Goal: Transaction & Acquisition: Purchase product/service

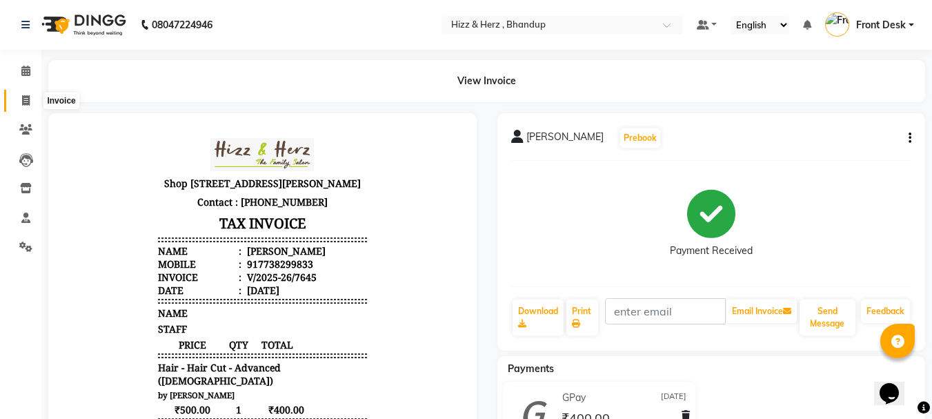
click at [27, 103] on icon at bounding box center [26, 100] width 8 height 10
select select "service"
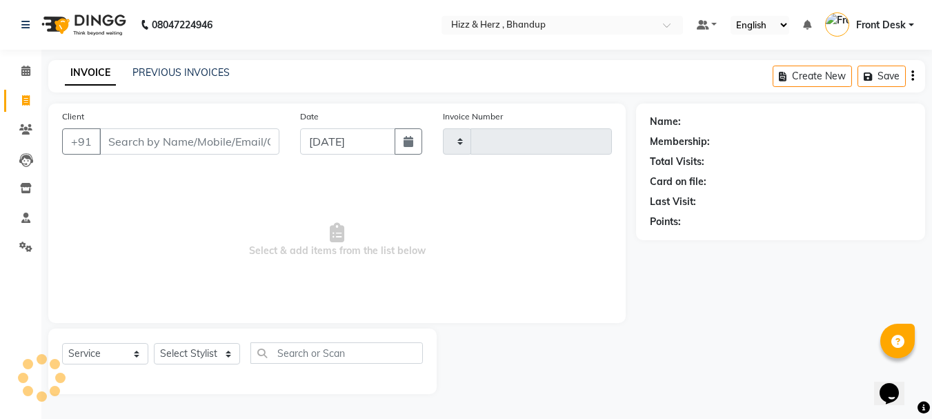
type input "7647"
select select "629"
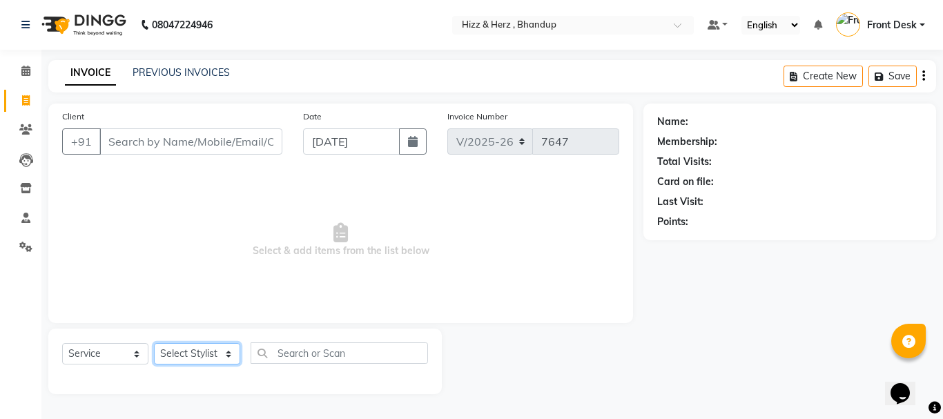
click at [186, 353] on select "Select Stylist Front Desk [PERSON_NAME] HIZZ & HERZ 2 [PERSON_NAME] [PERSON_NAM…" at bounding box center [197, 353] width 86 height 21
select select "26430"
click at [154, 343] on select "Select Stylist Front Desk Gaurav Sharma HIZZ & HERZ 2 IRFAN AHMAD Jigna Goswami…" at bounding box center [197, 353] width 86 height 21
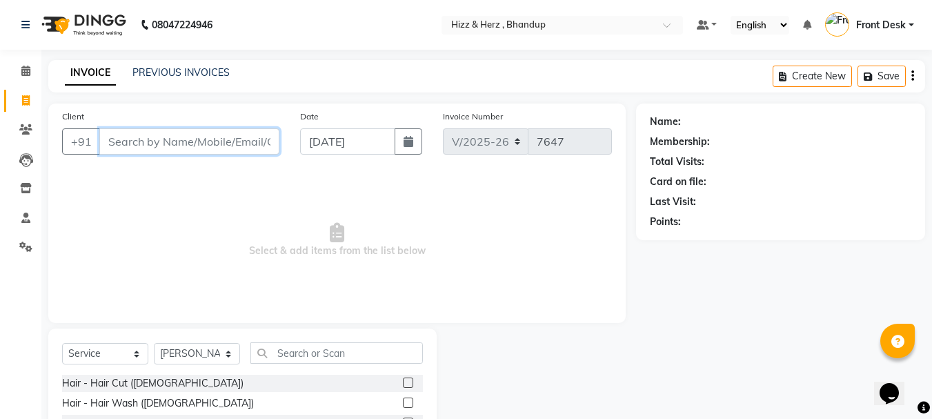
click at [190, 145] on input "Client" at bounding box center [189, 141] width 180 height 26
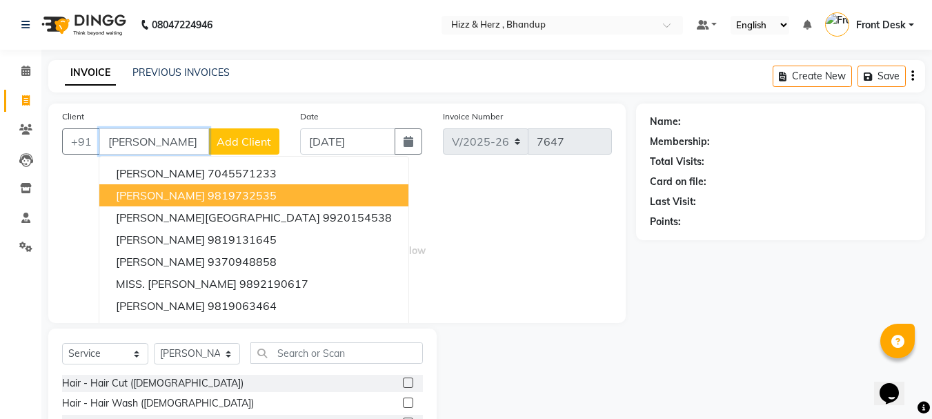
click at [208, 199] on ngb-highlight "9819732535" at bounding box center [242, 195] width 69 height 14
type input "9819732535"
select select "1: Object"
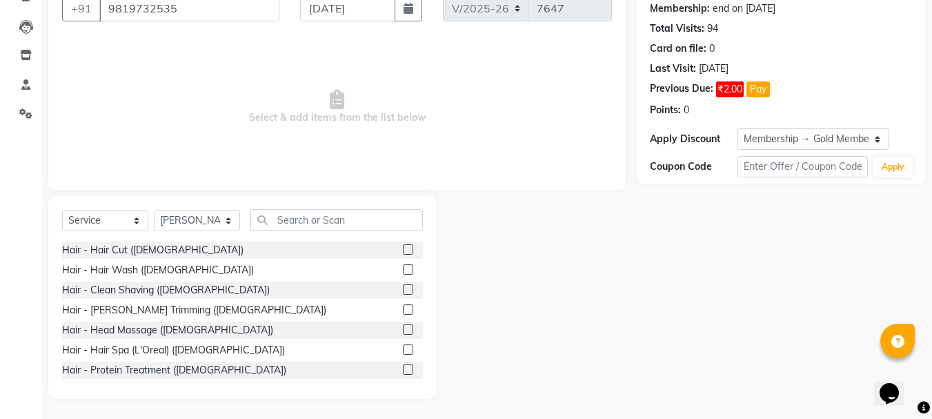
scroll to position [134, 0]
click at [93, 286] on div "Hair - Clean Shaving ([DEMOGRAPHIC_DATA])" at bounding box center [166, 289] width 208 height 14
checkbox input "false"
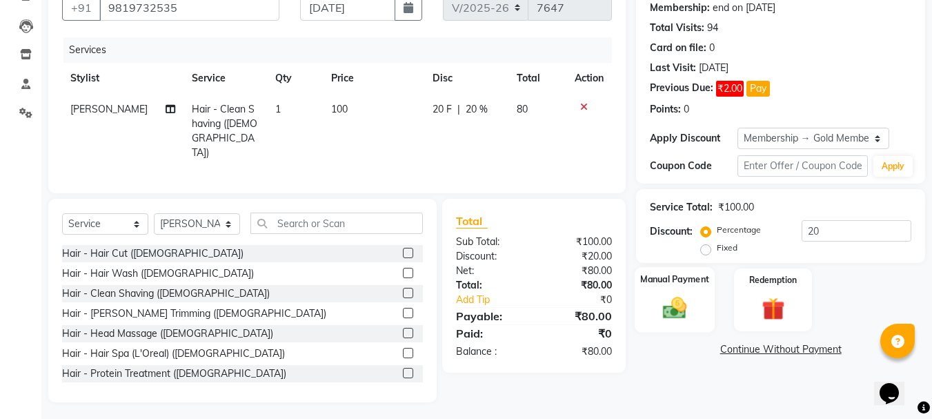
click at [673, 302] on img at bounding box center [675, 308] width 39 height 28
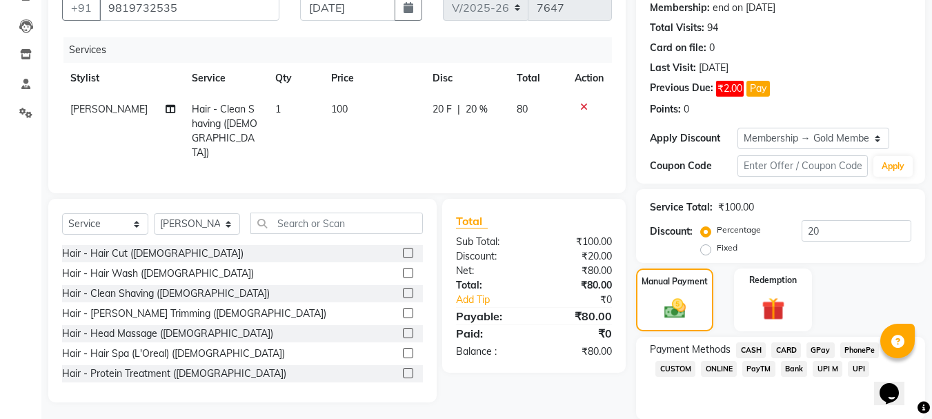
click at [755, 347] on span "CASH" at bounding box center [751, 350] width 30 height 16
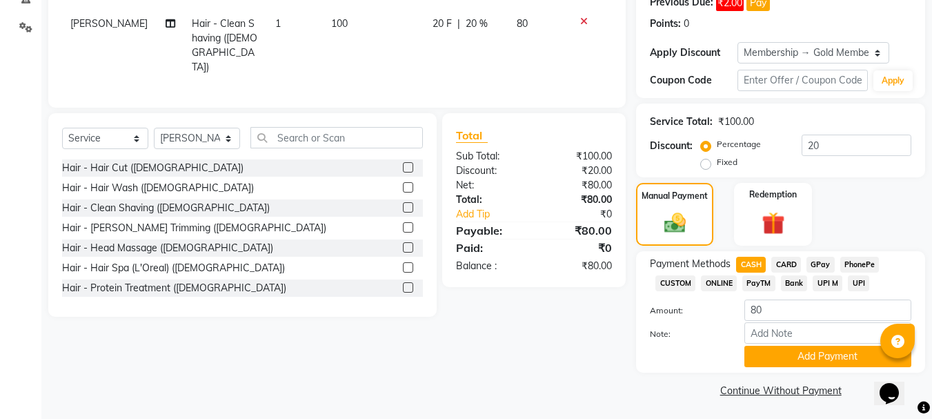
scroll to position [222, 0]
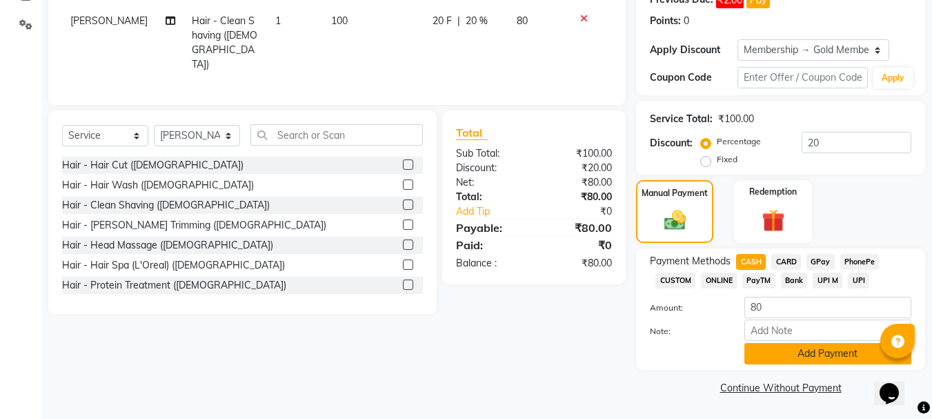
click at [815, 351] on button "Add Payment" at bounding box center [828, 353] width 167 height 21
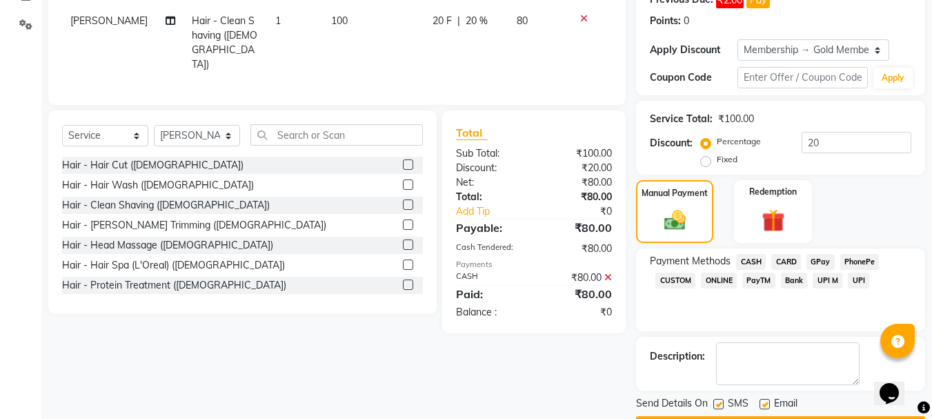
scroll to position [262, 0]
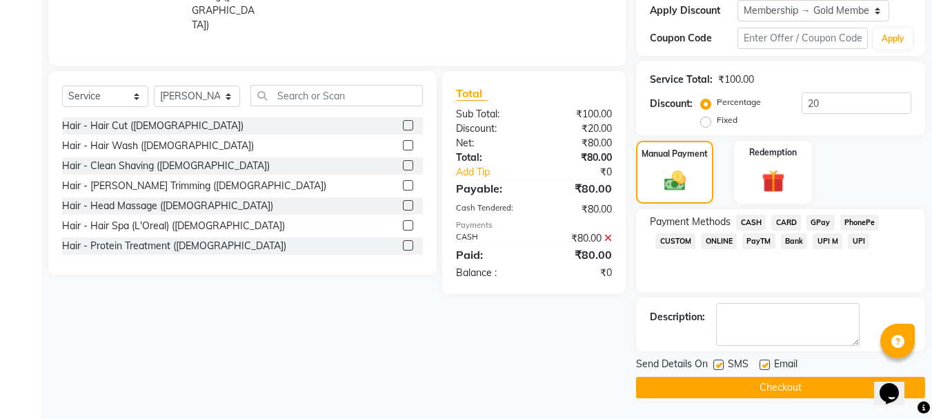
click at [781, 392] on button "Checkout" at bounding box center [780, 387] width 289 height 21
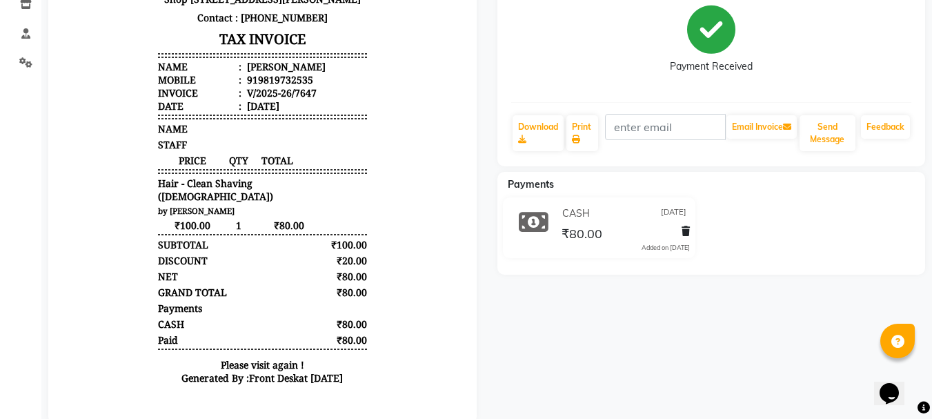
scroll to position [151, 0]
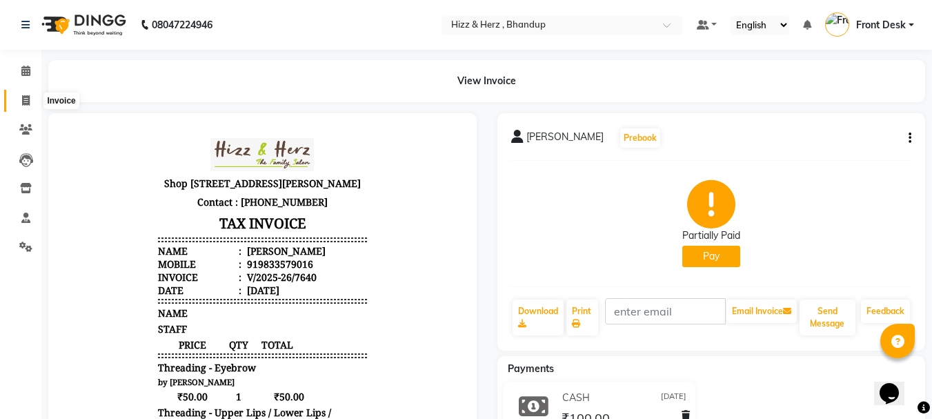
click at [23, 95] on icon at bounding box center [26, 100] width 8 height 10
select select "629"
select select "service"
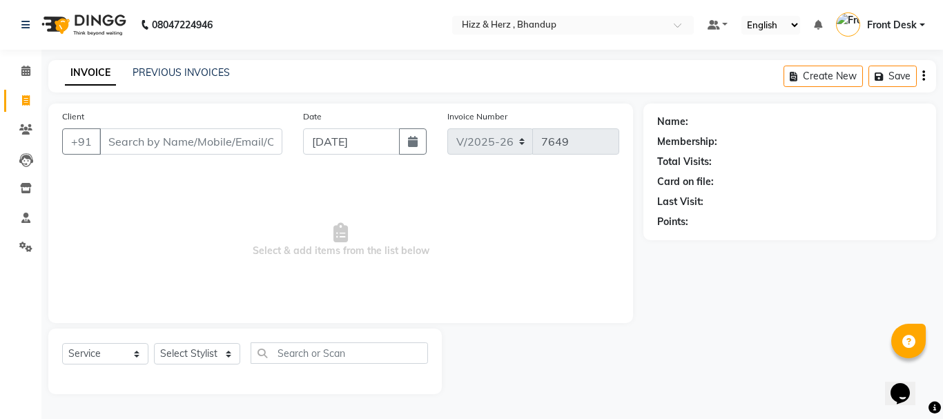
click at [195, 141] on input "Client" at bounding box center [190, 141] width 183 height 26
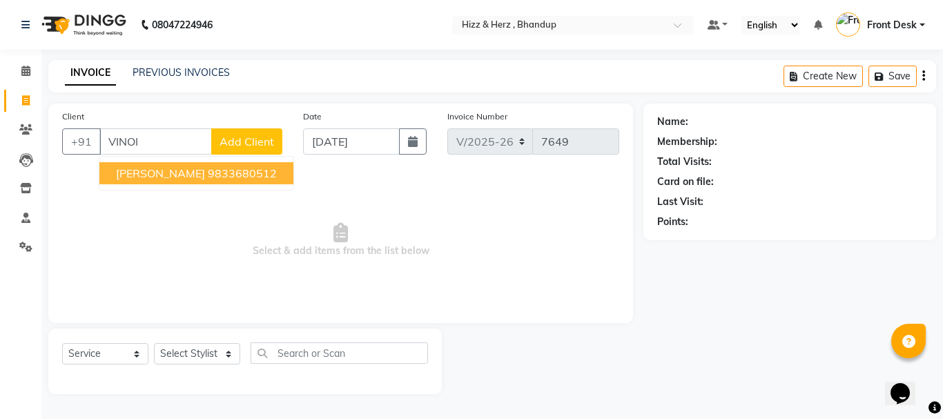
click at [206, 181] on button "MR. VINOI ANTHONY 9833680512" at bounding box center [196, 173] width 194 height 22
type input "9833680512"
select select "1: Object"
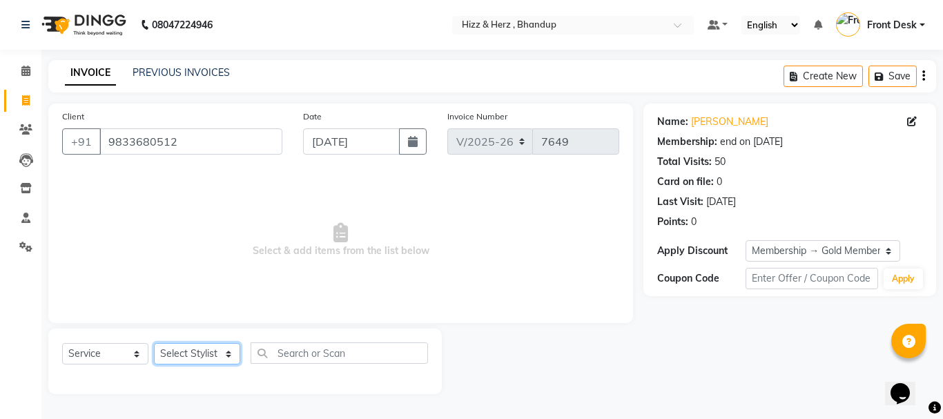
click at [191, 348] on select "Select Stylist Front Desk Gaurav Sharma HIZZ & HERZ 2 IRFAN AHMAD Jigna Goswami…" at bounding box center [197, 353] width 86 height 21
select select "24395"
click at [154, 343] on select "Select Stylist Front Desk Gaurav Sharma HIZZ & HERZ 2 IRFAN AHMAD Jigna Goswami…" at bounding box center [197, 353] width 86 height 21
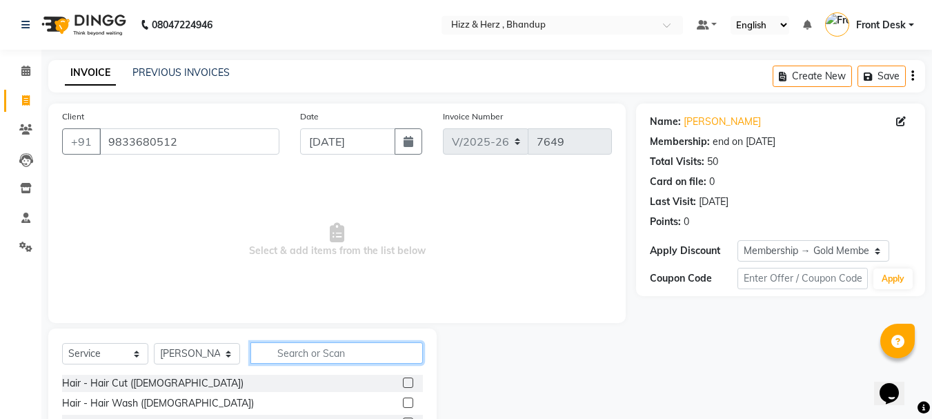
click at [342, 355] on input "text" at bounding box center [337, 352] width 173 height 21
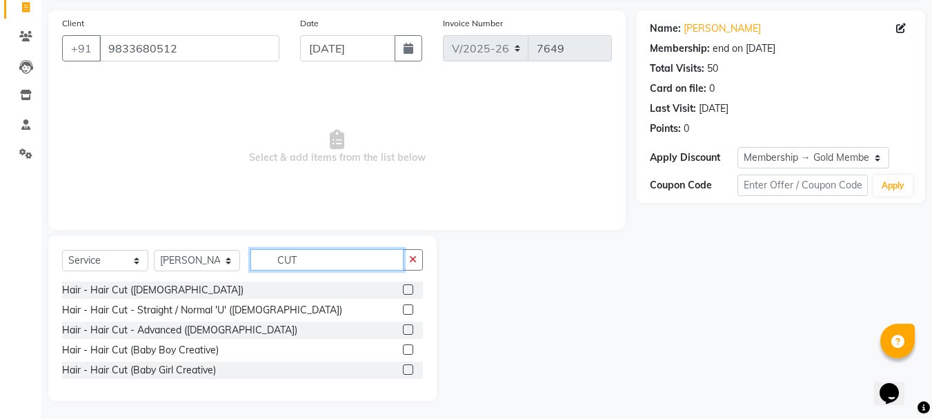
scroll to position [96, 0]
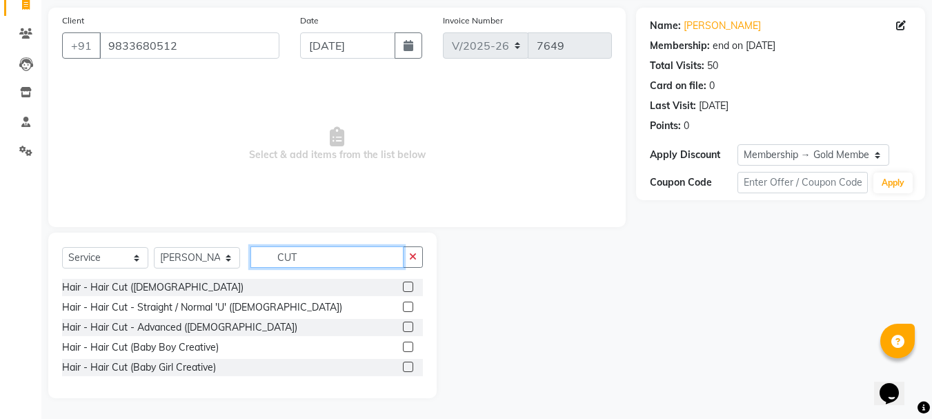
type input "CUT"
click at [407, 329] on label at bounding box center [408, 327] width 10 height 10
click at [407, 329] on input "checkbox" at bounding box center [407, 327] width 9 height 9
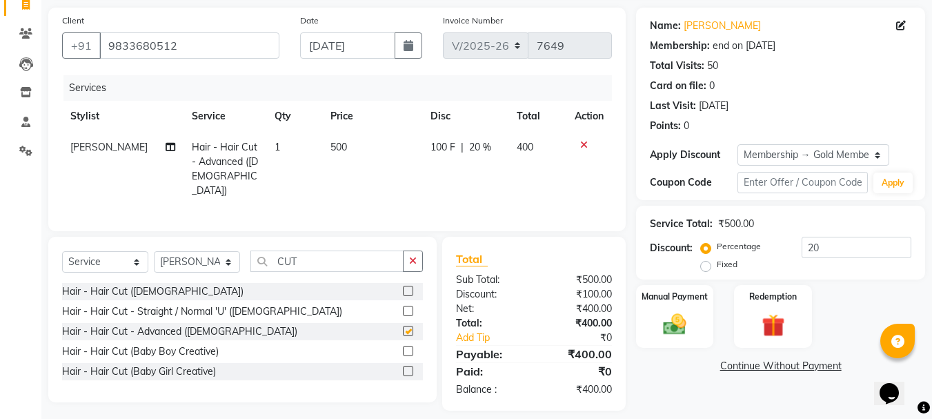
checkbox input "false"
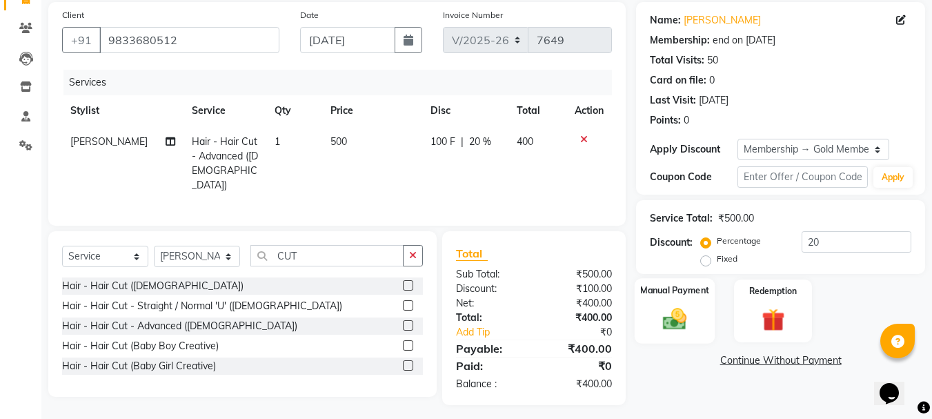
scroll to position [104, 0]
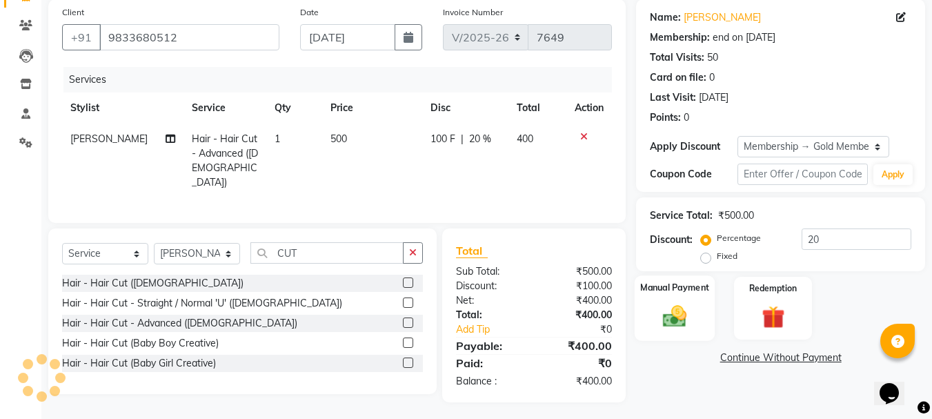
click at [672, 319] on img at bounding box center [675, 316] width 39 height 28
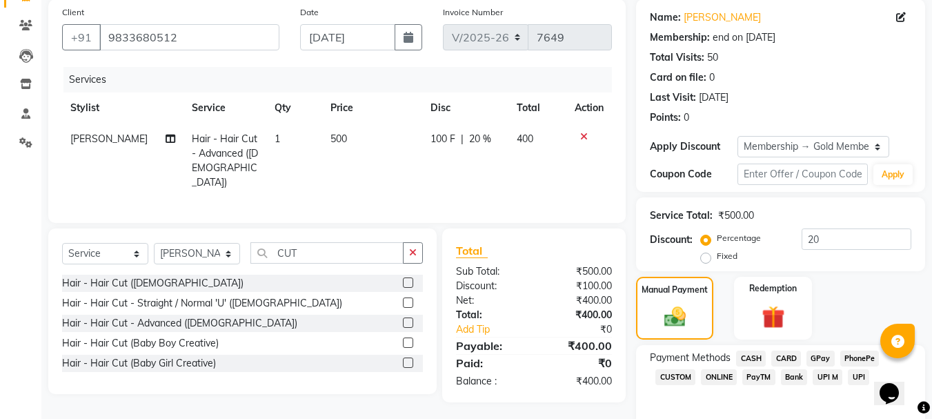
scroll to position [162, 0]
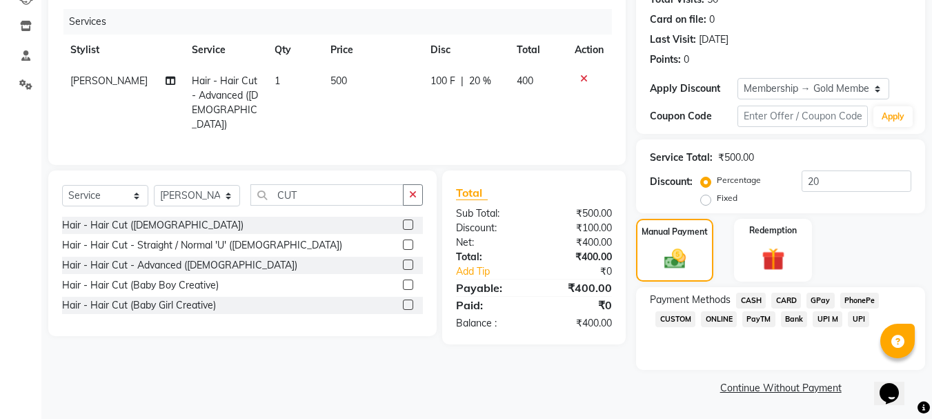
click at [819, 299] on span "GPay" at bounding box center [821, 301] width 28 height 16
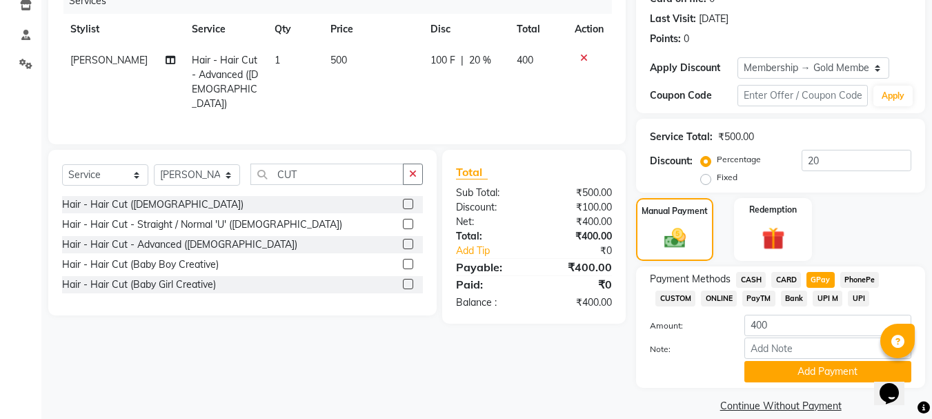
scroll to position [201, 0]
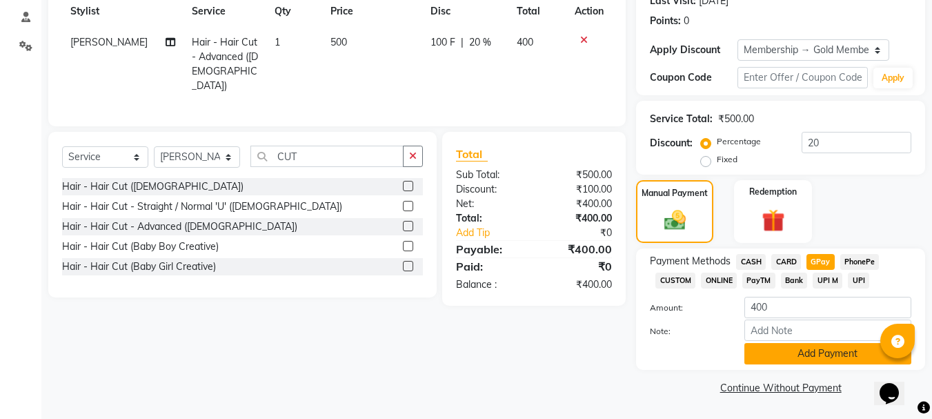
click at [807, 346] on button "Add Payment" at bounding box center [828, 353] width 167 height 21
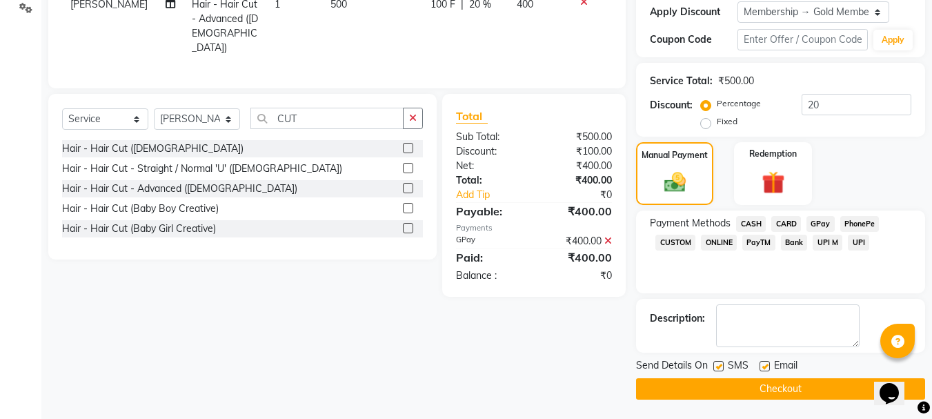
scroll to position [240, 0]
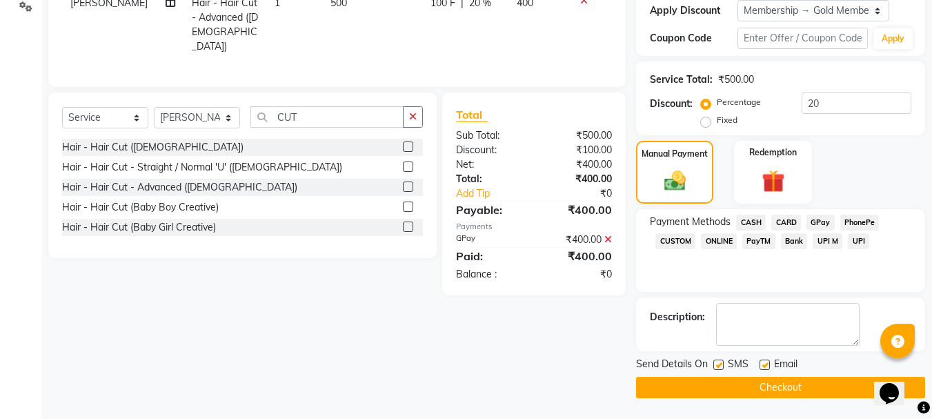
click at [784, 391] on button "Checkout" at bounding box center [780, 387] width 289 height 21
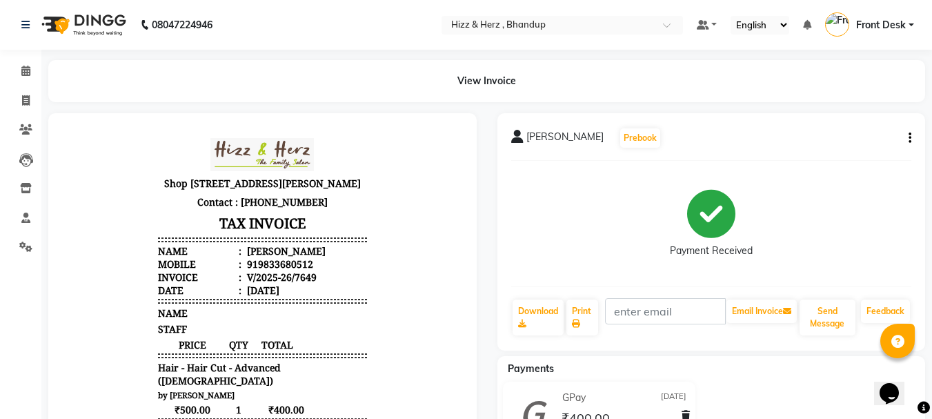
scroll to position [11, 0]
click at [27, 97] on icon at bounding box center [26, 100] width 8 height 10
select select "629"
select select "service"
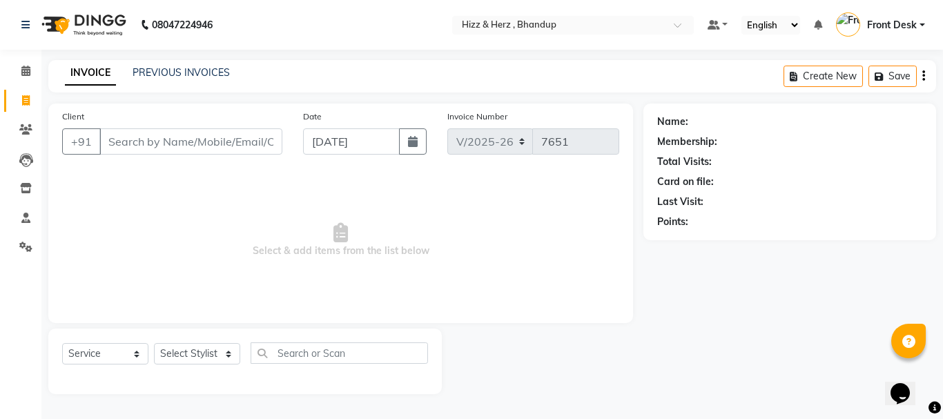
click at [236, 133] on input "Client" at bounding box center [190, 141] width 183 height 26
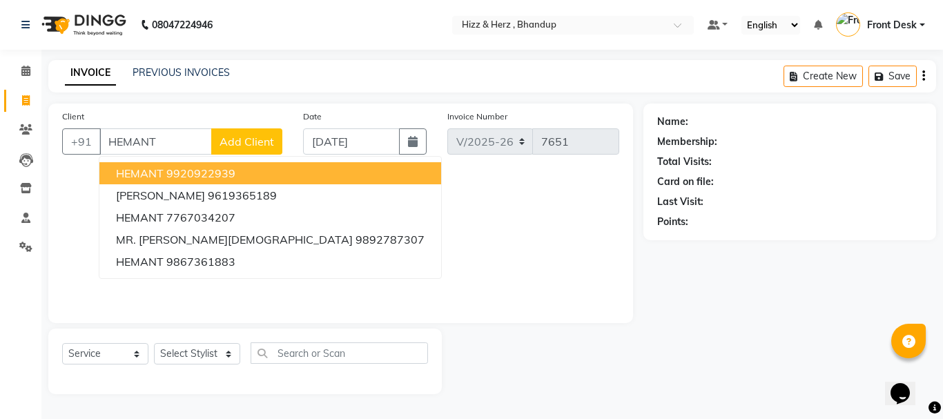
click at [194, 177] on ngb-highlight "9920922939" at bounding box center [200, 173] width 69 height 14
type input "9920922939"
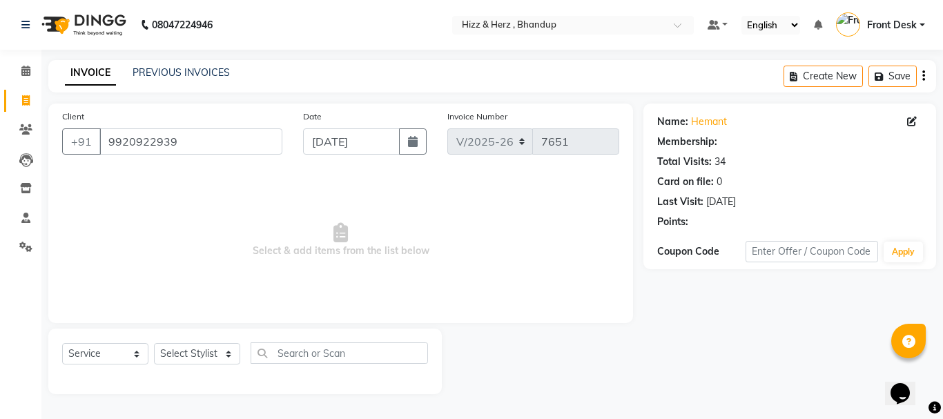
select select "1: Object"
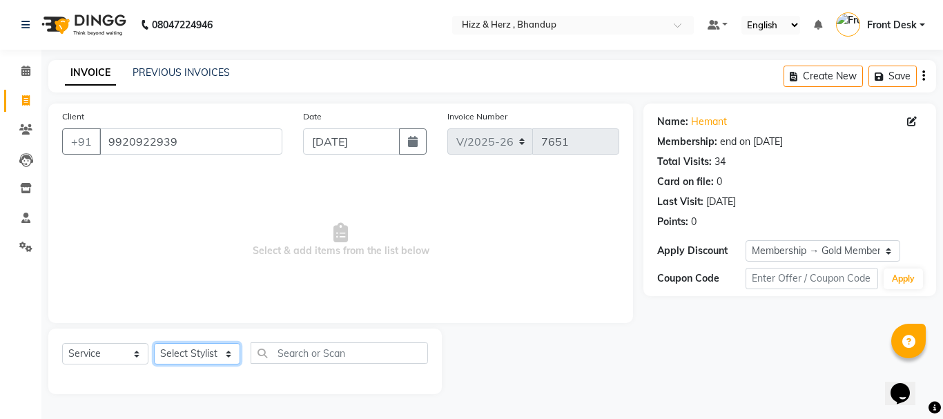
click at [216, 356] on select "Select Stylist Front Desk Gaurav Sharma HIZZ & HERZ 2 IRFAN AHMAD Jigna Goswami…" at bounding box center [197, 353] width 86 height 21
select select "24395"
click at [154, 343] on select "Select Stylist Front Desk Gaurav Sharma HIZZ & HERZ 2 IRFAN AHMAD Jigna Goswami…" at bounding box center [197, 353] width 86 height 21
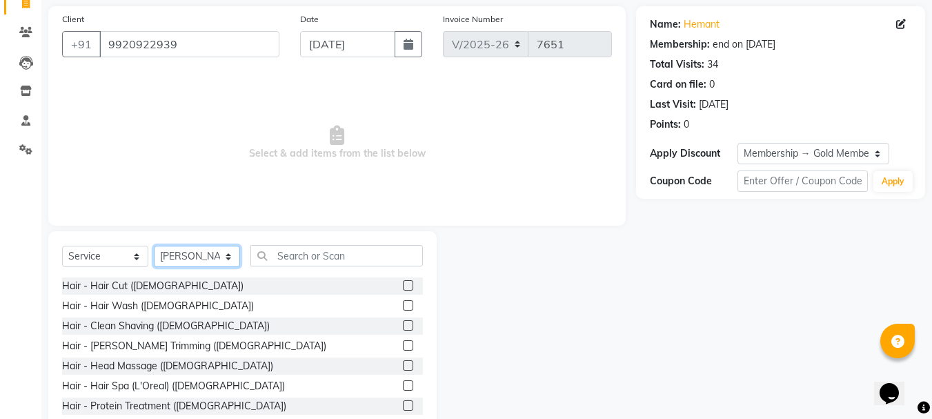
scroll to position [134, 0]
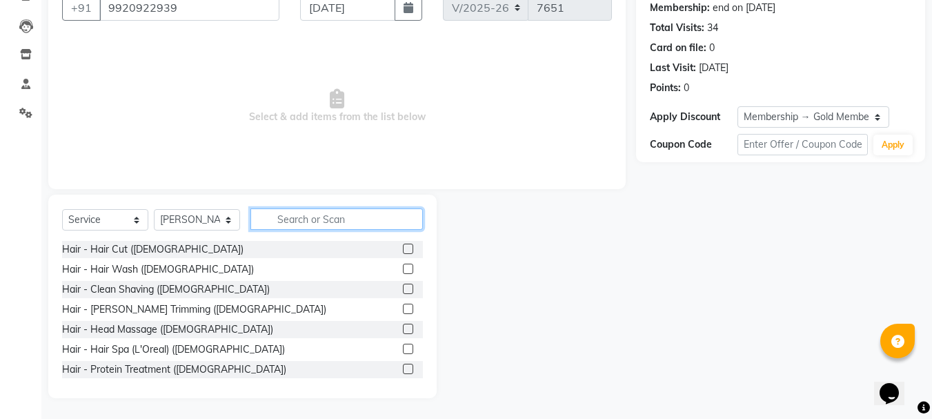
click at [282, 217] on input "text" at bounding box center [337, 218] width 173 height 21
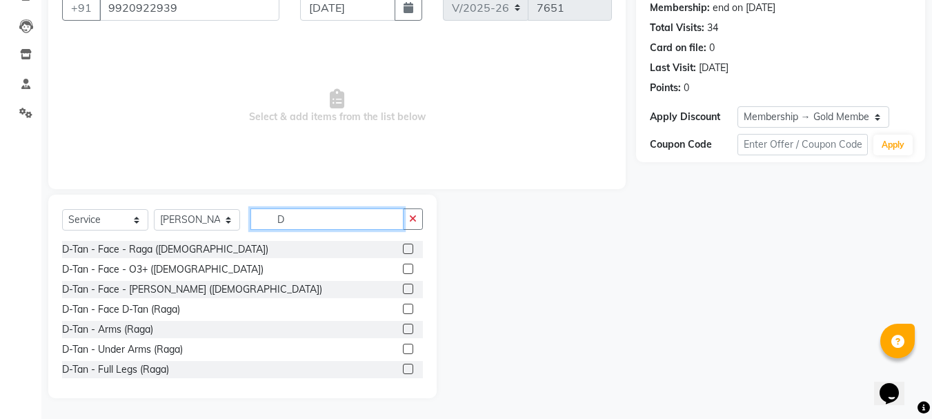
type input "D"
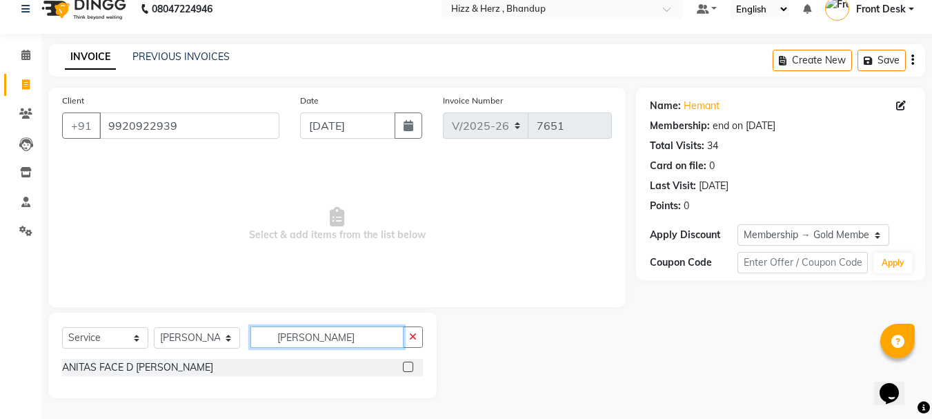
scroll to position [16, 0]
type input "ANITA"
click at [405, 370] on label at bounding box center [408, 367] width 10 height 10
click at [405, 370] on input "checkbox" at bounding box center [407, 367] width 9 height 9
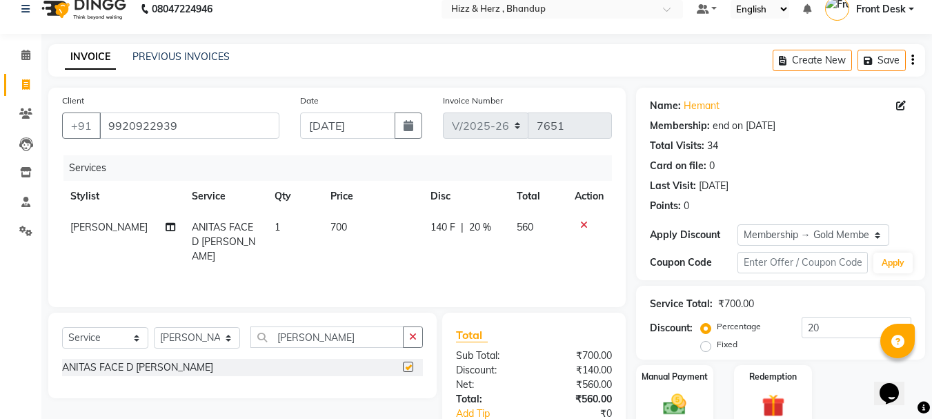
checkbox input "false"
click at [345, 338] on input "ANITA" at bounding box center [327, 336] width 153 height 21
type input "A"
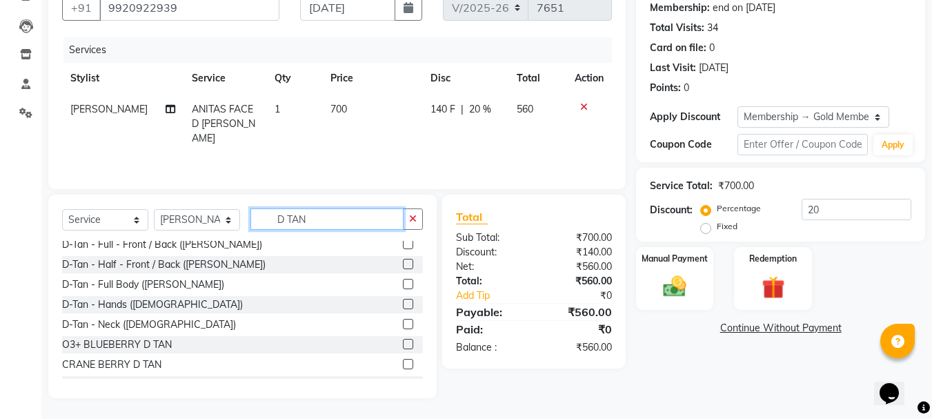
scroll to position [562, 0]
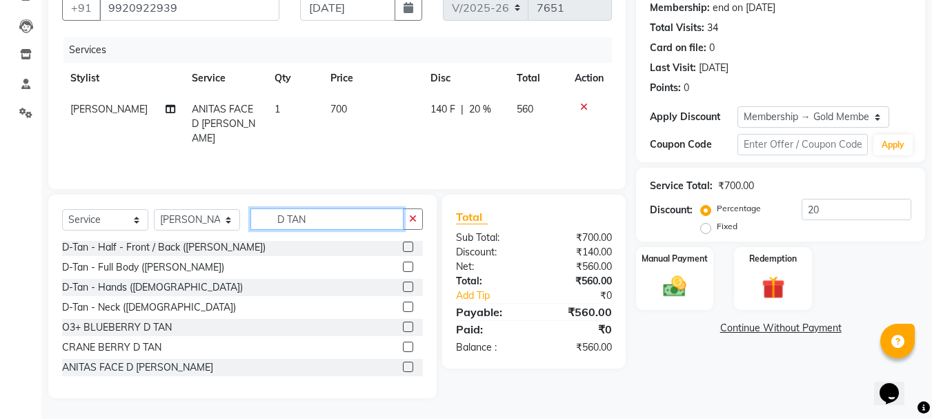
type input "D TAN"
click at [403, 306] on label at bounding box center [408, 307] width 10 height 10
click at [403, 306] on input "checkbox" at bounding box center [407, 307] width 9 height 9
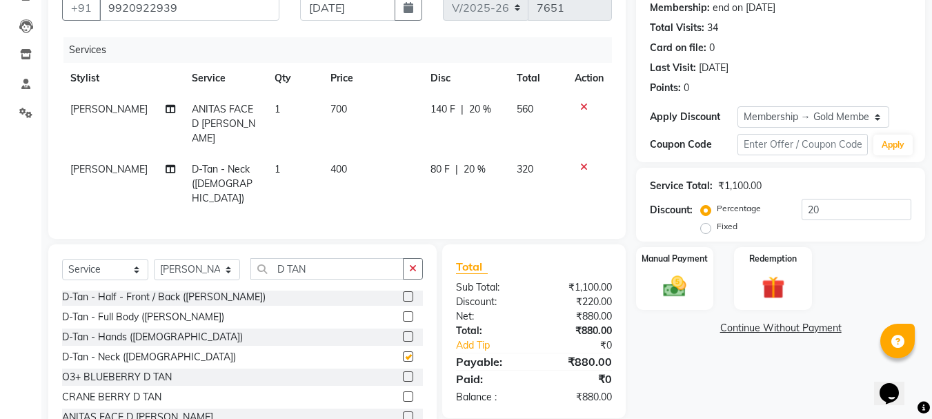
checkbox input "false"
click at [331, 163] on span "400" at bounding box center [339, 169] width 17 height 12
select select "24395"
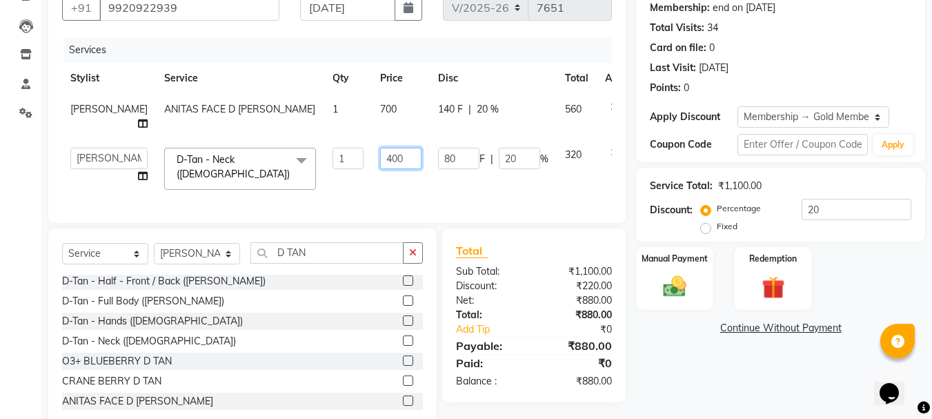
click at [380, 169] on input "400" at bounding box center [400, 158] width 41 height 21
type input "500"
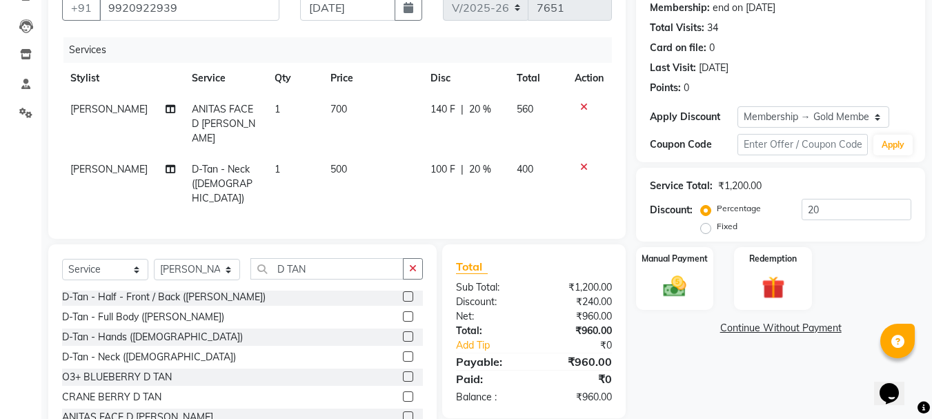
click at [372, 209] on div "Client +91 9920922939 Date 04-09-2025 Invoice Number V/2025 V/2025-26 7651 Serv…" at bounding box center [337, 104] width 578 height 269
click at [331, 163] on span "500" at bounding box center [339, 169] width 17 height 12
select select "24395"
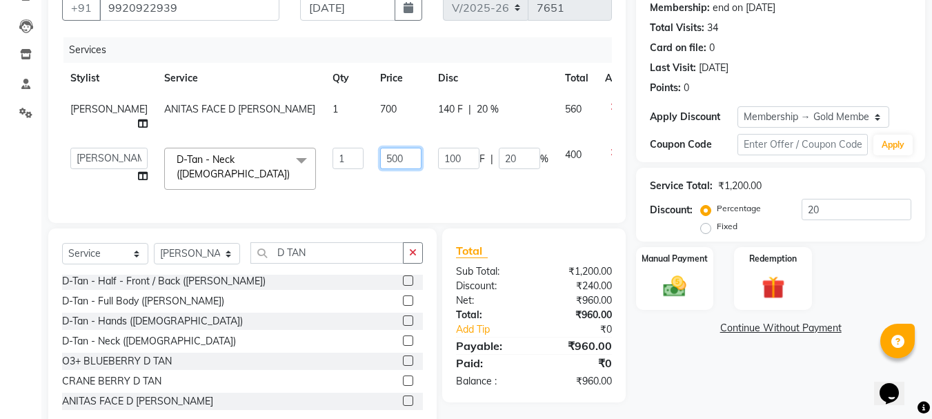
click at [380, 169] on input "500" at bounding box center [400, 158] width 41 height 21
type input "700"
click at [392, 168] on td "700" at bounding box center [401, 168] width 58 height 59
select select "24395"
click at [380, 108] on span "700" at bounding box center [388, 109] width 17 height 12
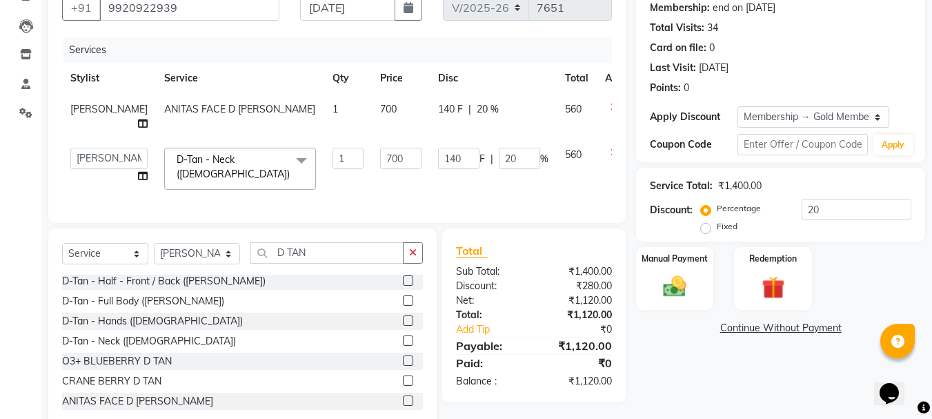
select select "24395"
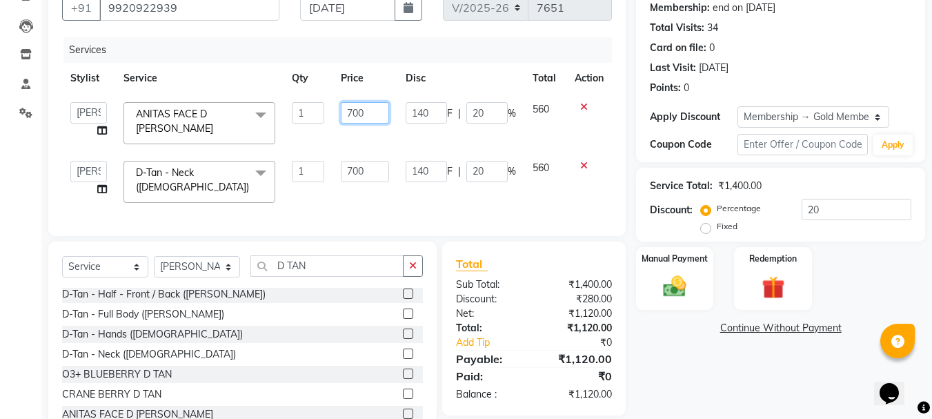
click at [354, 112] on input "700" at bounding box center [365, 112] width 48 height 21
type input "800"
click at [374, 138] on td "800" at bounding box center [365, 123] width 64 height 59
select select "24395"
click at [671, 295] on img at bounding box center [675, 287] width 39 height 28
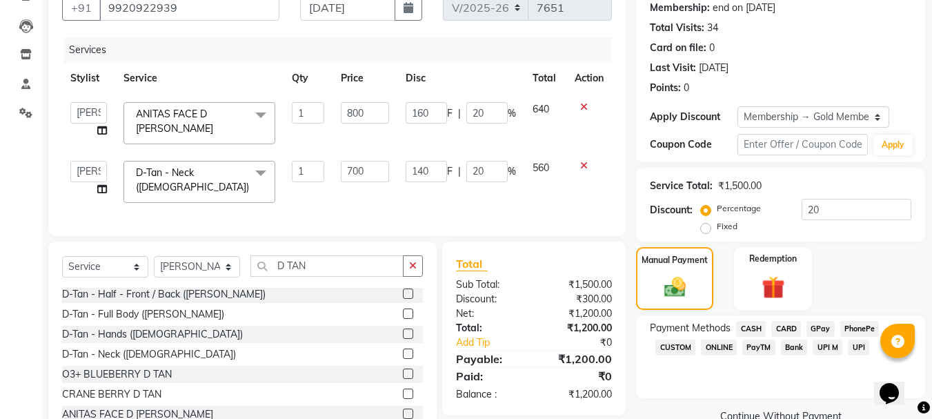
click at [822, 324] on span "GPay" at bounding box center [821, 329] width 28 height 16
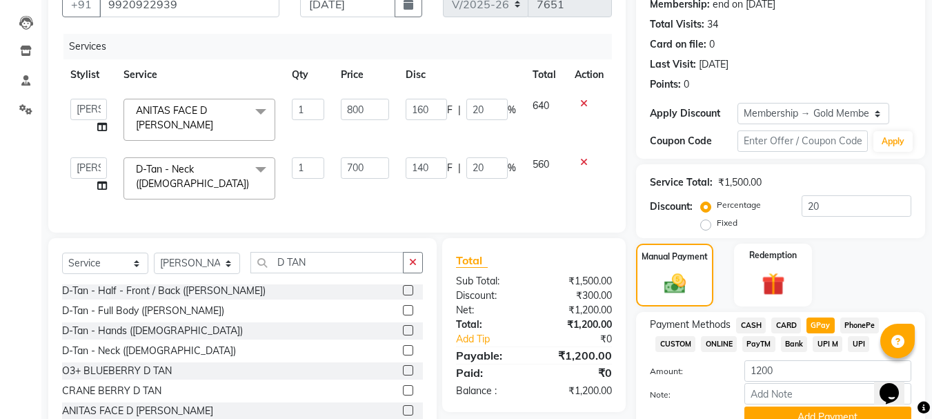
scroll to position [201, 0]
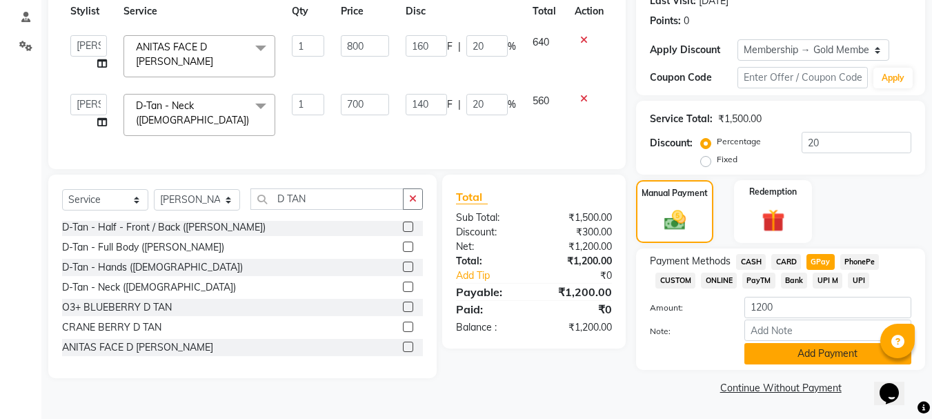
click at [825, 362] on button "Add Payment" at bounding box center [828, 353] width 167 height 21
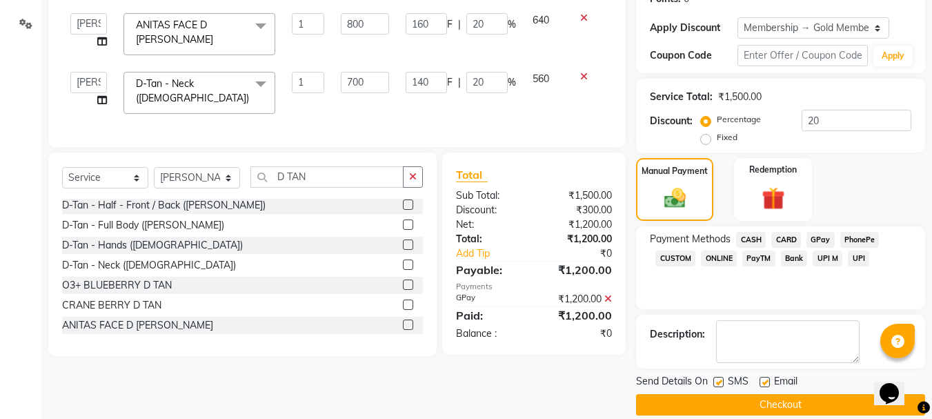
scroll to position [240, 0]
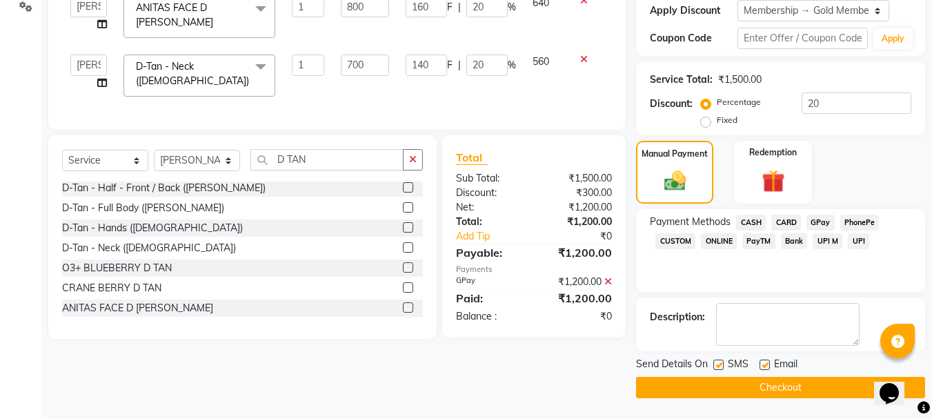
click at [803, 388] on button "Checkout" at bounding box center [780, 387] width 289 height 21
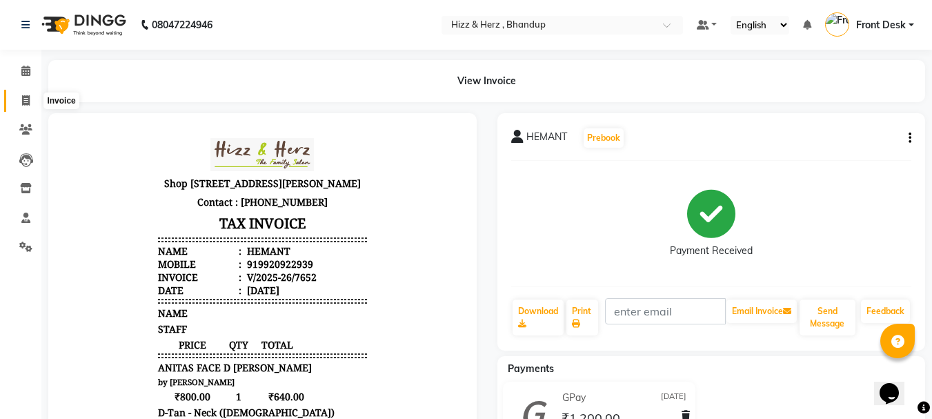
click at [22, 103] on icon at bounding box center [26, 100] width 8 height 10
select select "629"
select select "service"
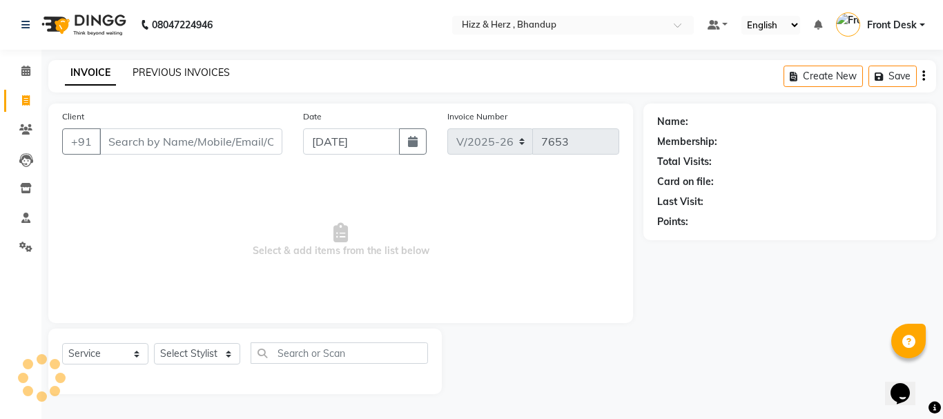
click at [187, 72] on link "PREVIOUS INVOICES" at bounding box center [181, 72] width 97 height 12
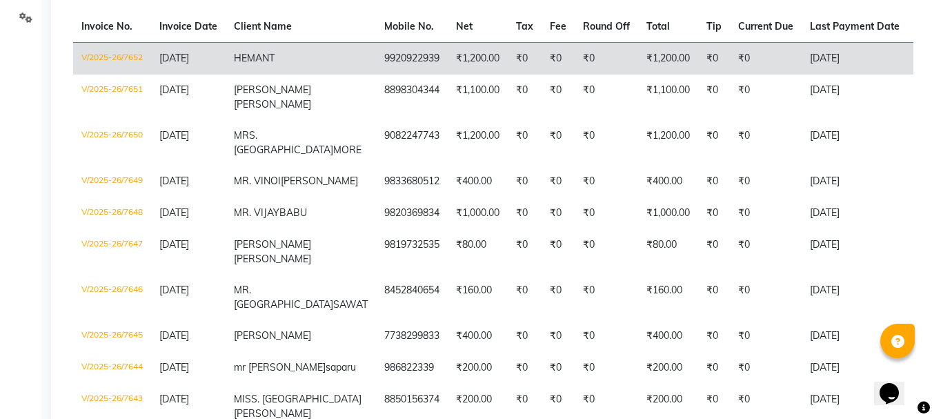
scroll to position [345, 0]
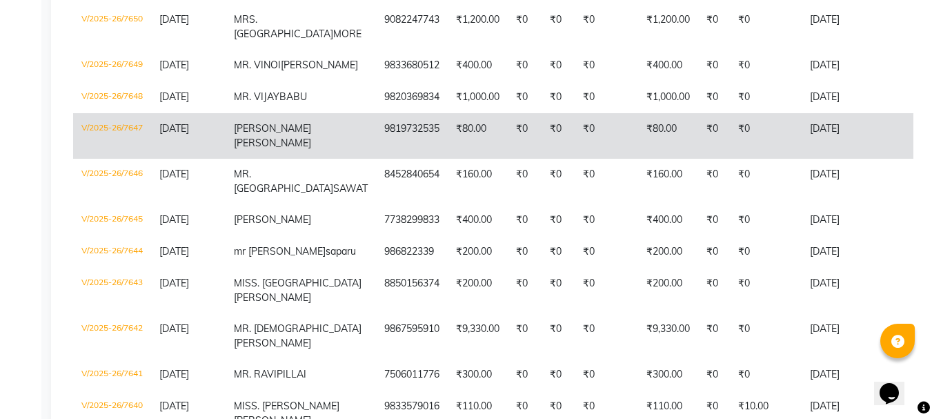
click at [180, 159] on td "[DATE]" at bounding box center [188, 136] width 75 height 46
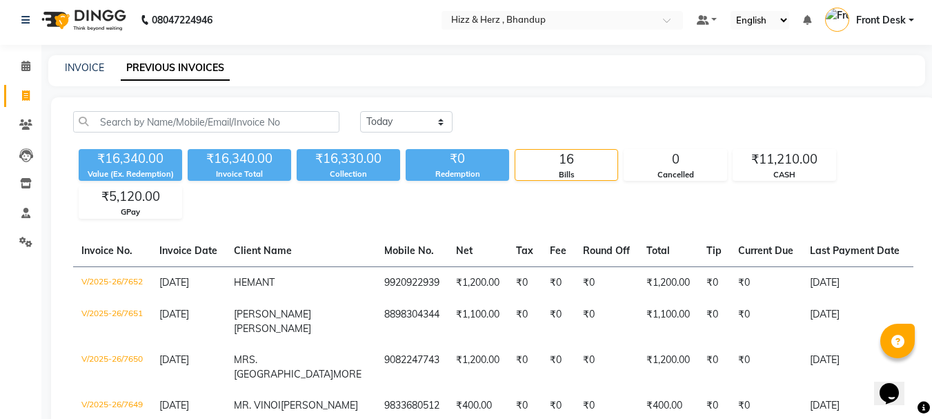
scroll to position [0, 0]
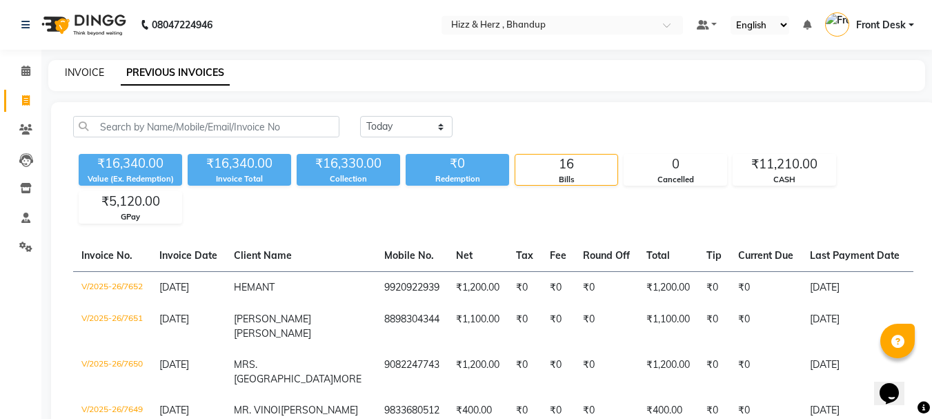
click at [72, 72] on link "INVOICE" at bounding box center [84, 72] width 39 height 12
select select "service"
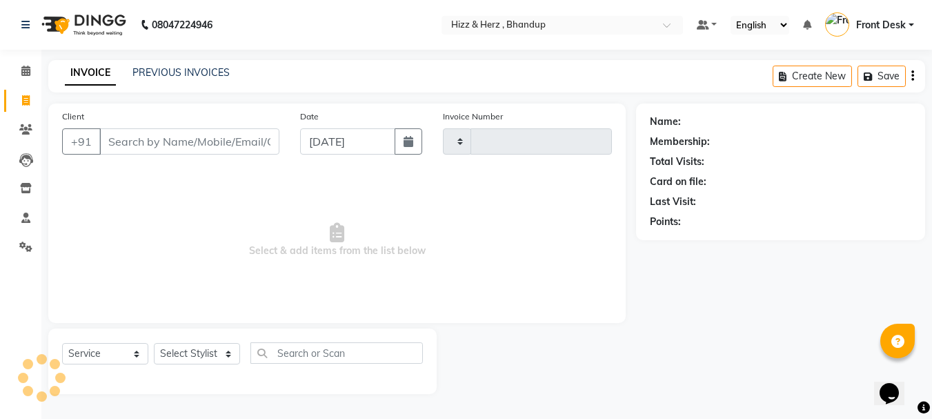
type input "7653"
select select "629"
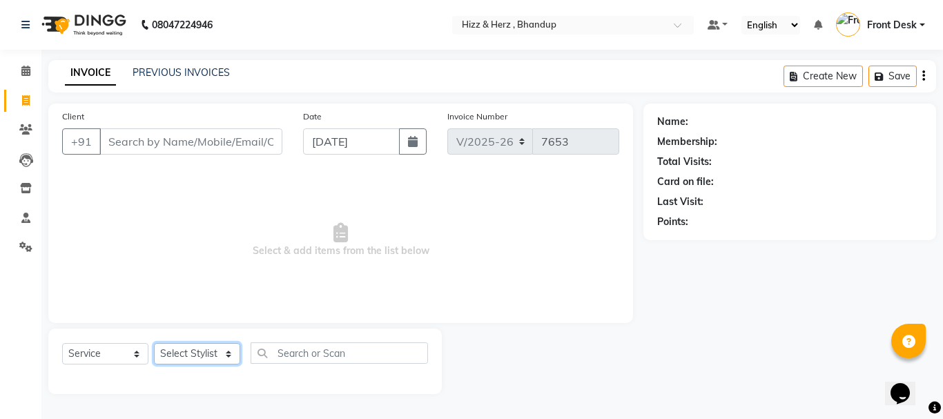
click at [194, 356] on select "Select Stylist Front Desk Gaurav Sharma HIZZ & HERZ 2 IRFAN AHMAD Jigna Goswami…" at bounding box center [197, 353] width 86 height 21
select select "33193"
click at [154, 343] on select "Select Stylist Front Desk Gaurav Sharma HIZZ & HERZ 2 IRFAN AHMAD Jigna Goswami…" at bounding box center [197, 353] width 86 height 21
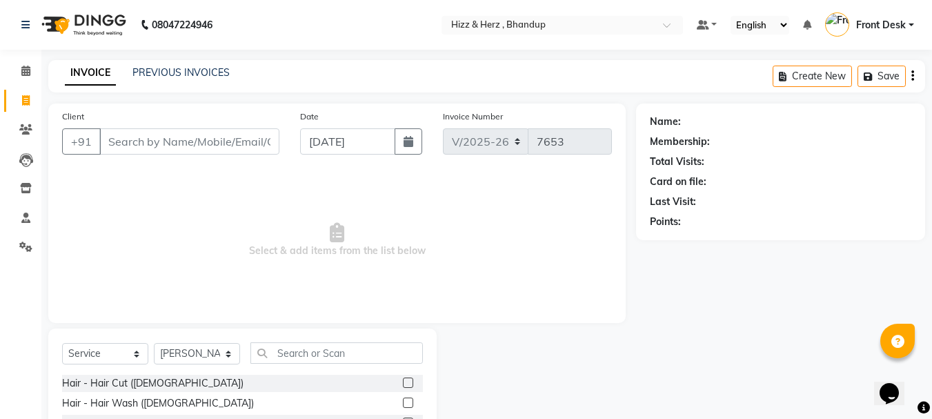
click at [403, 380] on label at bounding box center [408, 383] width 10 height 10
click at [403, 380] on input "checkbox" at bounding box center [407, 383] width 9 height 9
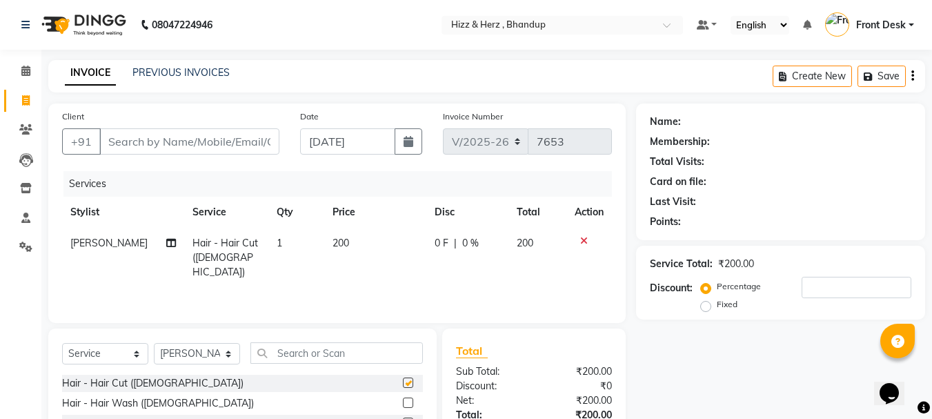
checkbox input "false"
click at [206, 142] on input "Client" at bounding box center [189, 141] width 180 height 26
type input "9"
type input "0"
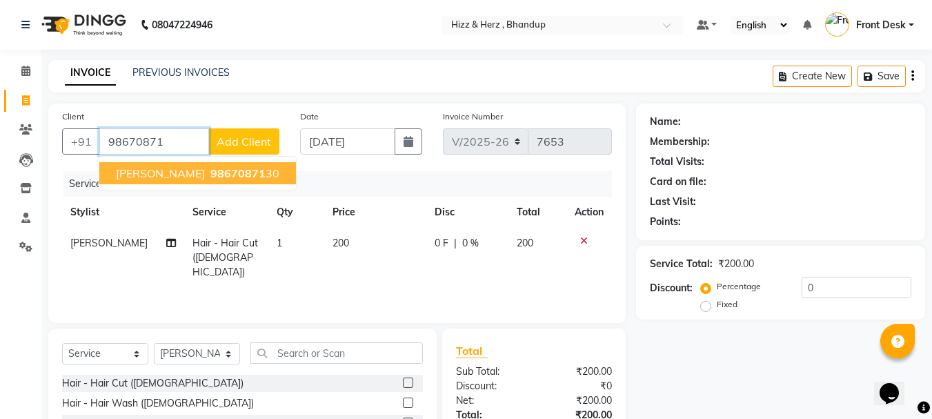
click at [205, 168] on span "MR. GANESH NADAR" at bounding box center [160, 173] width 89 height 14
type input "9867087130"
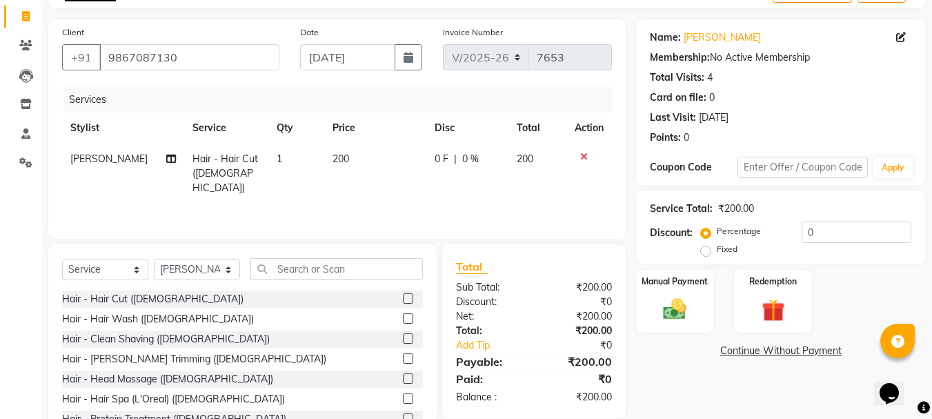
scroll to position [134, 0]
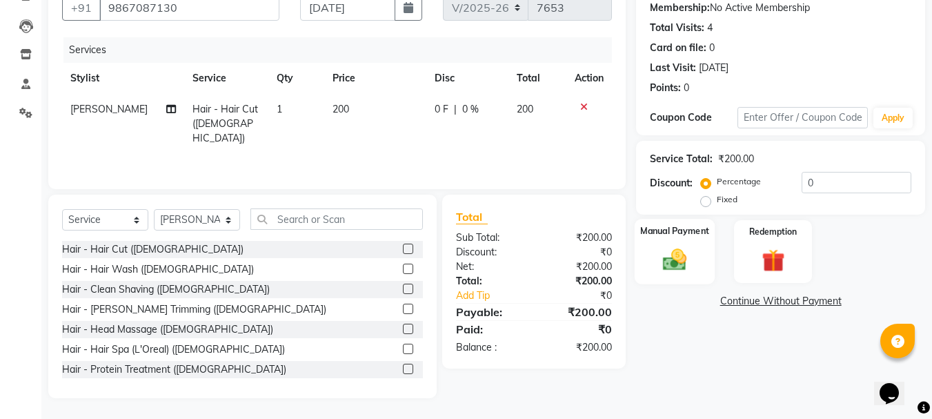
click at [683, 264] on img at bounding box center [675, 260] width 39 height 28
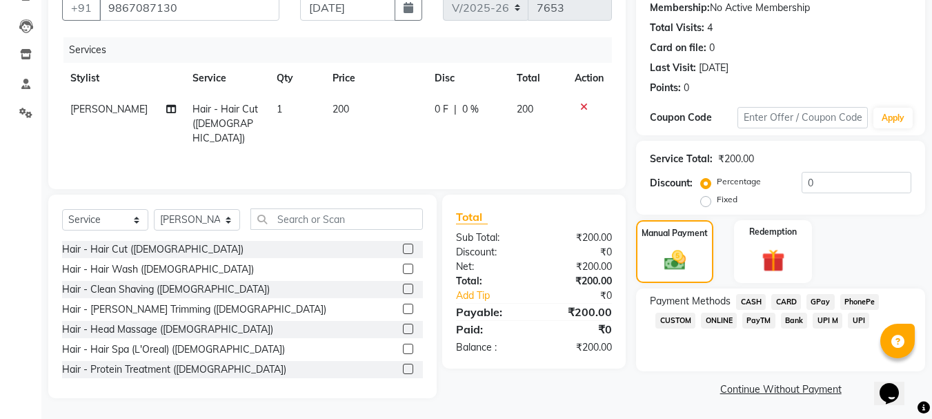
click at [827, 306] on span "GPay" at bounding box center [821, 302] width 28 height 16
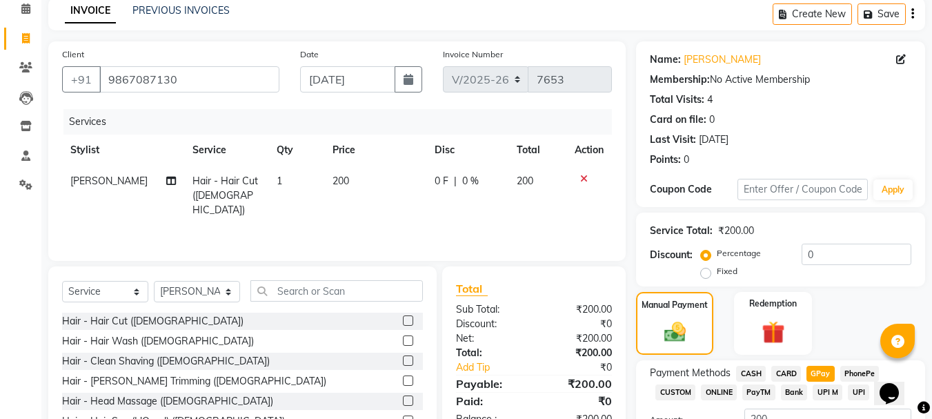
scroll to position [174, 0]
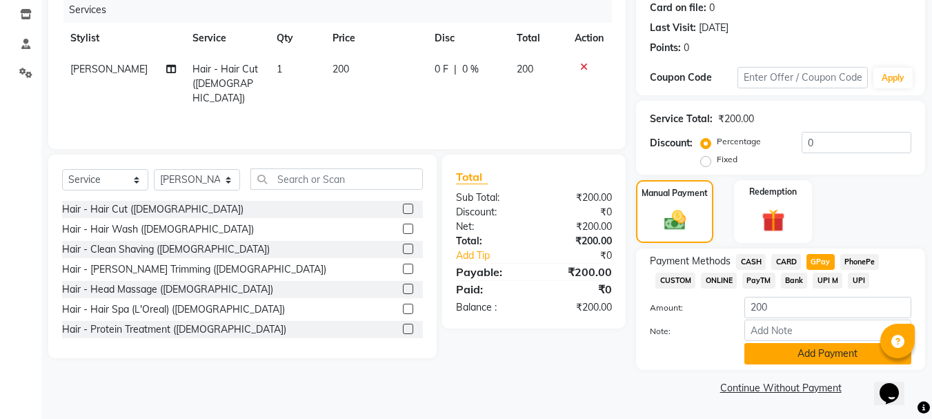
click at [832, 356] on button "Add Payment" at bounding box center [828, 353] width 167 height 21
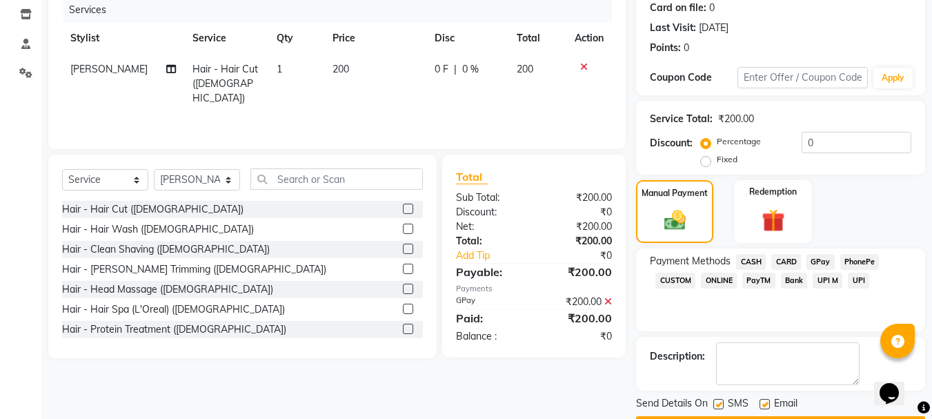
scroll to position [213, 0]
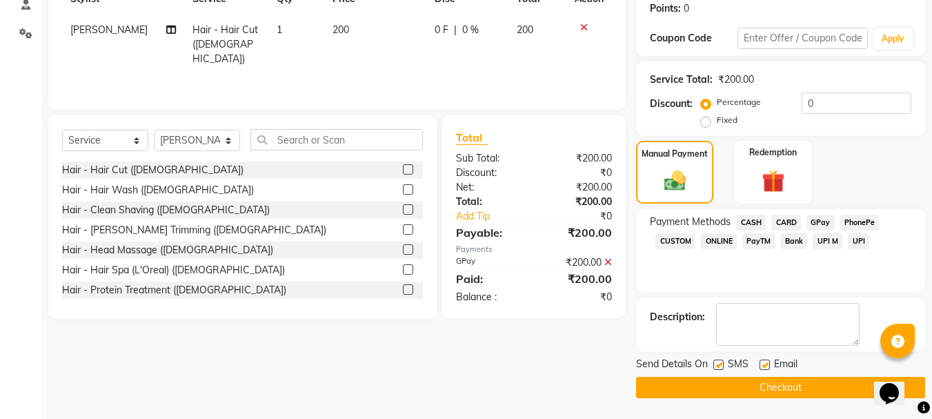
click at [816, 382] on button "Checkout" at bounding box center [780, 387] width 289 height 21
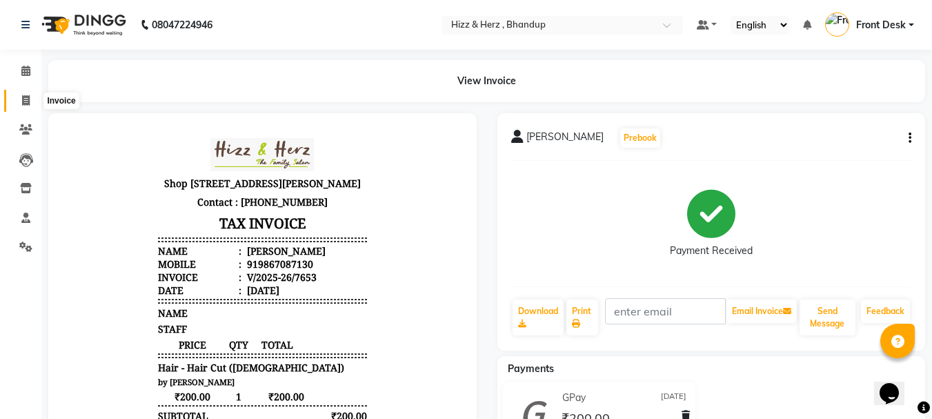
click at [21, 93] on span at bounding box center [26, 101] width 24 height 16
select select "629"
select select "service"
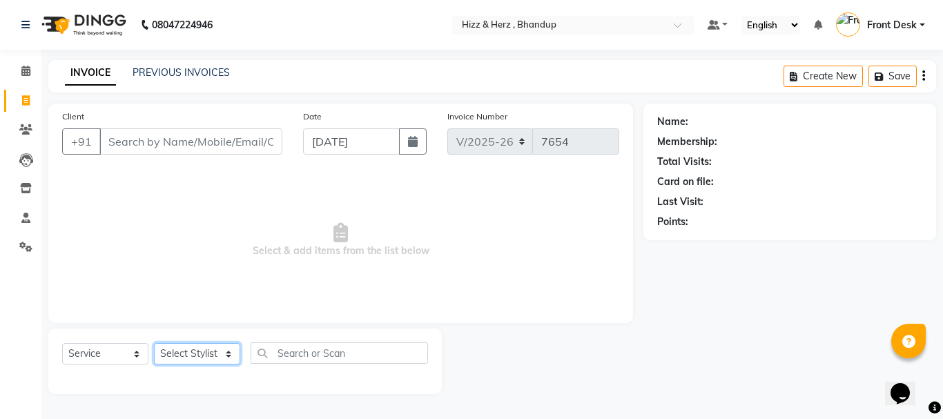
click at [187, 360] on select "Select Stylist Front Desk Gaurav Sharma HIZZ & HERZ 2 IRFAN AHMAD Jigna Goswami…" at bounding box center [197, 353] width 86 height 21
select select "9145"
click at [154, 343] on select "Select Stylist Front Desk Gaurav Sharma HIZZ & HERZ 2 IRFAN AHMAD Jigna Goswami…" at bounding box center [197, 353] width 86 height 21
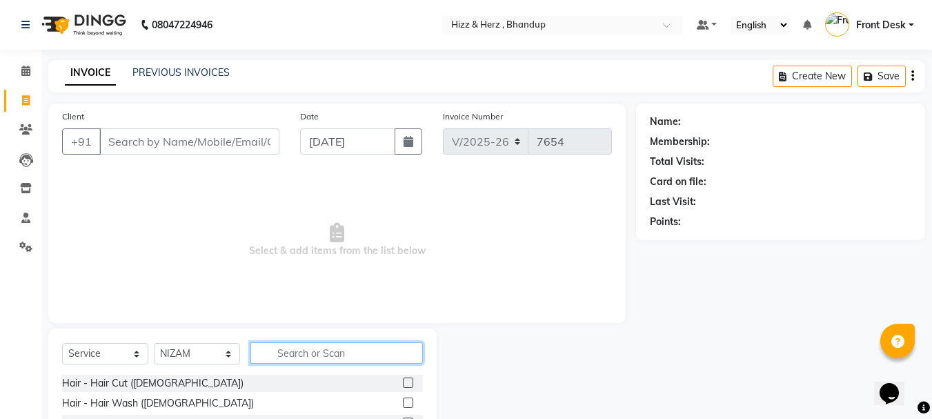
click at [329, 349] on input "text" at bounding box center [337, 352] width 173 height 21
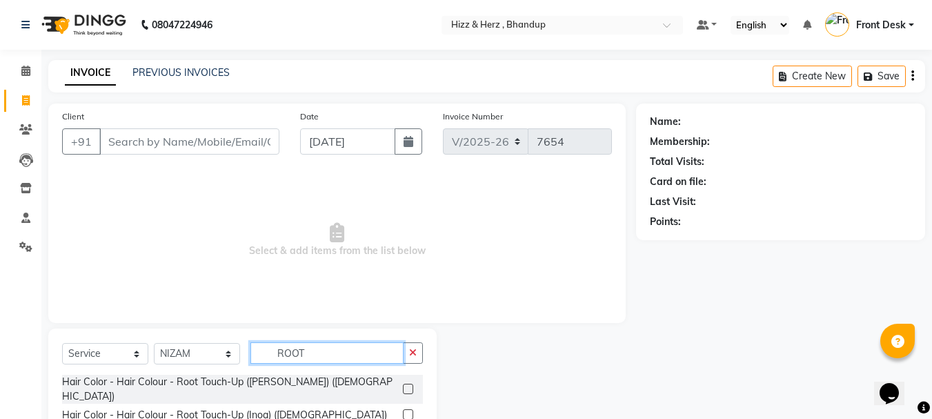
type input "ROOT"
click at [404, 409] on label at bounding box center [408, 414] width 10 height 10
click at [404, 411] on input "checkbox" at bounding box center [407, 415] width 9 height 9
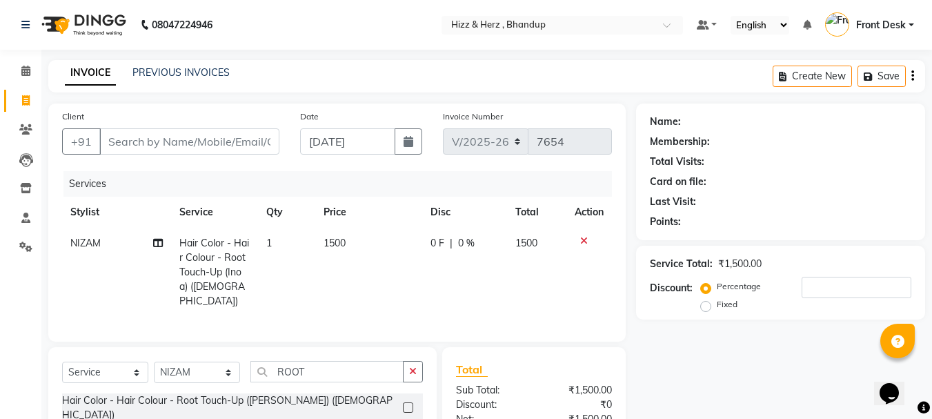
checkbox input "false"
click at [138, 133] on input "Client" at bounding box center [189, 141] width 180 height 26
type input "9"
type input "0"
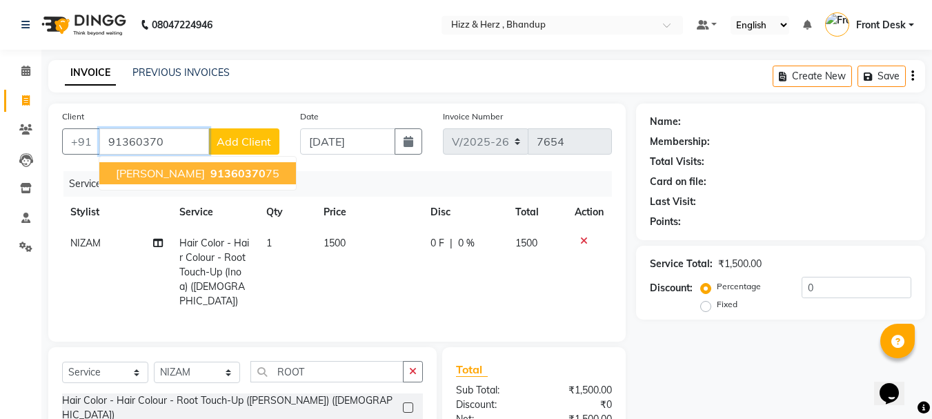
click at [271, 182] on button "MISS. SURBHI THOMAS 91360370 75" at bounding box center [197, 173] width 197 height 22
type input "9136037075"
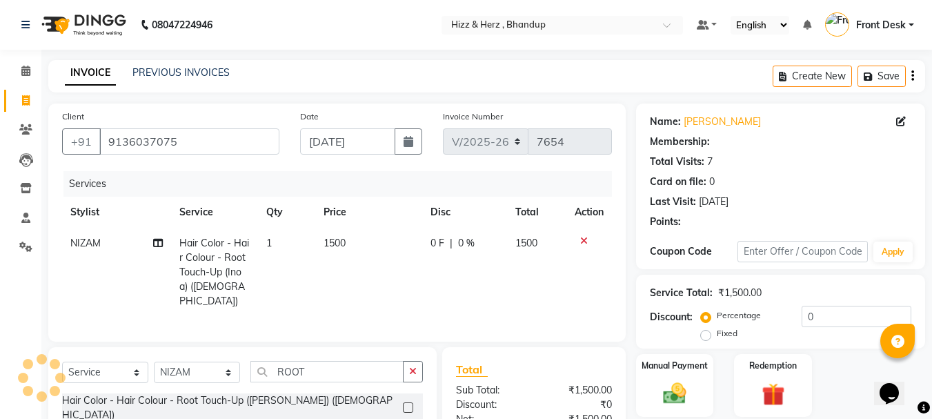
type input "20"
select select "1: Object"
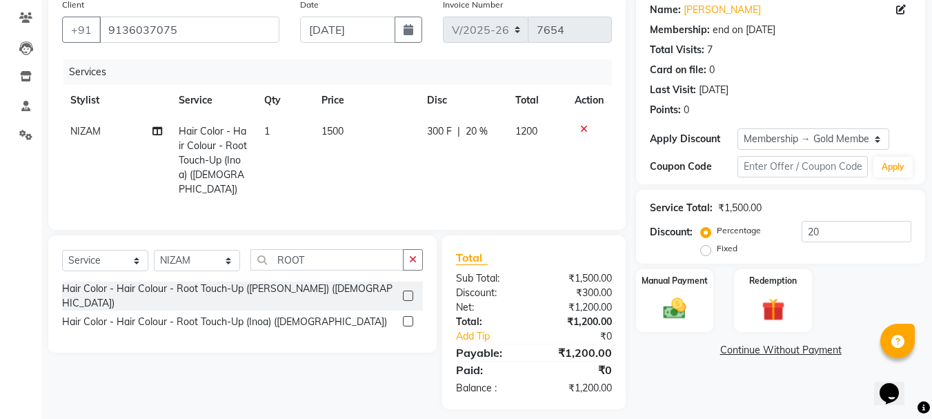
scroll to position [119, 0]
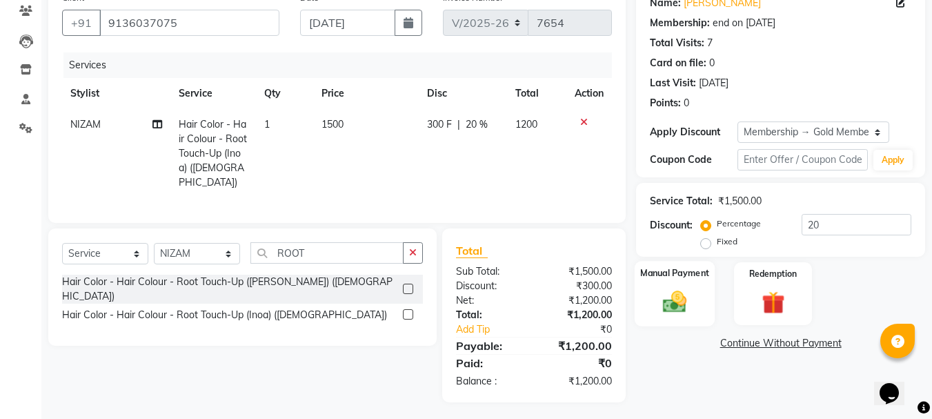
click at [692, 297] on img at bounding box center [675, 302] width 39 height 28
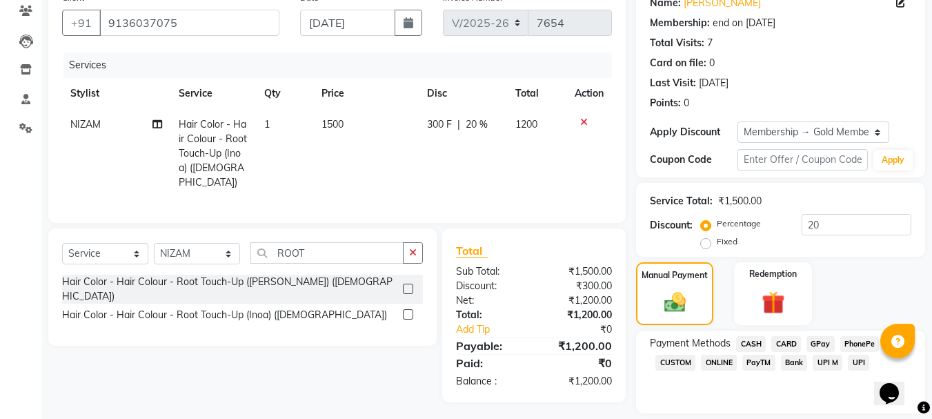
click at [819, 340] on span "GPay" at bounding box center [821, 344] width 28 height 16
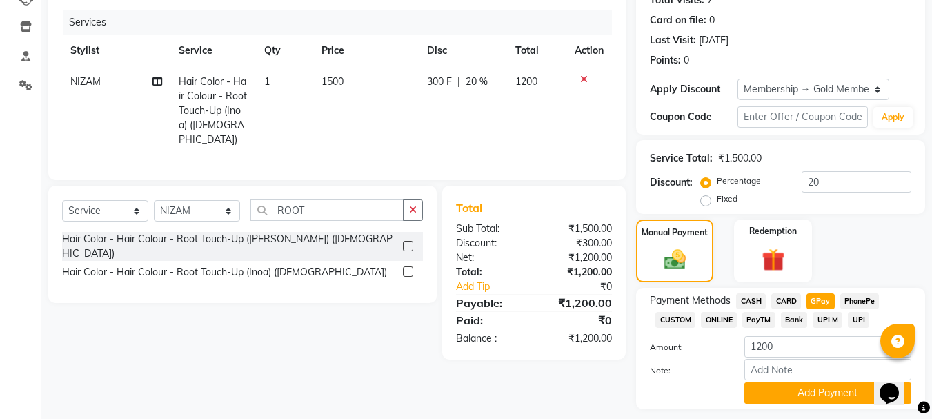
scroll to position [201, 0]
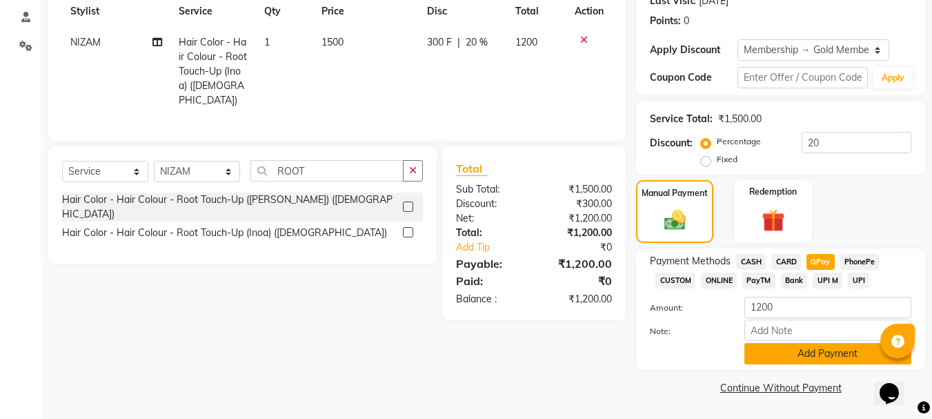
click at [798, 344] on button "Add Payment" at bounding box center [828, 353] width 167 height 21
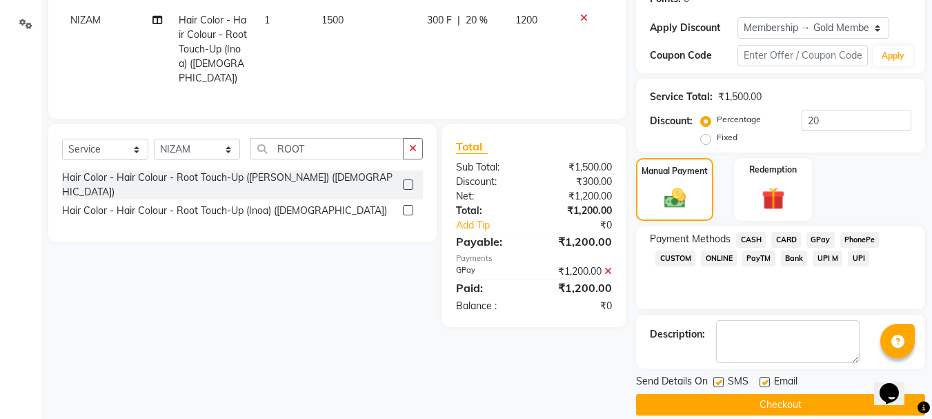
scroll to position [240, 0]
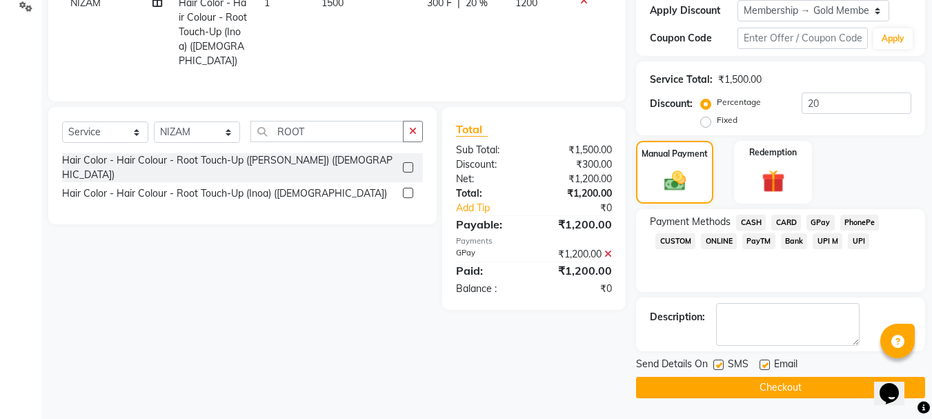
click at [841, 387] on button "Checkout" at bounding box center [780, 387] width 289 height 21
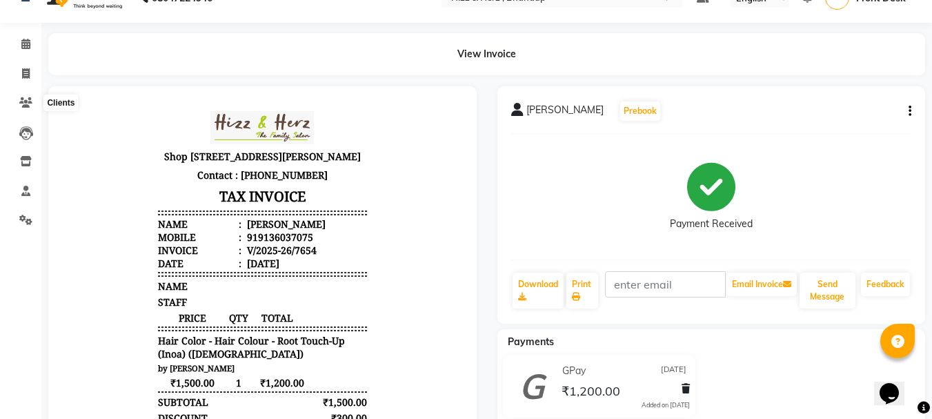
scroll to position [26, 0]
click at [21, 76] on span at bounding box center [26, 75] width 24 height 16
select select "629"
select select "service"
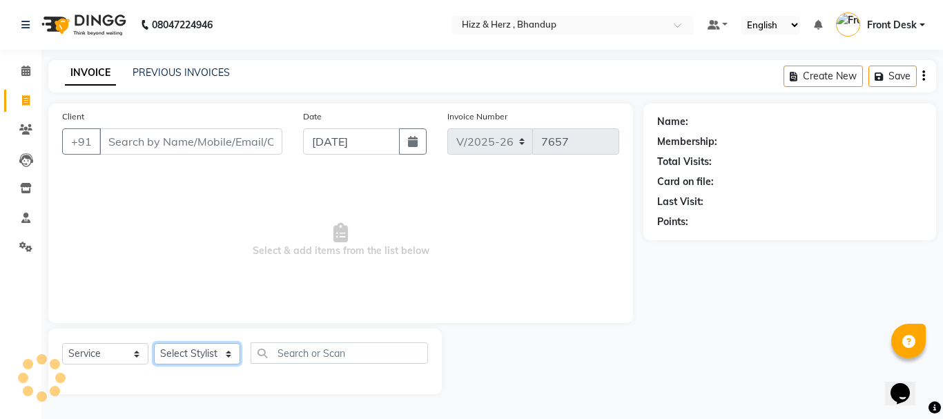
click at [198, 351] on select "Select Stylist Front Desk Gaurav Sharma HIZZ & HERZ 2 IRFAN AHMAD Jigna Goswami…" at bounding box center [197, 353] width 86 height 21
click at [170, 68] on link "PREVIOUS INVOICES" at bounding box center [181, 72] width 97 height 12
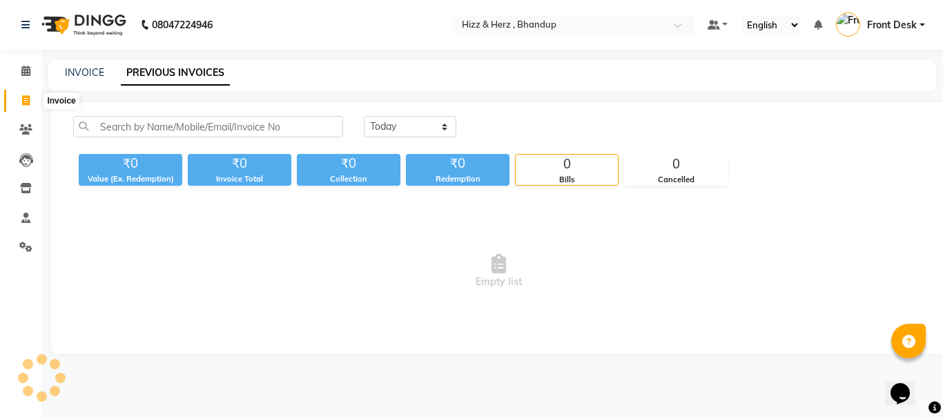
click at [26, 99] on icon at bounding box center [26, 100] width 8 height 10
select select "service"
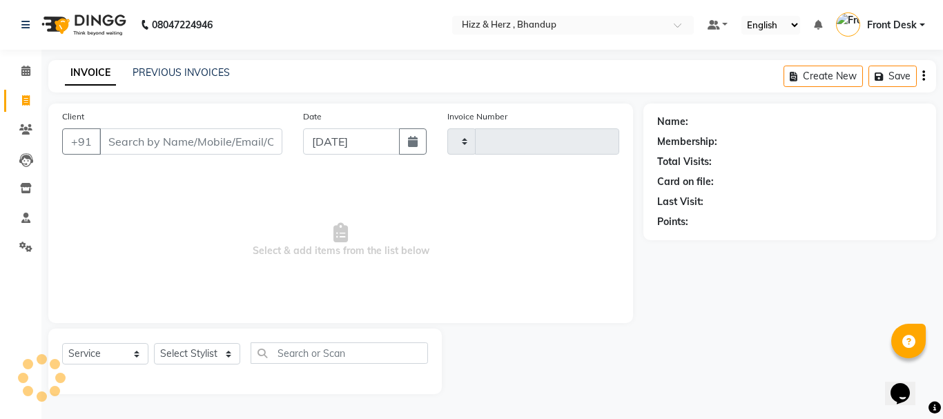
type input "7658"
select select "629"
click at [138, 69] on link "PREVIOUS INVOICES" at bounding box center [181, 72] width 97 height 12
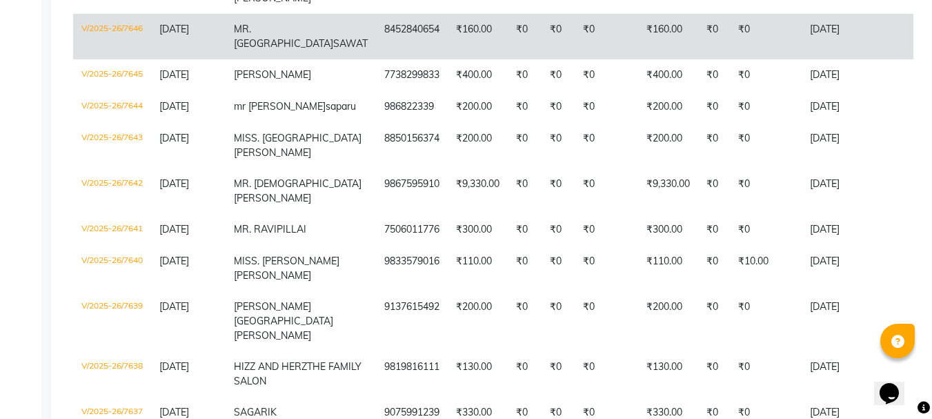
scroll to position [759, 0]
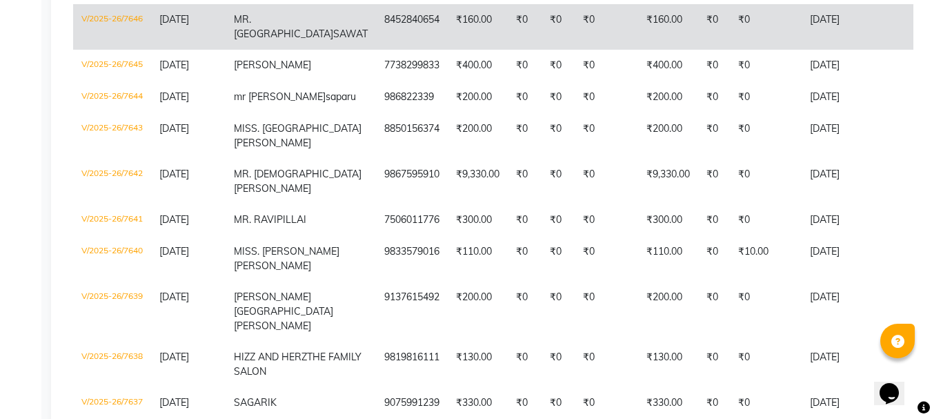
click at [376, 204] on td "9867595910" at bounding box center [412, 182] width 72 height 46
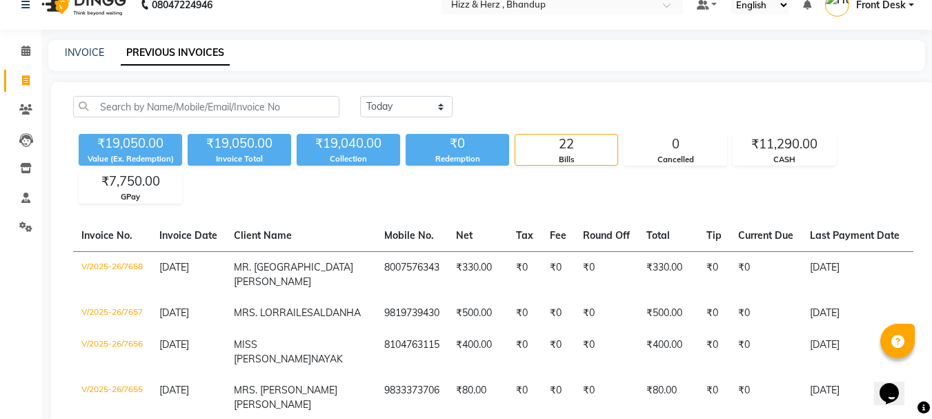
scroll to position [0, 0]
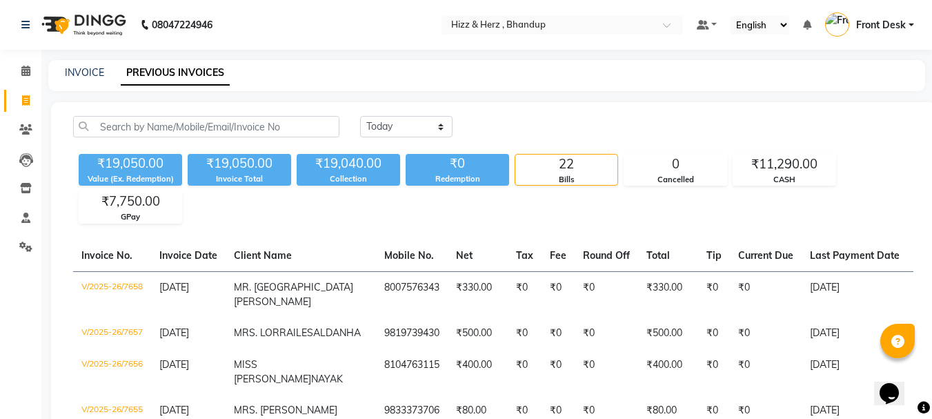
click at [63, 73] on div "INVOICE PREVIOUS INVOICES" at bounding box center [478, 73] width 861 height 14
click at [150, 72] on link "PREVIOUS INVOICES" at bounding box center [175, 73] width 109 height 25
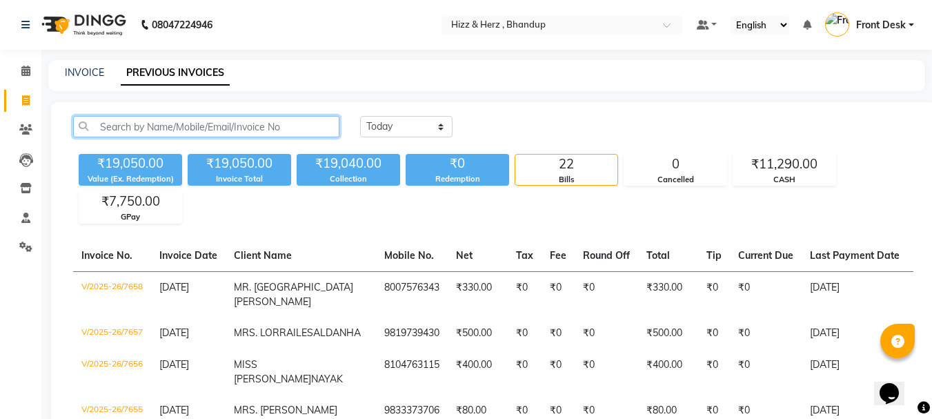
click at [96, 119] on input "text" at bounding box center [206, 126] width 266 height 21
click at [274, 130] on input "6916" at bounding box center [206, 126] width 266 height 21
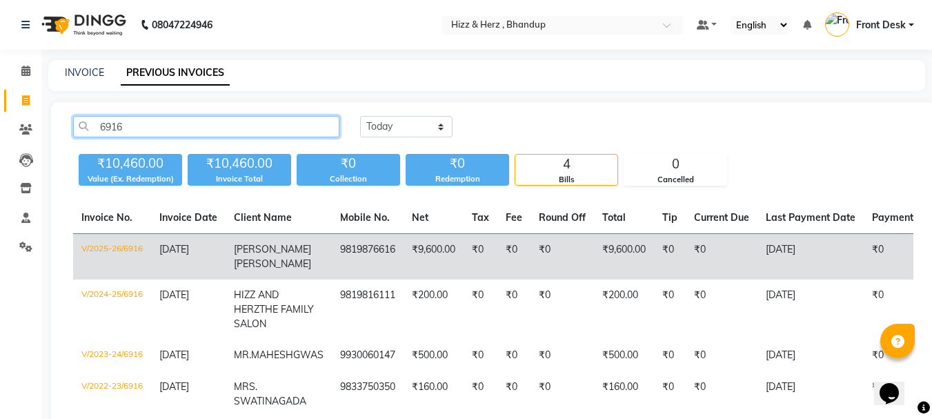
type input "6916"
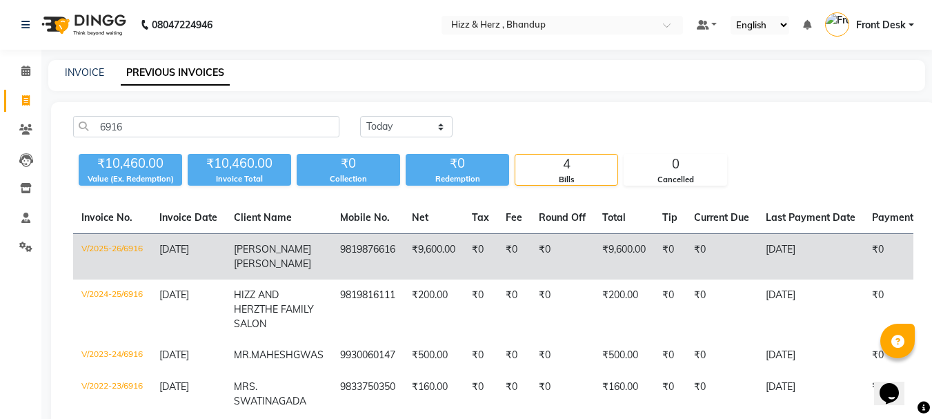
click at [189, 246] on span "21-08-2025" at bounding box center [174, 249] width 30 height 12
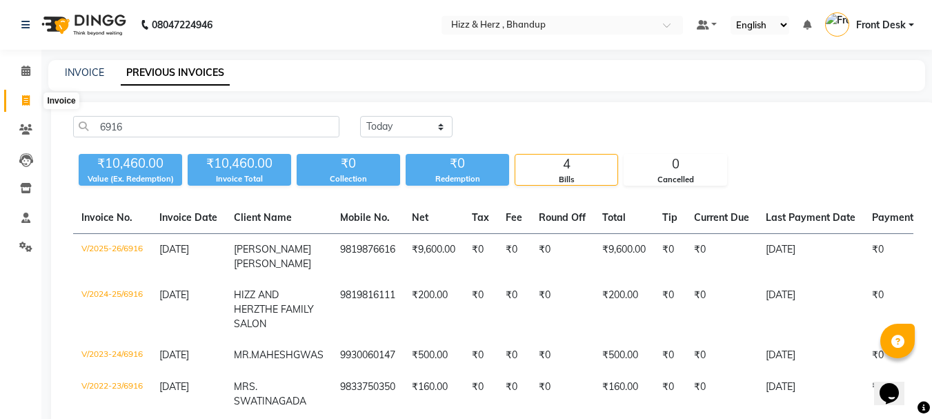
click at [26, 99] on icon at bounding box center [26, 100] width 8 height 10
select select "629"
select select "service"
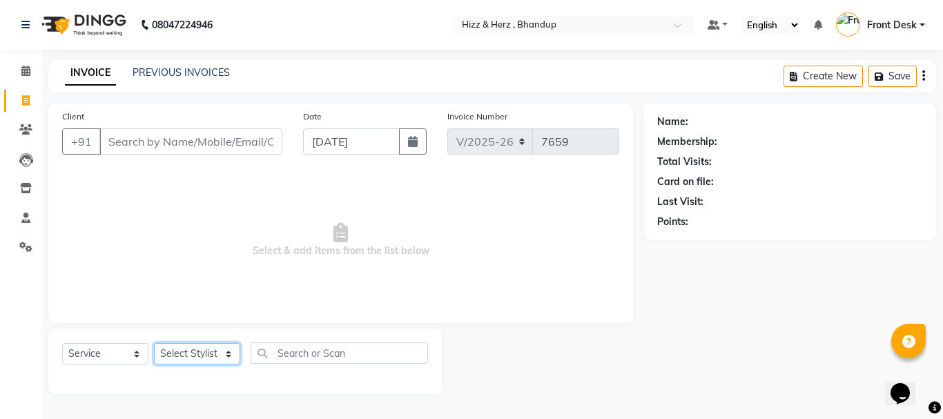
click at [222, 358] on select "Select Stylist Front Desk Gaurav Sharma HIZZ & HERZ 2 IRFAN AHMAD Jigna Goswami…" at bounding box center [197, 353] width 86 height 21
select select "24394"
click at [154, 343] on select "Select Stylist Front Desk Gaurav Sharma HIZZ & HERZ 2 IRFAN AHMAD Jigna Goswami…" at bounding box center [197, 353] width 86 height 21
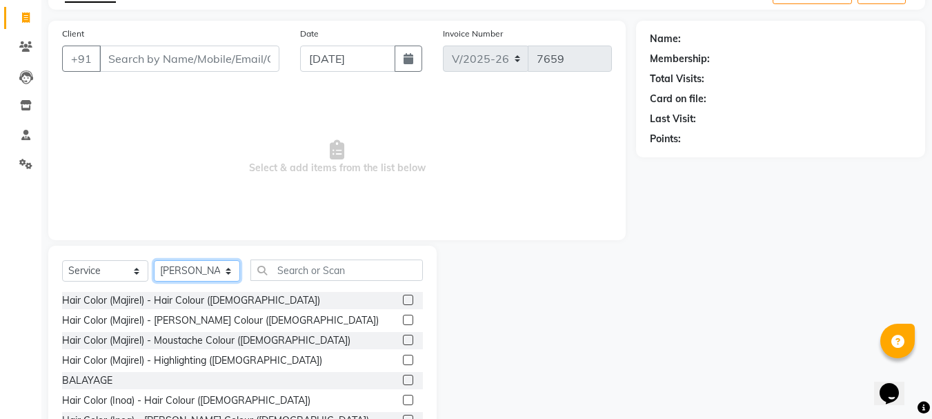
scroll to position [134, 0]
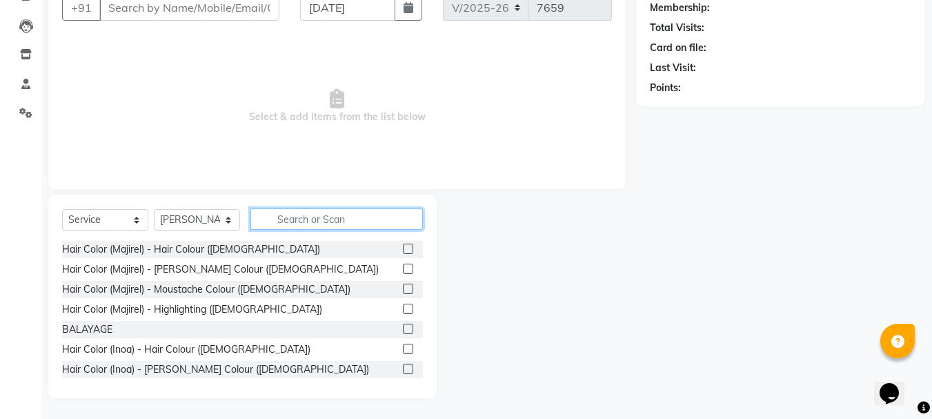
click at [354, 217] on input "text" at bounding box center [337, 218] width 173 height 21
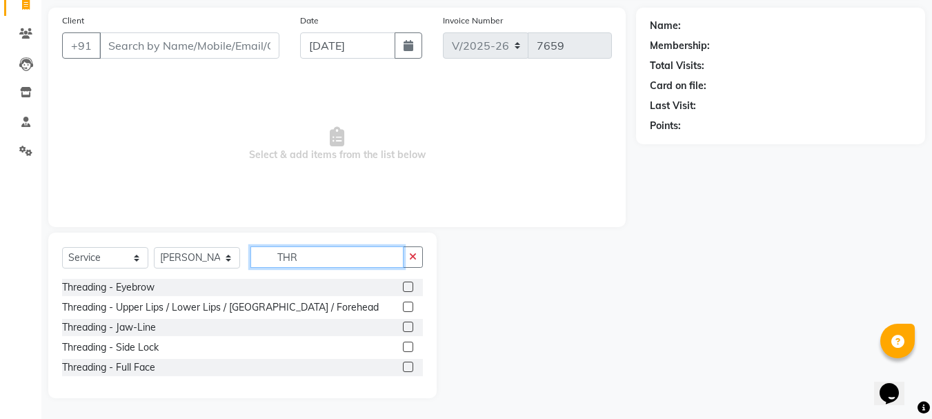
scroll to position [96, 0]
type input "THRE"
click at [411, 286] on label at bounding box center [408, 287] width 10 height 10
click at [411, 286] on input "checkbox" at bounding box center [407, 287] width 9 height 9
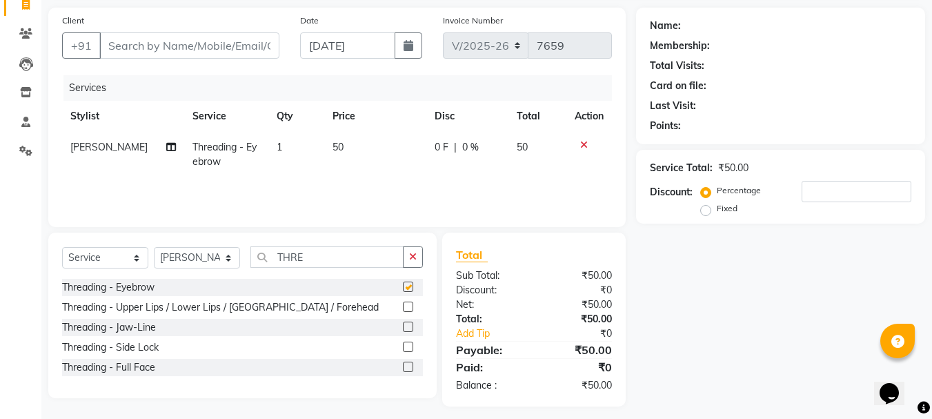
checkbox input "false"
click at [407, 305] on label at bounding box center [408, 307] width 10 height 10
click at [407, 305] on input "checkbox" at bounding box center [407, 307] width 9 height 9
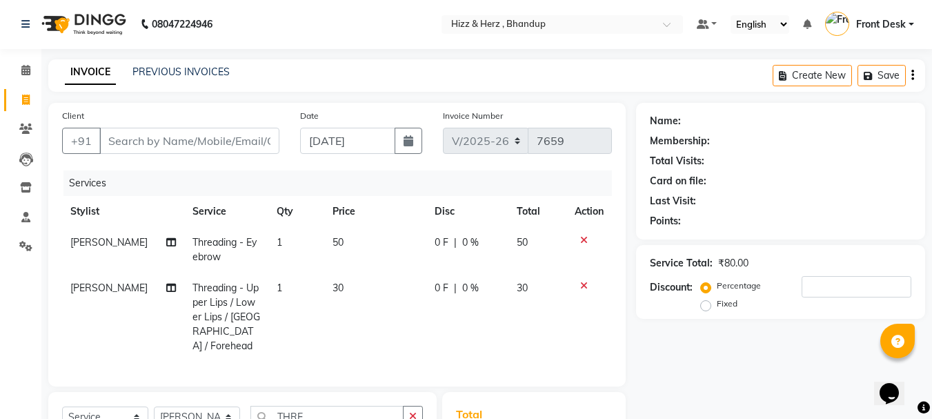
scroll to position [0, 0]
click at [239, 139] on input "Client" at bounding box center [189, 141] width 180 height 26
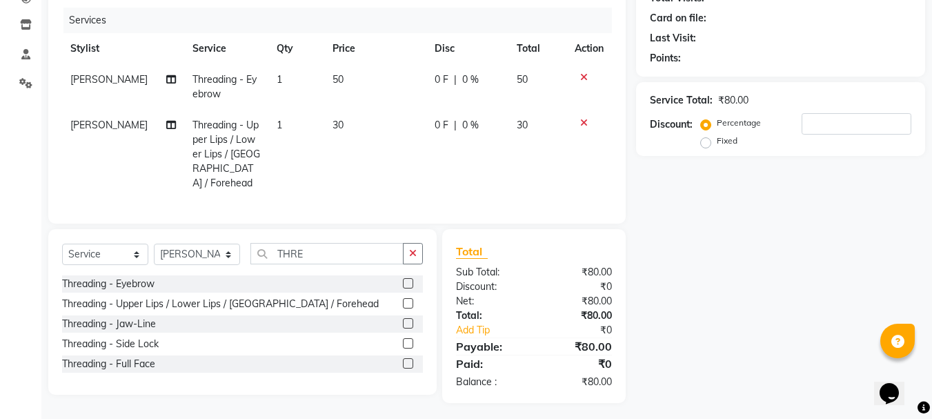
scroll to position [164, 0]
click at [409, 297] on label at bounding box center [408, 302] width 10 height 10
click at [409, 299] on input "checkbox" at bounding box center [407, 303] width 9 height 9
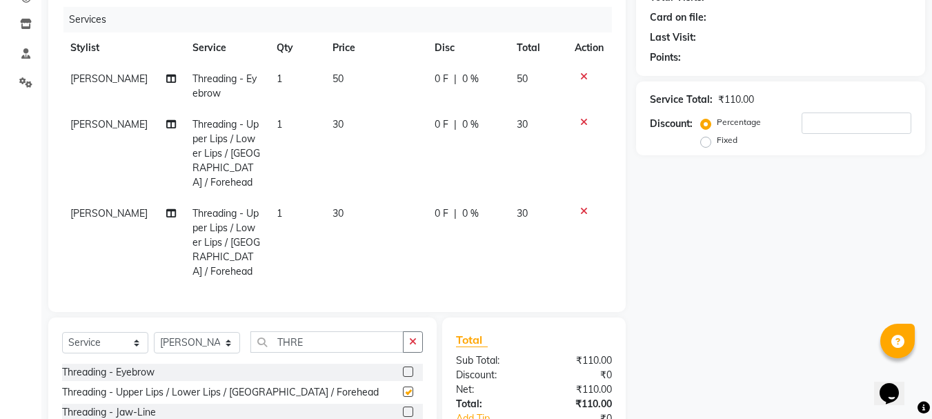
checkbox input "false"
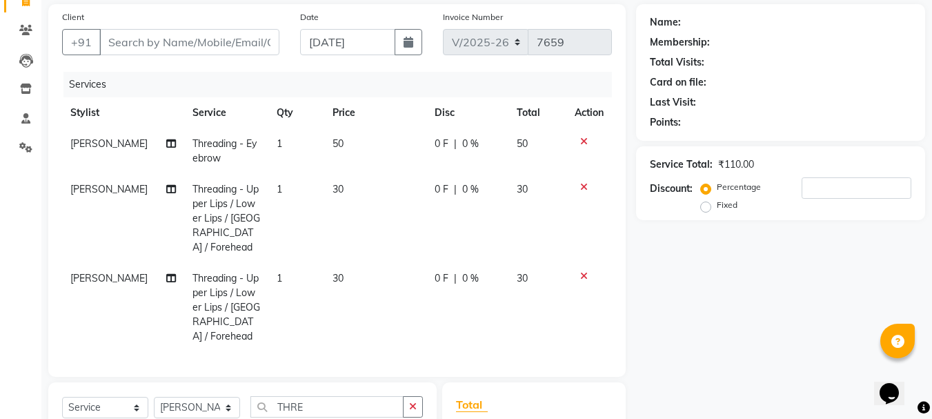
scroll to position [0, 0]
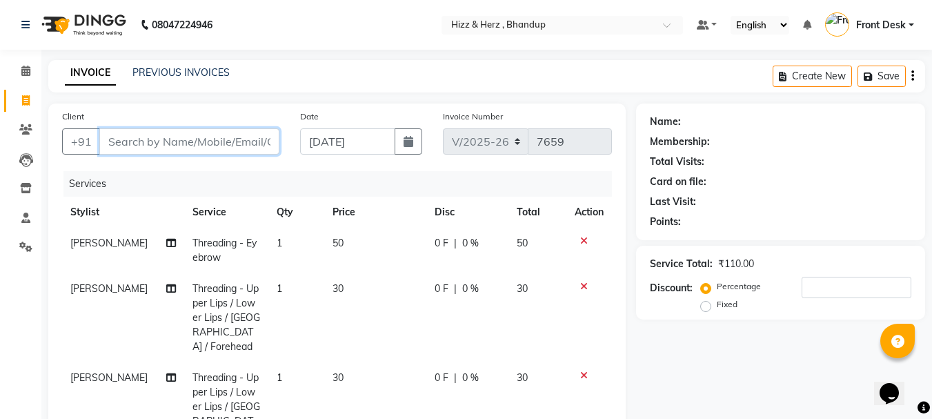
click at [231, 137] on input "Client" at bounding box center [189, 141] width 180 height 26
click at [264, 145] on input "Client" at bounding box center [189, 141] width 180 height 26
click at [224, 145] on input "Client" at bounding box center [189, 141] width 180 height 26
type input "9"
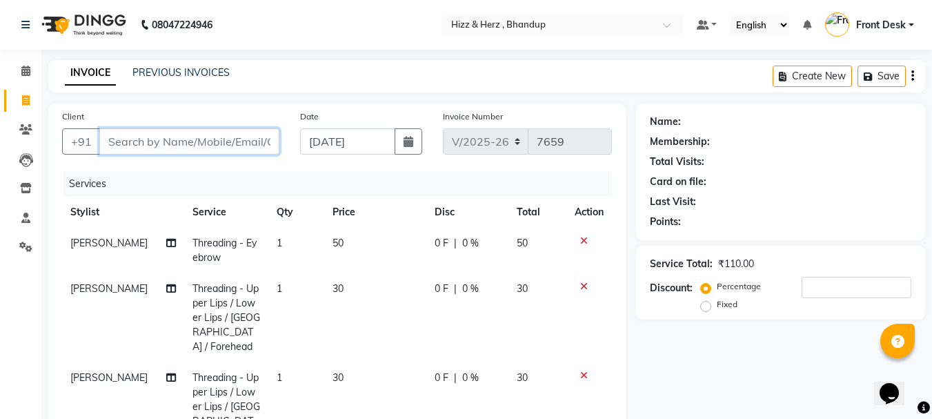
type input "0"
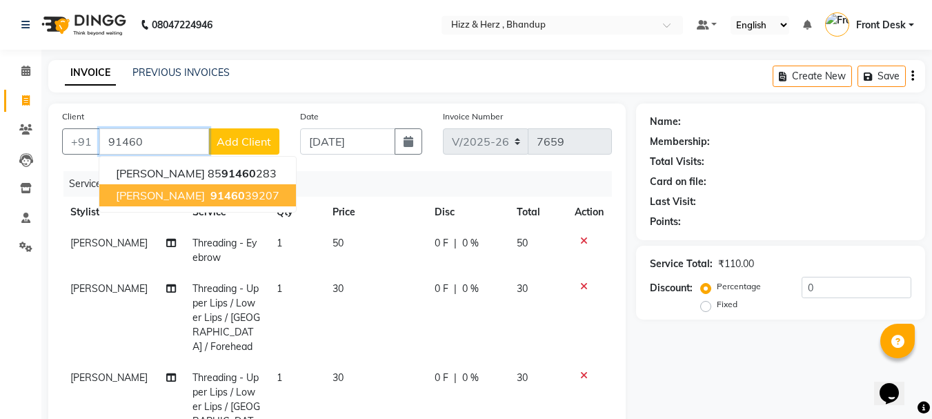
click at [267, 197] on ngb-highlight "91460 39207" at bounding box center [244, 195] width 72 height 14
type input "9146039207"
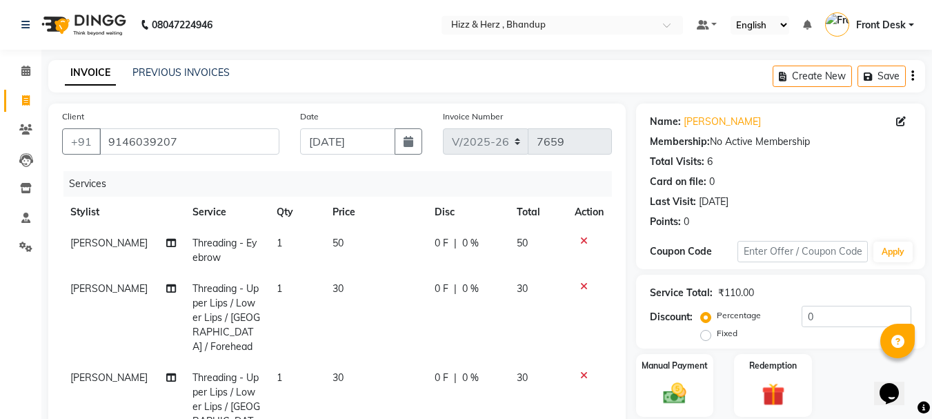
scroll to position [239, 0]
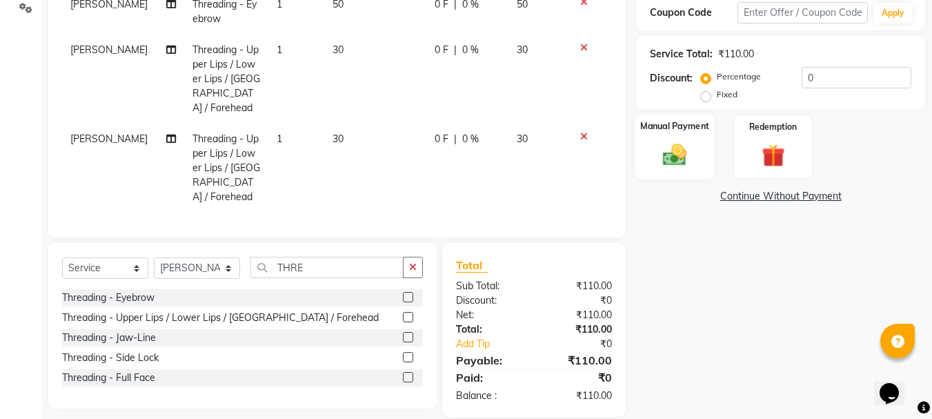
click at [676, 159] on img at bounding box center [675, 155] width 39 height 28
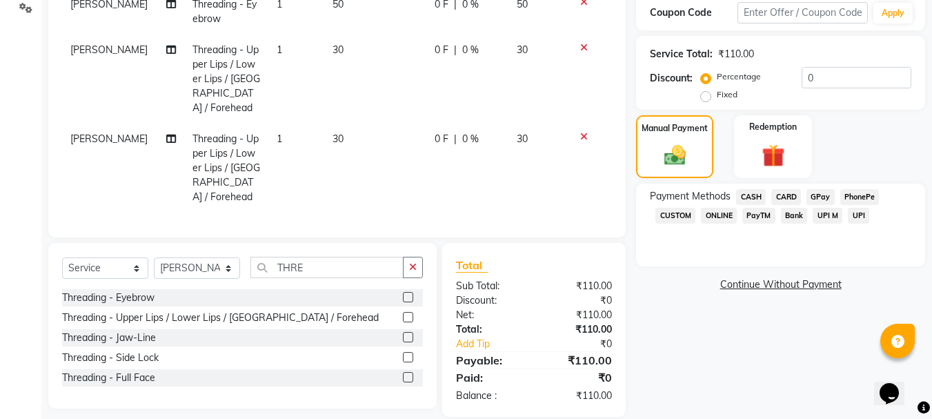
click at [819, 193] on span "GPay" at bounding box center [821, 197] width 28 height 16
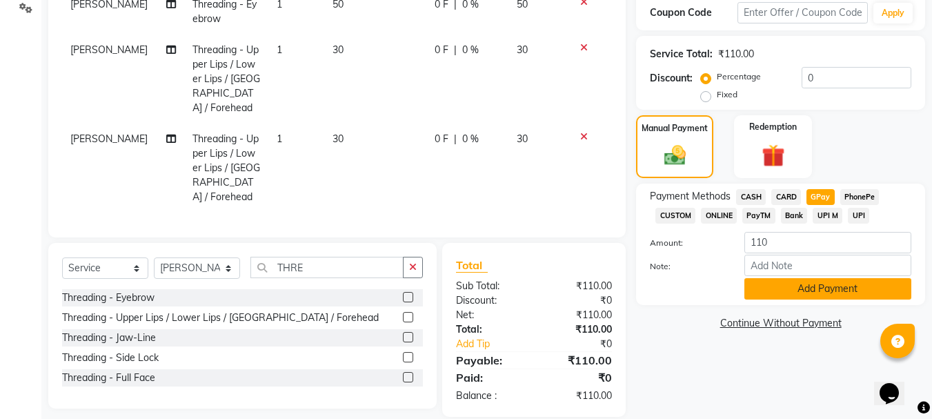
click at [805, 289] on button "Add Payment" at bounding box center [828, 288] width 167 height 21
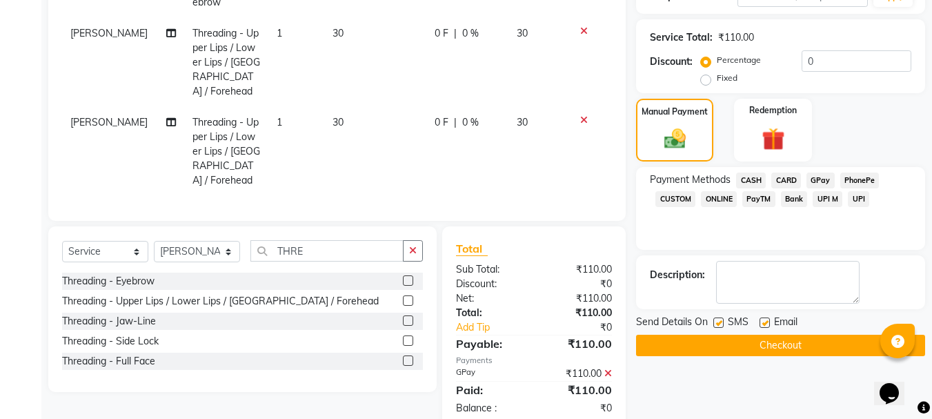
scroll to position [268, 0]
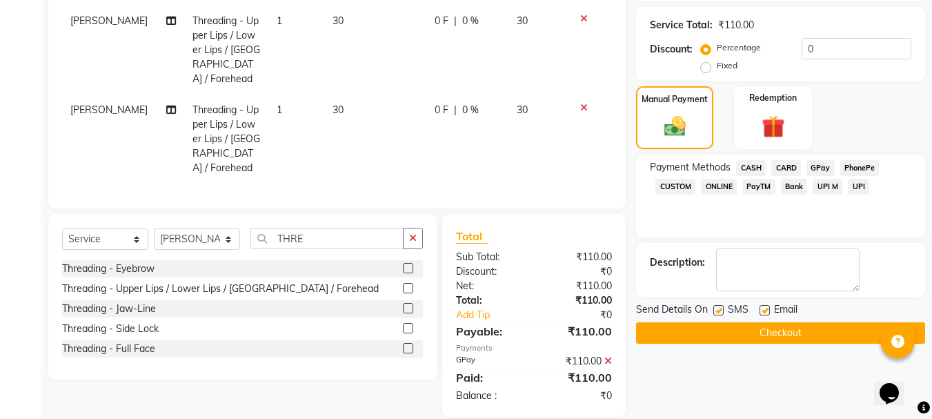
click at [775, 337] on button "Checkout" at bounding box center [780, 332] width 289 height 21
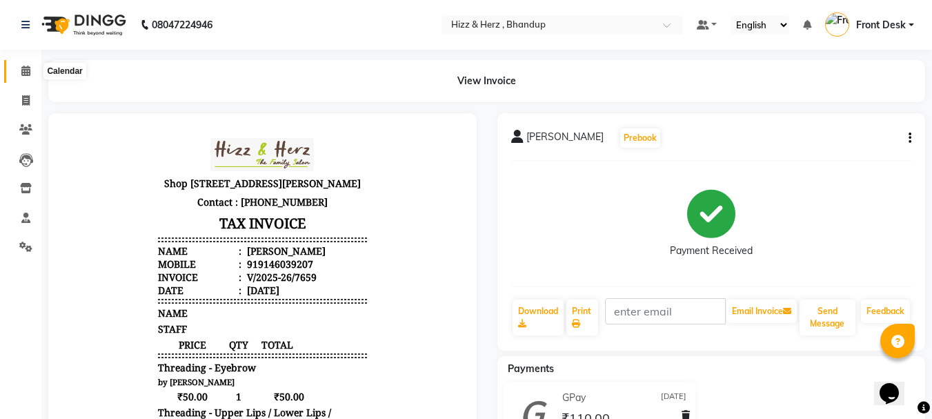
click at [28, 72] on icon at bounding box center [25, 71] width 9 height 10
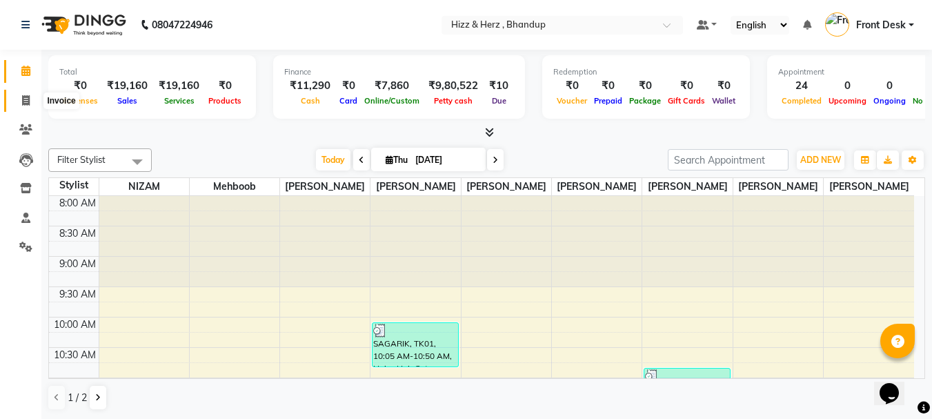
click at [26, 95] on icon at bounding box center [26, 100] width 8 height 10
select select "629"
select select "service"
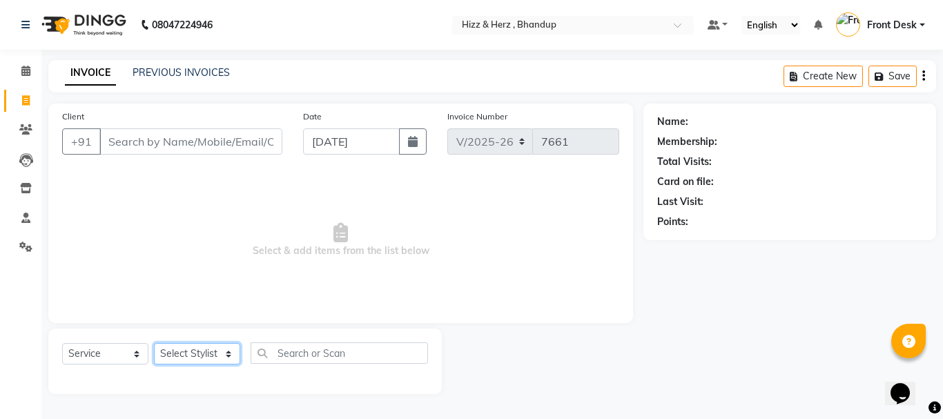
click at [202, 357] on select "Select Stylist Front Desk Gaurav Sharma HIZZ & HERZ 2 IRFAN AHMAD Jigna Goswami…" at bounding box center [197, 353] width 86 height 21
click at [354, 293] on span "Select & add items from the list below" at bounding box center [340, 240] width 557 height 138
click at [205, 360] on select "Select Stylist Front Desk Gaurav Sharma HIZZ & HERZ 2 IRFAN AHMAD Jigna Goswami…" at bounding box center [197, 353] width 86 height 21
click at [523, 237] on span "Select & add items from the list below" at bounding box center [340, 240] width 557 height 138
click at [199, 358] on select "Select Stylist Front Desk Gaurav Sharma HIZZ & HERZ 2 IRFAN AHMAD Jigna Goswami…" at bounding box center [197, 353] width 86 height 21
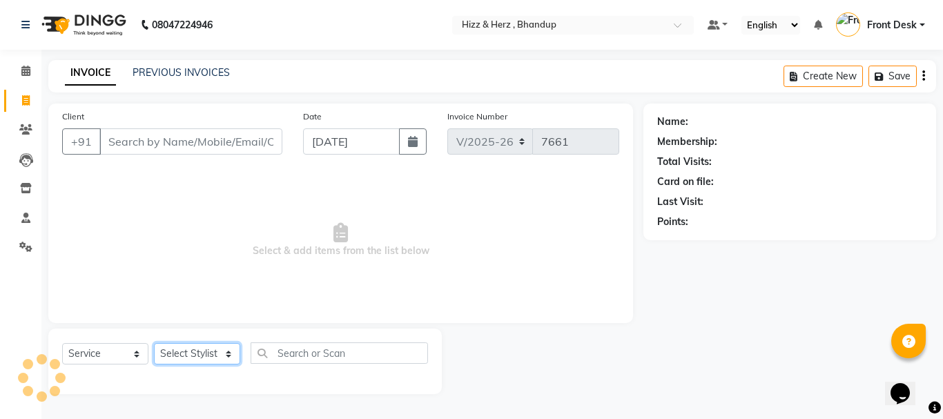
select select "11514"
click at [154, 343] on select "Select Stylist Front Desk Gaurav Sharma HIZZ & HERZ 2 IRFAN AHMAD Jigna Goswami…" at bounding box center [197, 353] width 86 height 21
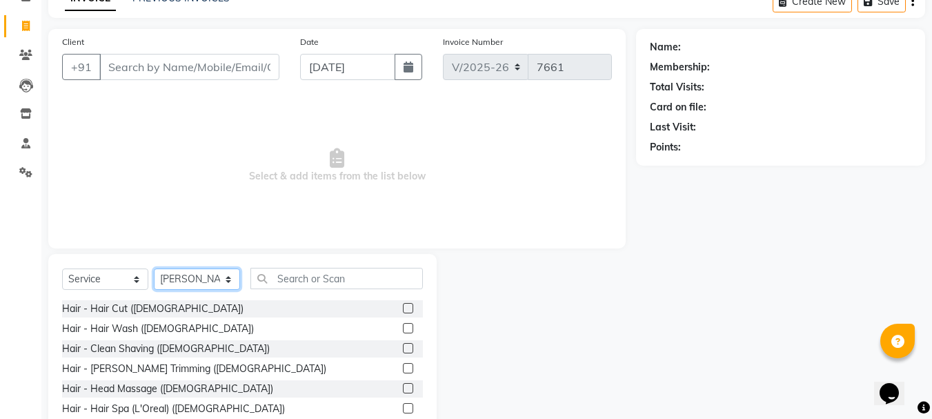
scroll to position [134, 0]
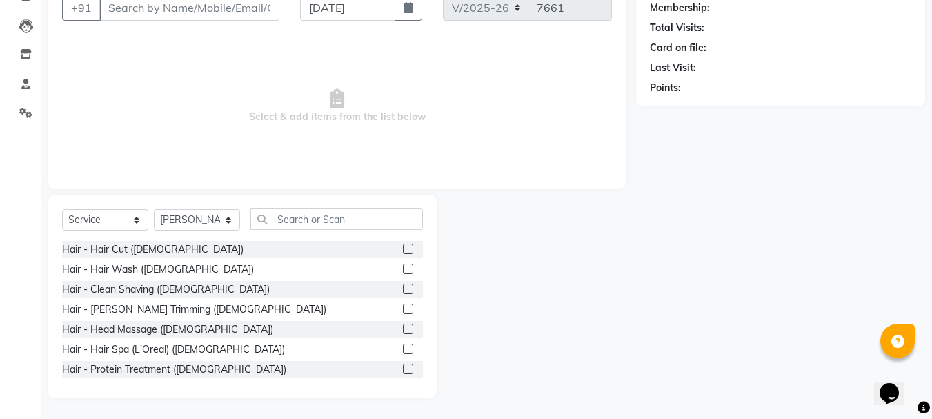
click at [403, 249] on label at bounding box center [408, 249] width 10 height 10
click at [403, 249] on input "checkbox" at bounding box center [407, 249] width 9 height 9
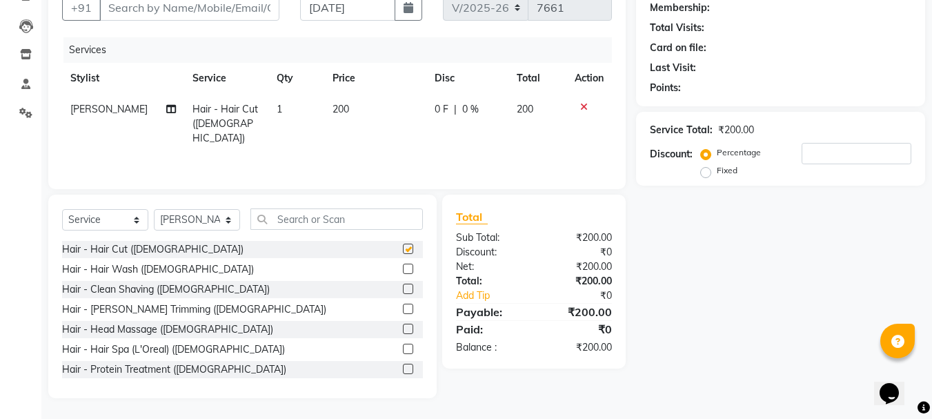
checkbox input "false"
click at [403, 325] on label at bounding box center [408, 329] width 10 height 10
click at [403, 325] on input "checkbox" at bounding box center [407, 329] width 9 height 9
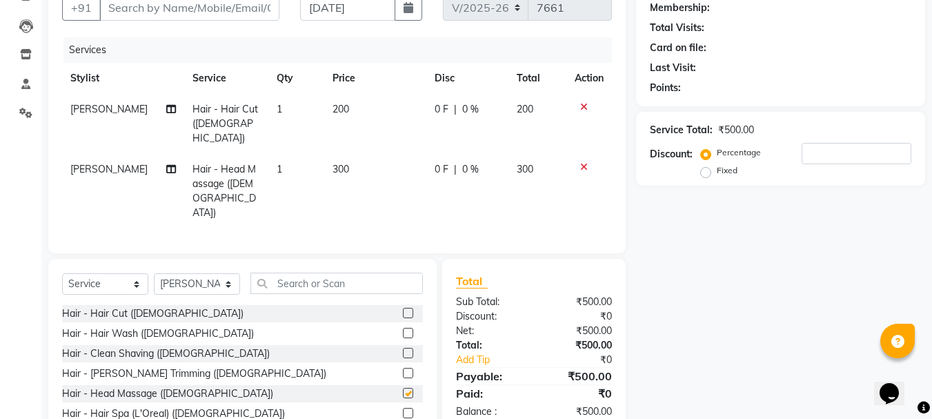
scroll to position [13, 0]
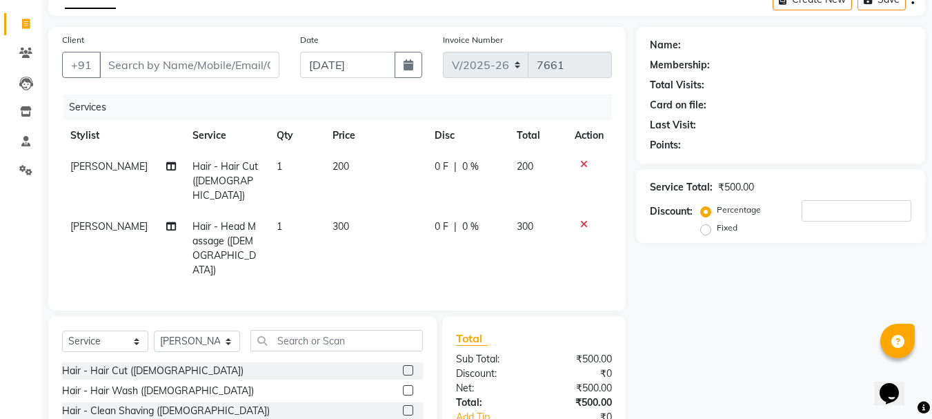
checkbox input "false"
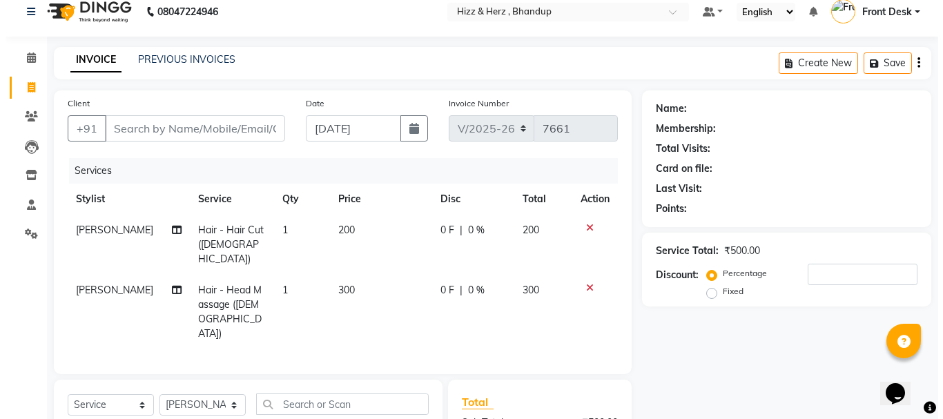
scroll to position [0, 0]
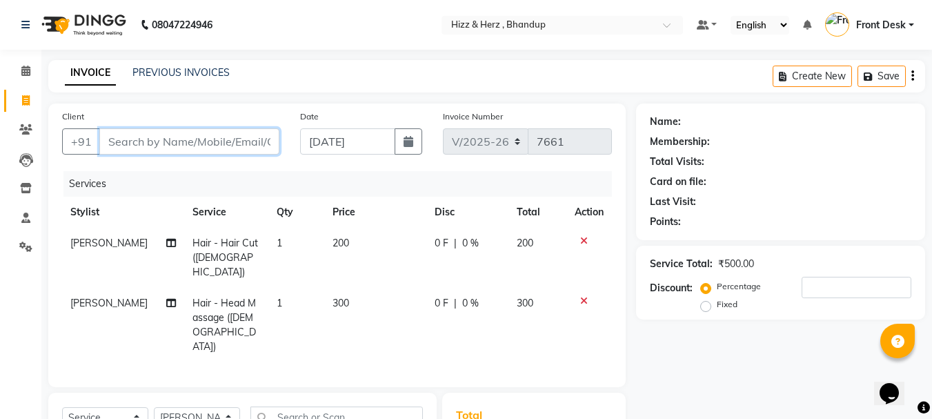
click at [259, 138] on input "Client" at bounding box center [189, 141] width 180 height 26
type input "9"
type input "0"
type input "9049480203"
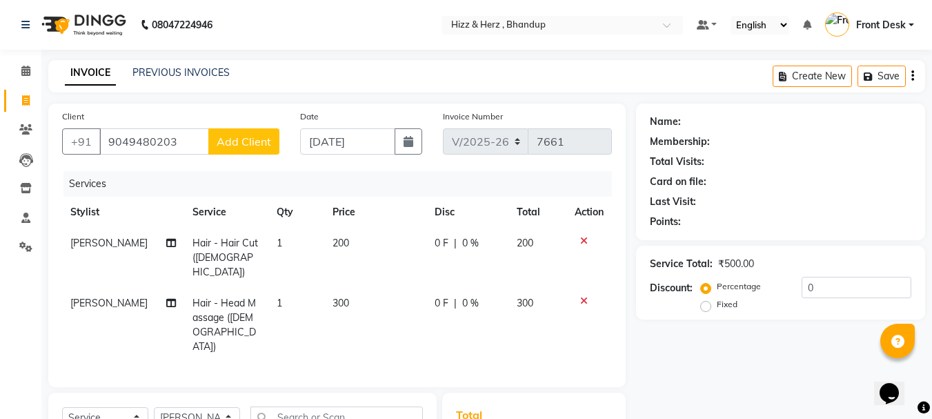
click at [260, 141] on span "Add Client" at bounding box center [244, 142] width 55 height 14
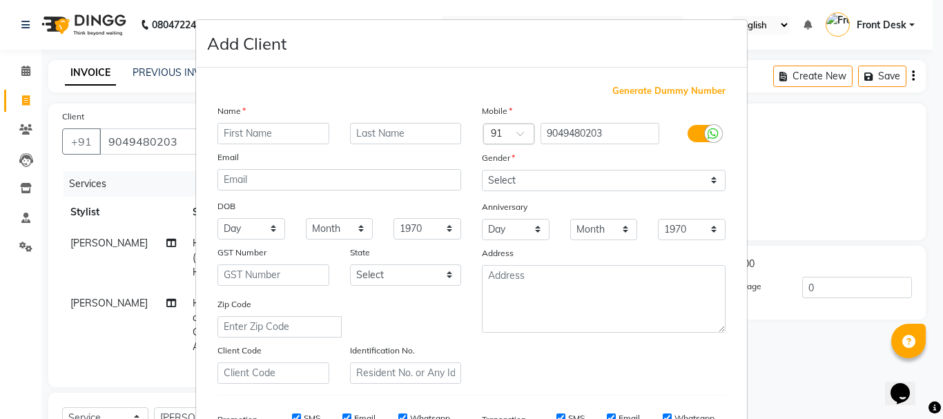
click at [266, 137] on input "text" at bounding box center [273, 133] width 112 height 21
click at [266, 137] on input "MR." at bounding box center [273, 133] width 112 height 21
type input "MR. KUNDAN"
click at [371, 138] on input "text" at bounding box center [406, 133] width 112 height 21
type input "SHARMA"
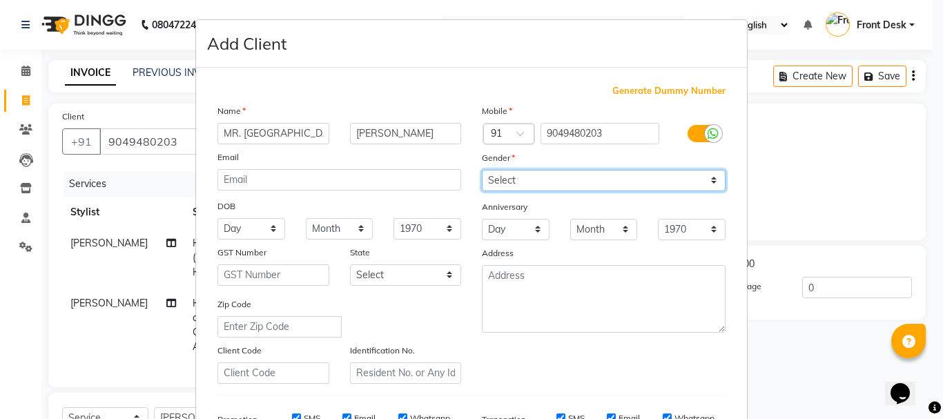
click at [513, 186] on select "Select Male Female Other Prefer Not To Say" at bounding box center [604, 180] width 244 height 21
select select "male"
click at [482, 170] on select "Select Male Female Other Prefer Not To Say" at bounding box center [604, 180] width 244 height 21
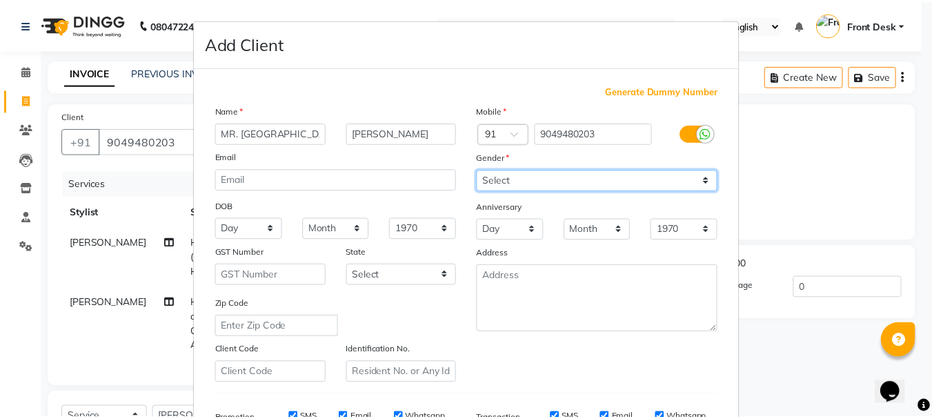
scroll to position [218, 0]
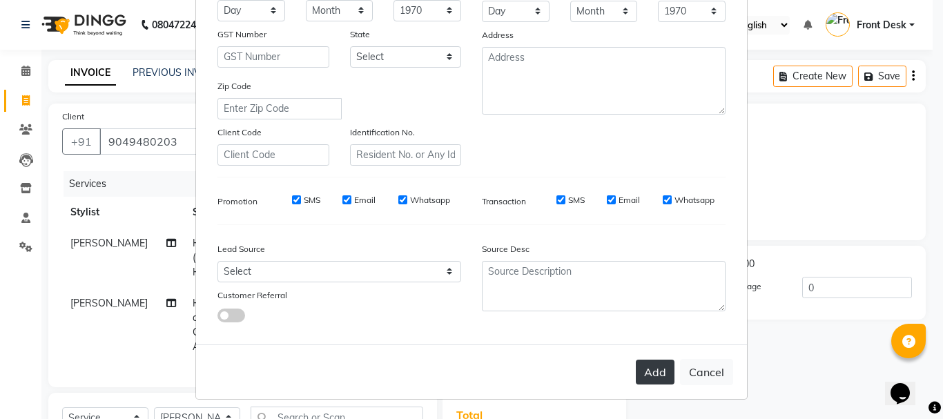
click at [645, 380] on button "Add" at bounding box center [655, 372] width 39 height 25
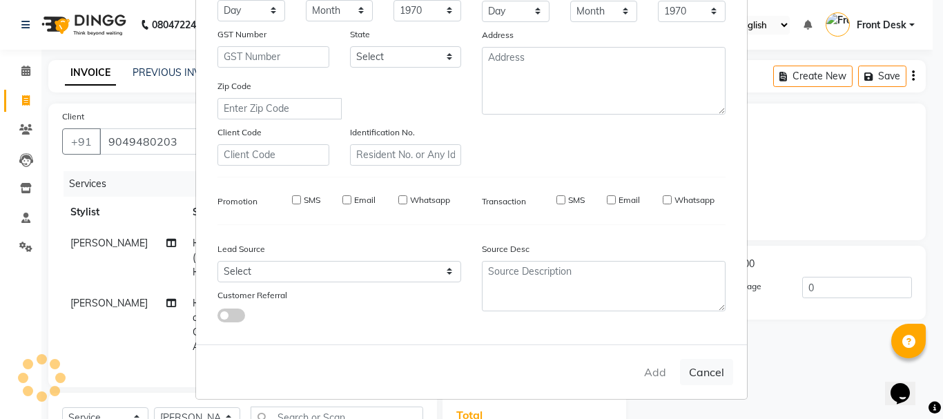
select select
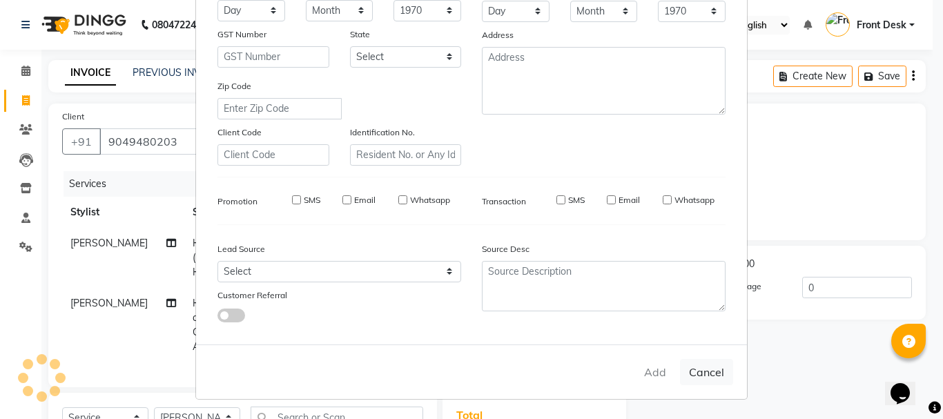
select select
checkbox input "false"
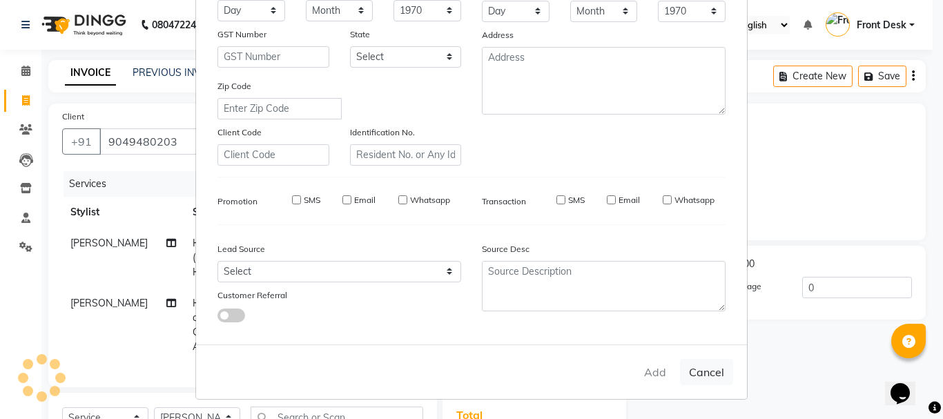
checkbox input "false"
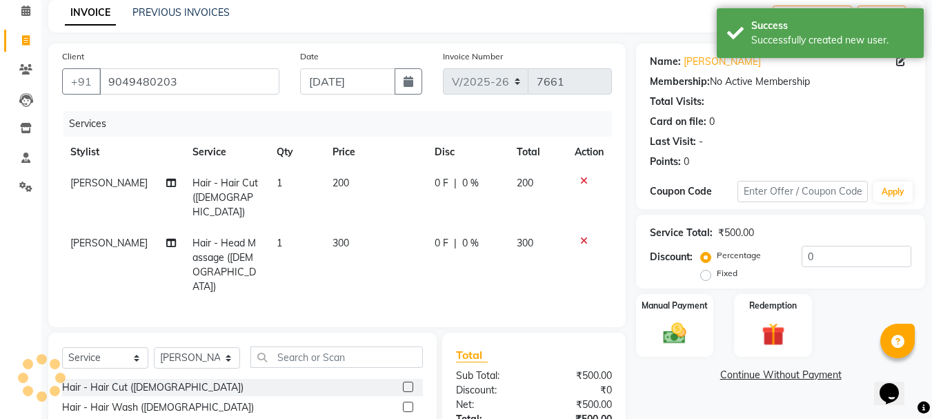
scroll to position [165, 0]
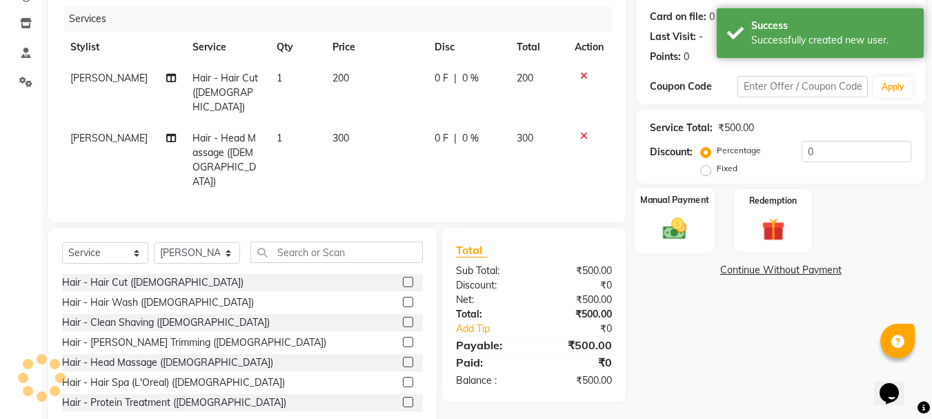
click at [673, 234] on img at bounding box center [675, 229] width 39 height 28
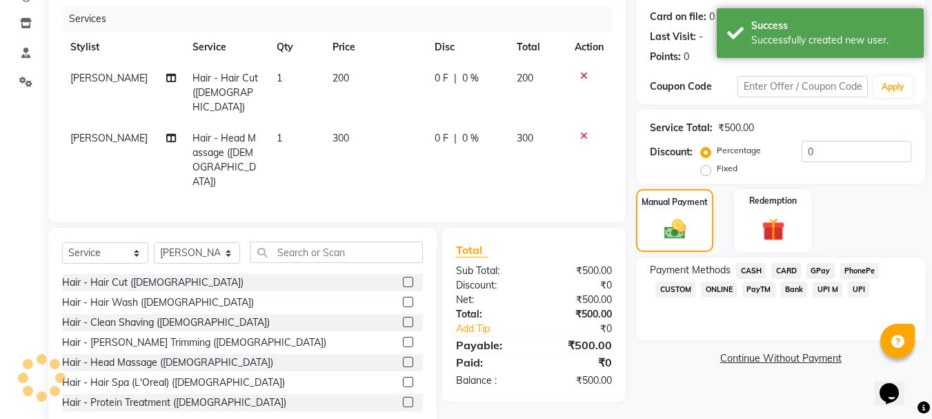
click at [787, 269] on span "CARD" at bounding box center [787, 271] width 30 height 16
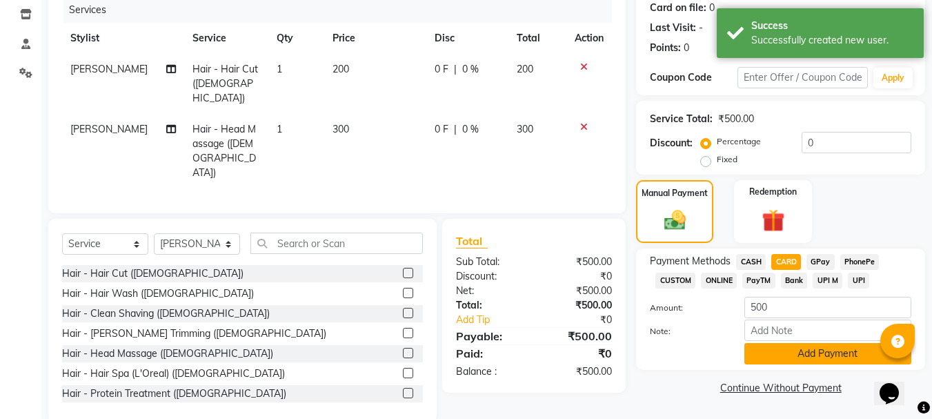
click at [816, 350] on button "Add Payment" at bounding box center [828, 353] width 167 height 21
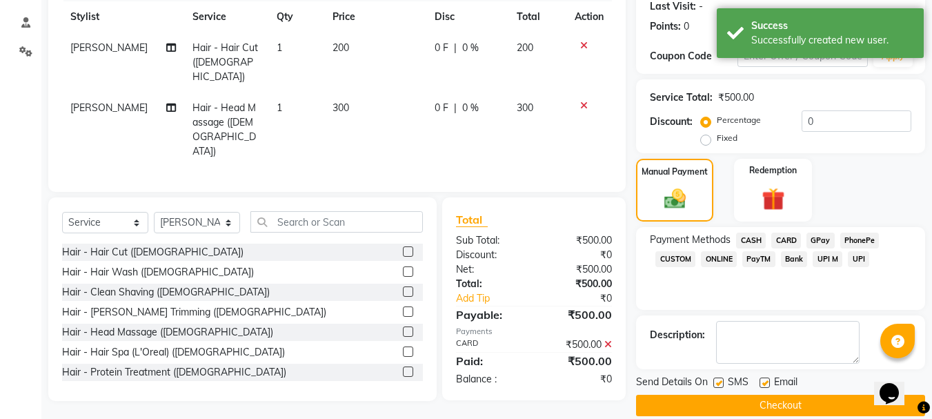
scroll to position [213, 0]
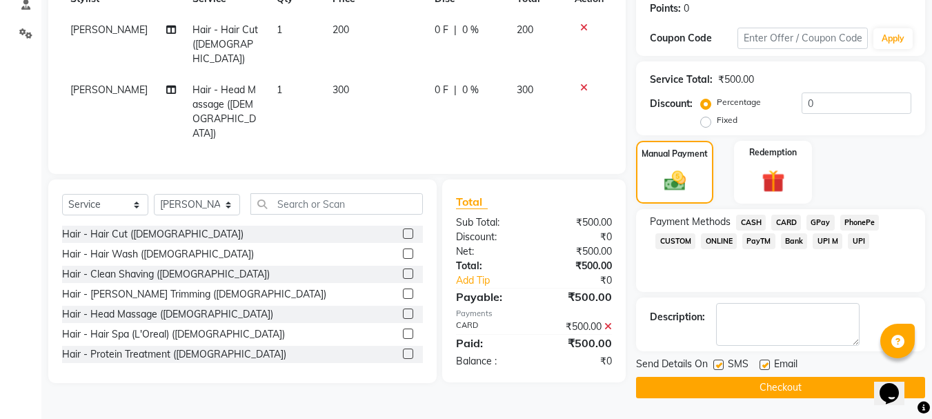
click at [761, 391] on button "Checkout" at bounding box center [780, 387] width 289 height 21
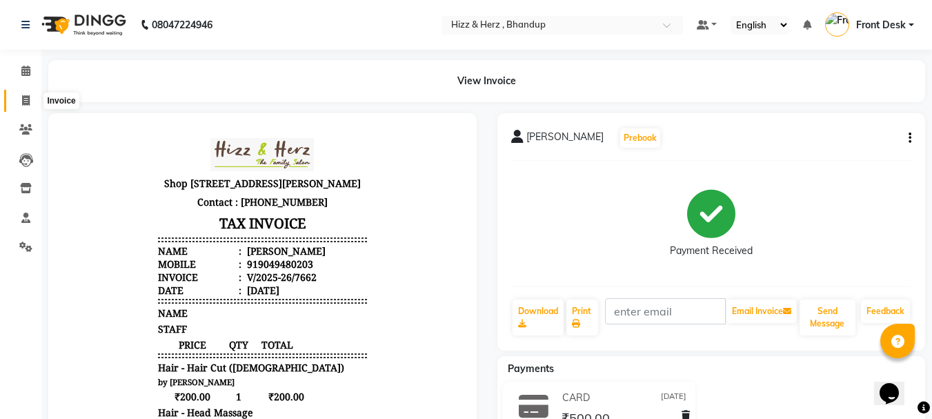
click at [25, 97] on icon at bounding box center [26, 100] width 8 height 10
select select "service"
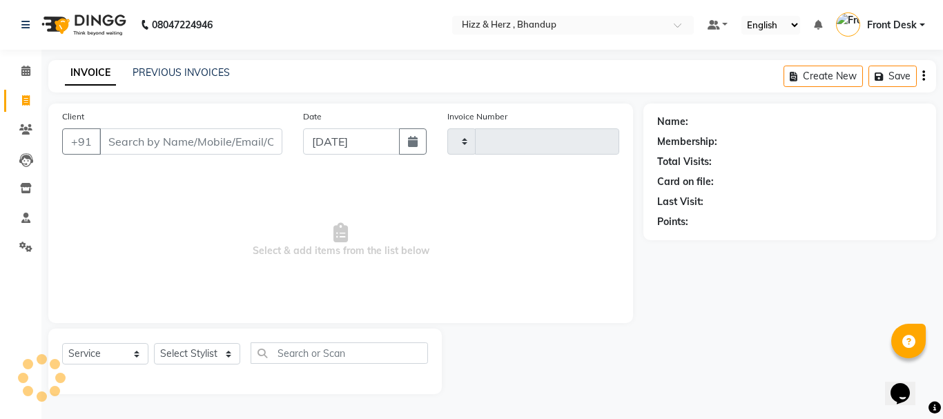
type input "7663"
select select "629"
click at [258, 144] on input "Client" at bounding box center [190, 141] width 183 height 26
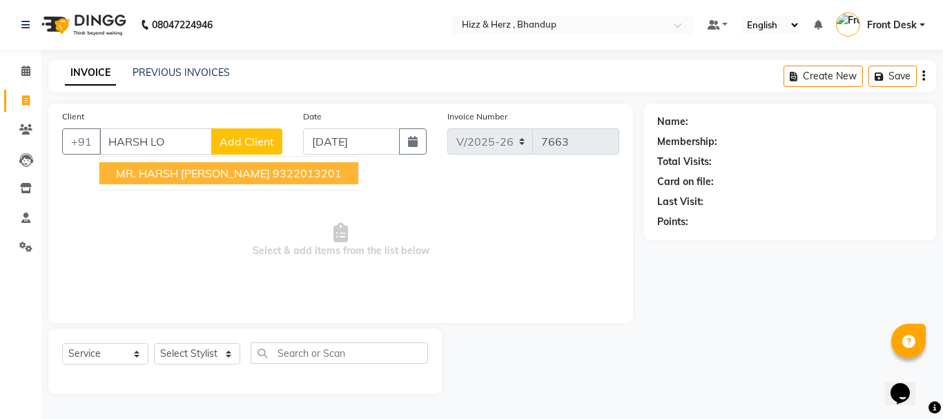
click at [279, 173] on ngb-highlight "9322013201" at bounding box center [307, 173] width 69 height 14
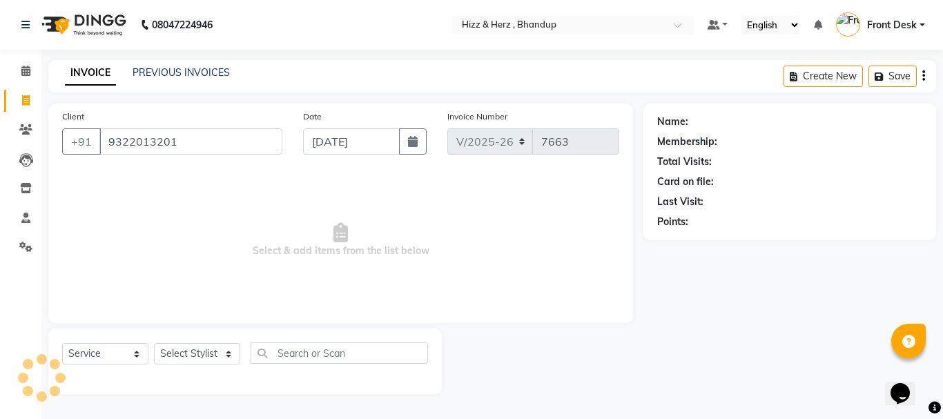
type input "9322013201"
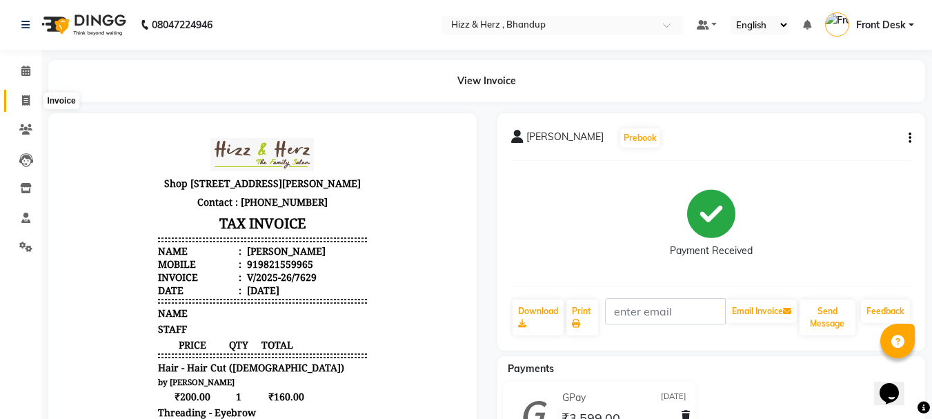
click at [25, 94] on span at bounding box center [26, 101] width 24 height 16
select select "629"
select select "service"
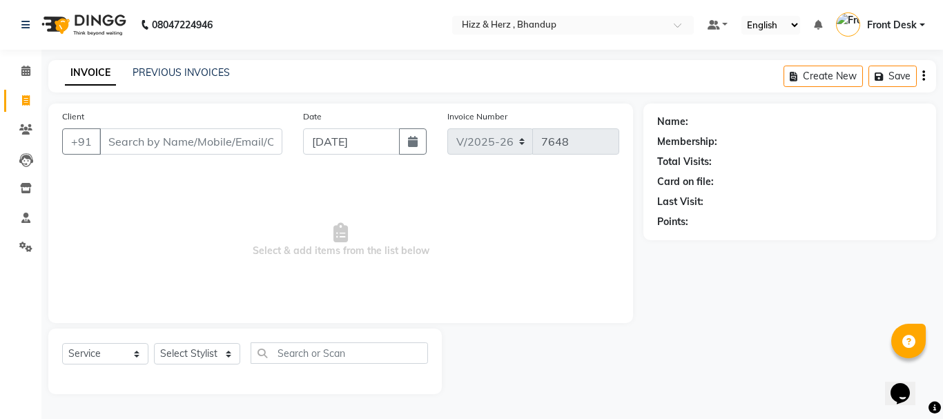
click at [139, 134] on input "Client" at bounding box center [190, 141] width 183 height 26
click at [212, 362] on select "Select Stylist Front Desk [PERSON_NAME] HIZZ & HERZ 2 [PERSON_NAME] [PERSON_NAM…" at bounding box center [197, 353] width 86 height 21
select select "24395"
click at [154, 343] on select "Select Stylist Front Desk [PERSON_NAME] HIZZ & HERZ 2 [PERSON_NAME] [PERSON_NAM…" at bounding box center [197, 353] width 86 height 21
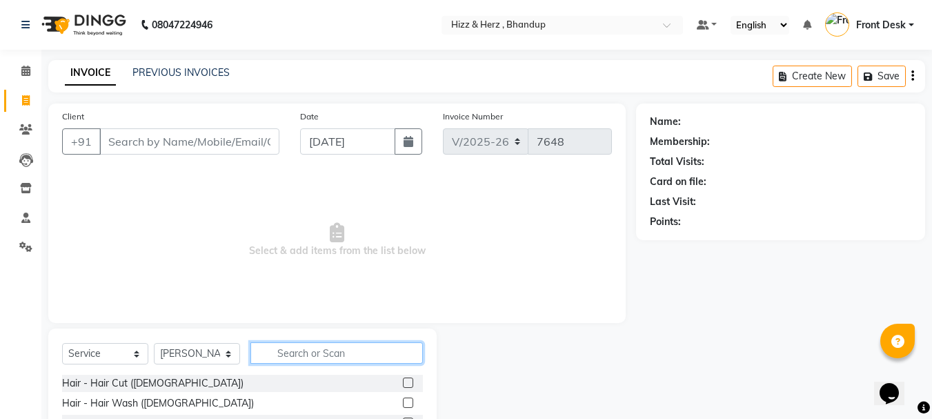
click at [308, 346] on input "text" at bounding box center [337, 352] width 173 height 21
type input "I"
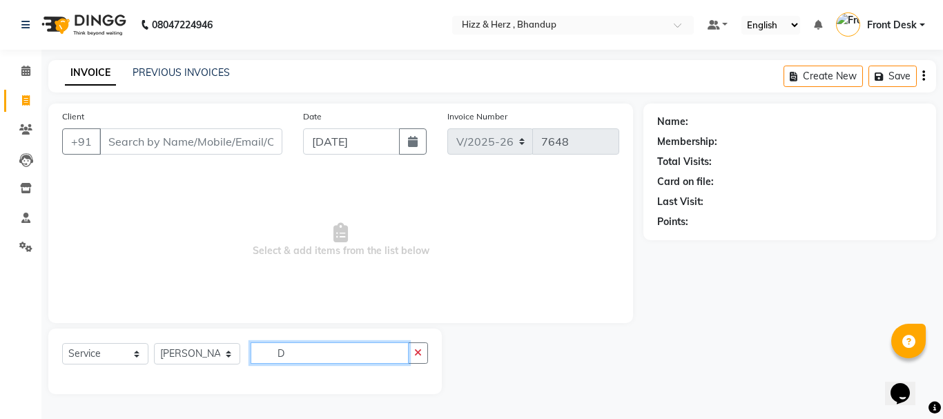
type input "D"
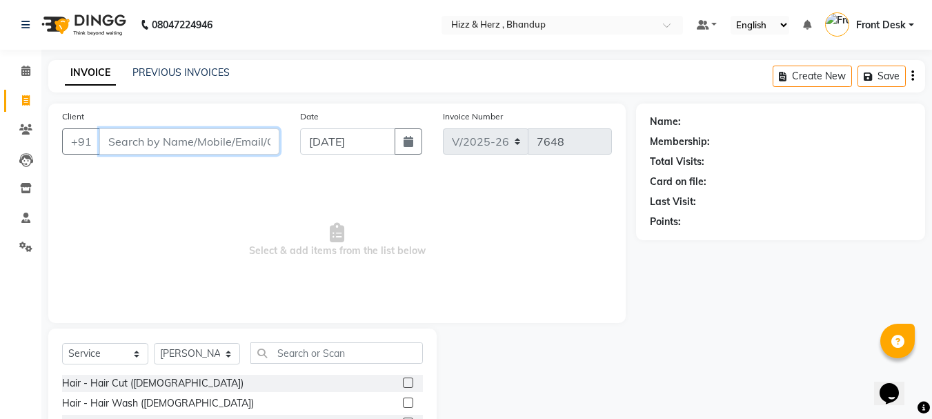
click at [138, 139] on input "Client" at bounding box center [189, 141] width 180 height 26
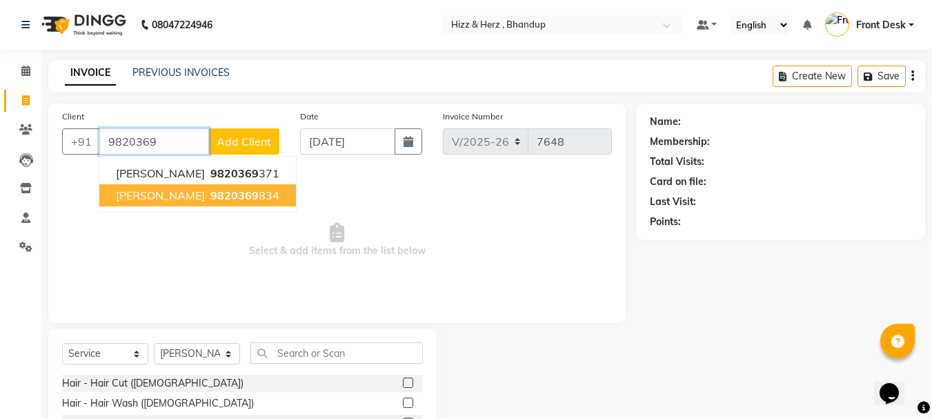
click at [224, 195] on span "9820369" at bounding box center [234, 195] width 48 height 14
type input "9820369834"
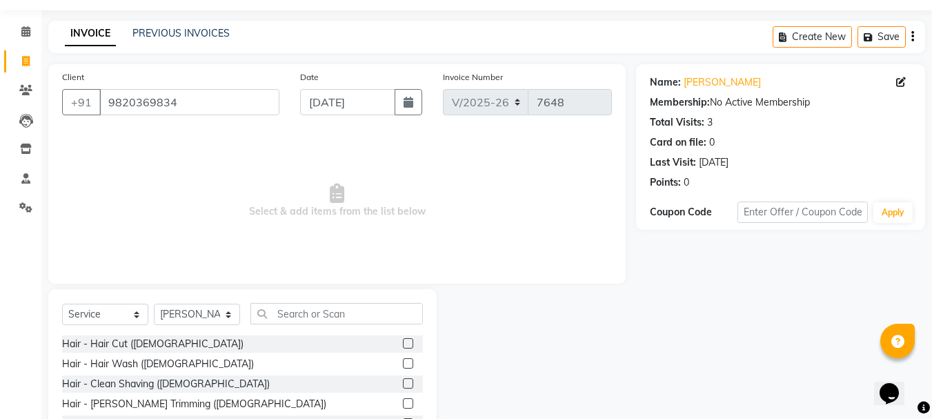
scroll to position [69, 0]
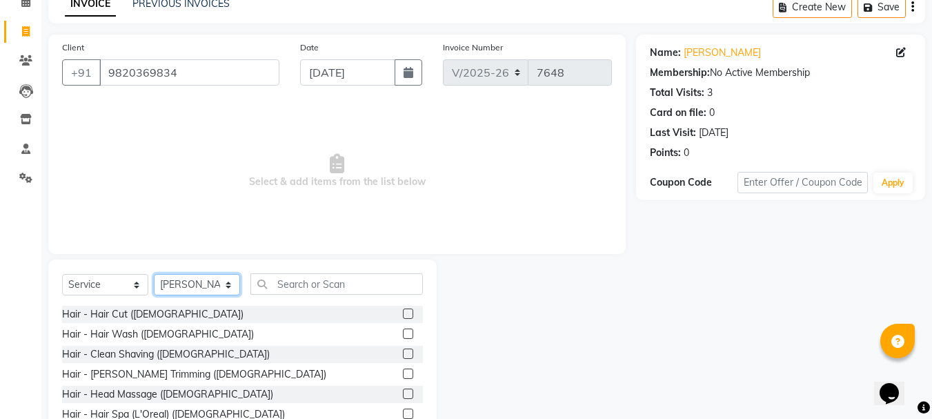
drag, startPoint x: 197, startPoint y: 284, endPoint x: 197, endPoint y: 275, distance: 9.7
click at [197, 275] on select "Select Stylist Front Desk [PERSON_NAME] HIZZ & HERZ 2 [PERSON_NAME] [PERSON_NAM…" at bounding box center [197, 284] width 86 height 21
select select "9145"
click at [154, 274] on select "Select Stylist Front Desk [PERSON_NAME] HIZZ & HERZ 2 [PERSON_NAME] [PERSON_NAM…" at bounding box center [197, 284] width 86 height 21
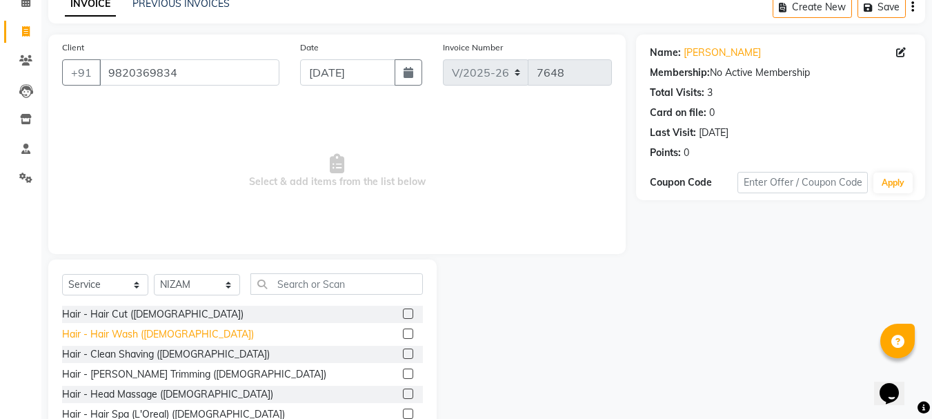
click at [113, 329] on div "Hair - Hair Wash ([DEMOGRAPHIC_DATA])" at bounding box center [158, 334] width 192 height 14
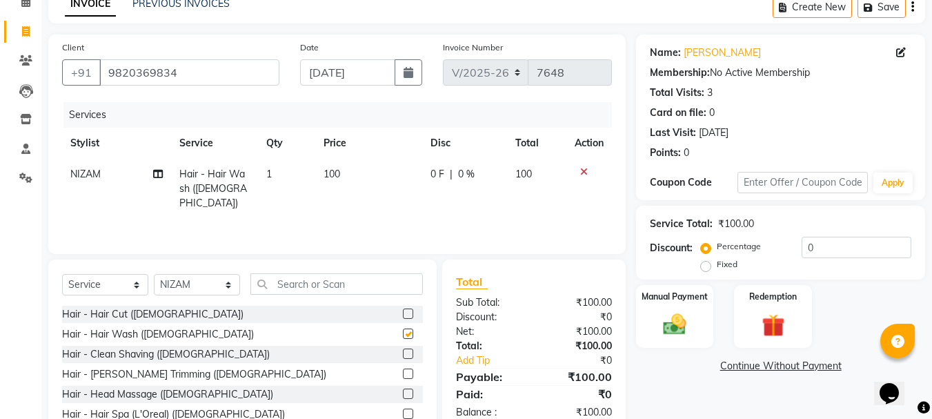
checkbox input "false"
click at [384, 282] on input "text" at bounding box center [337, 283] width 173 height 21
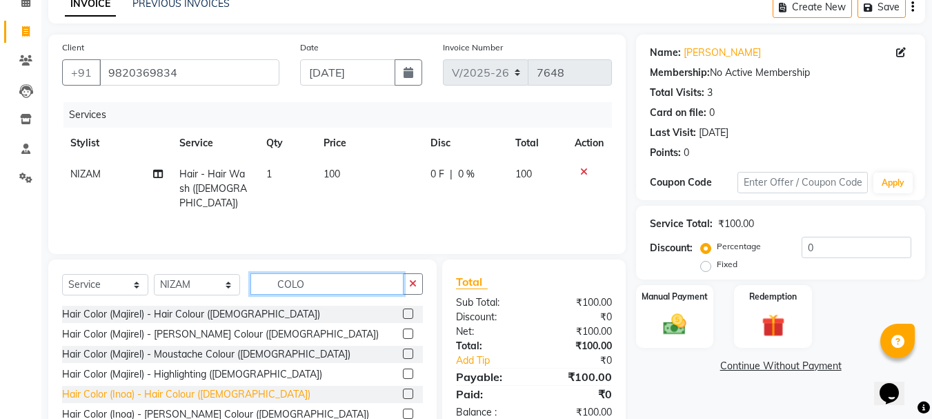
type input "COLO"
click at [152, 396] on div "Hair Color (Inoa) - Hair Colour ([DEMOGRAPHIC_DATA])" at bounding box center [186, 394] width 248 height 14
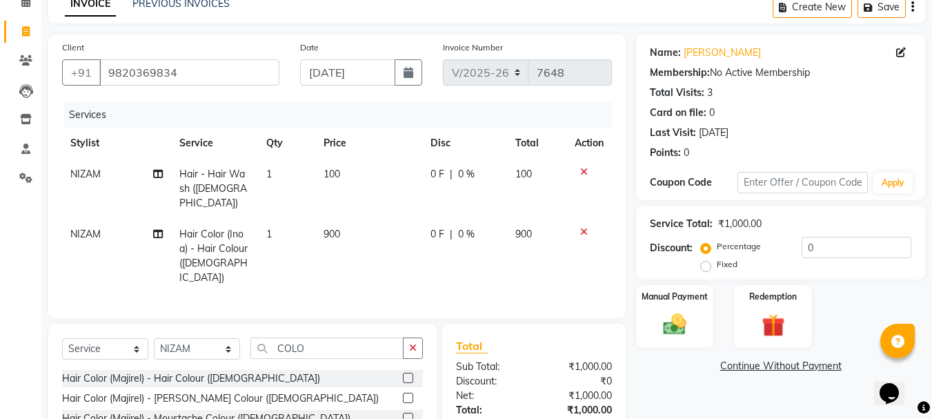
checkbox input "false"
click at [704, 321] on div "Manual Payment" at bounding box center [675, 317] width 81 height 66
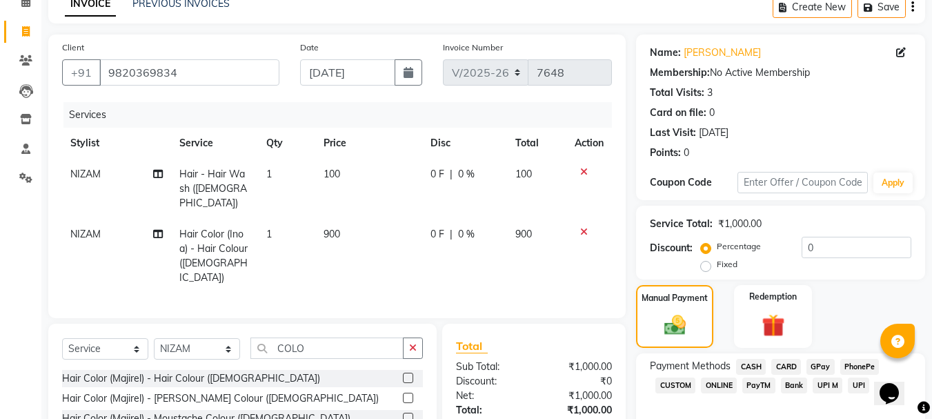
click at [752, 362] on span "CASH" at bounding box center [751, 367] width 30 height 16
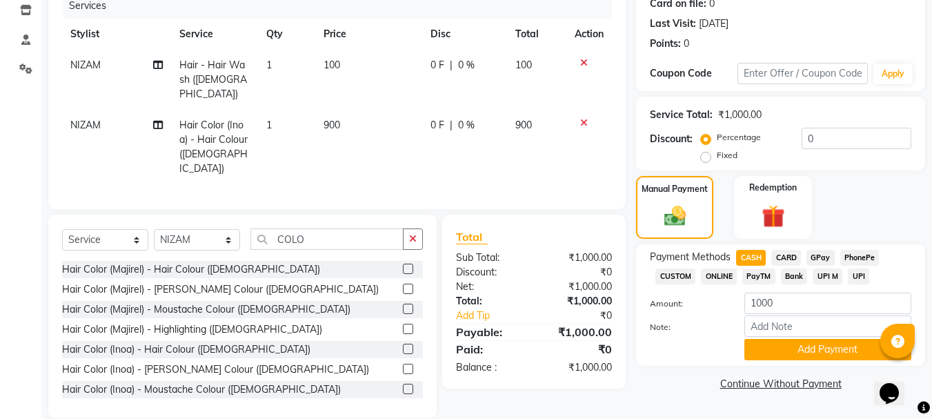
scroll to position [179, 0]
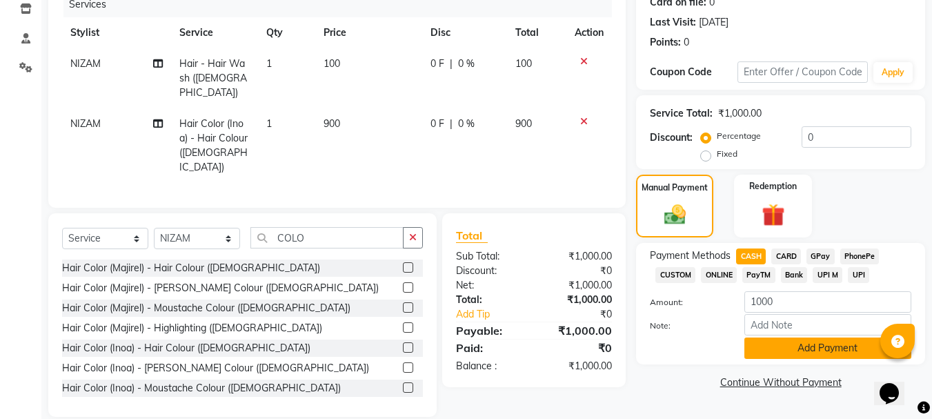
click at [770, 342] on button "Add Payment" at bounding box center [828, 347] width 167 height 21
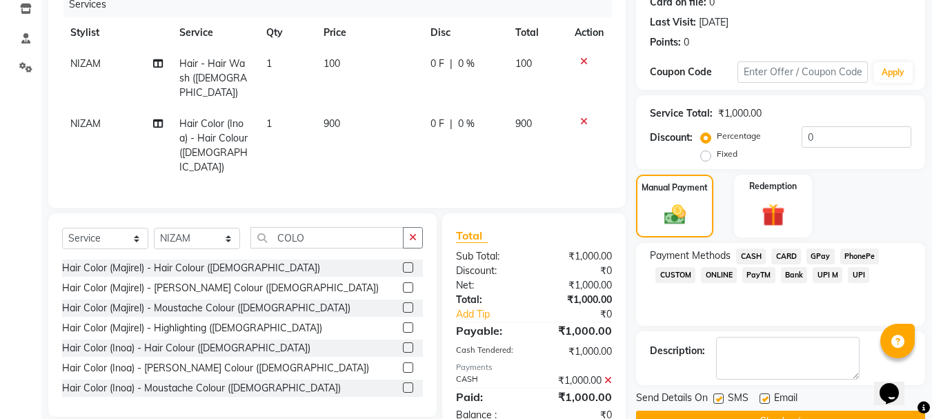
scroll to position [213, 0]
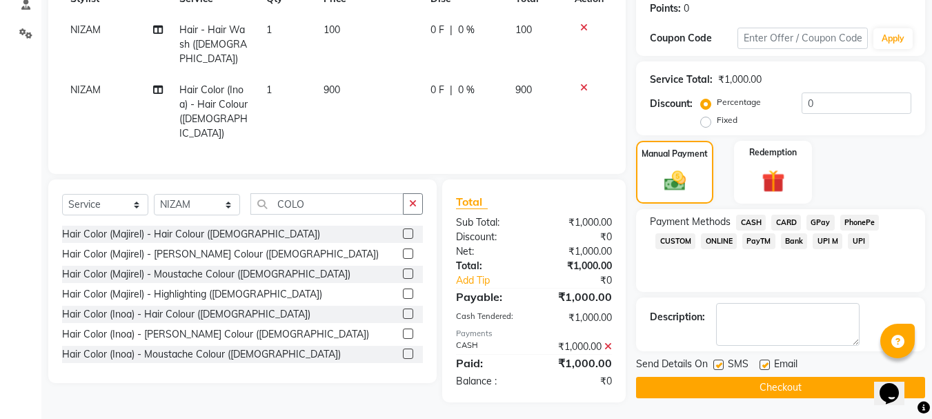
click at [753, 393] on button "Checkout" at bounding box center [780, 387] width 289 height 21
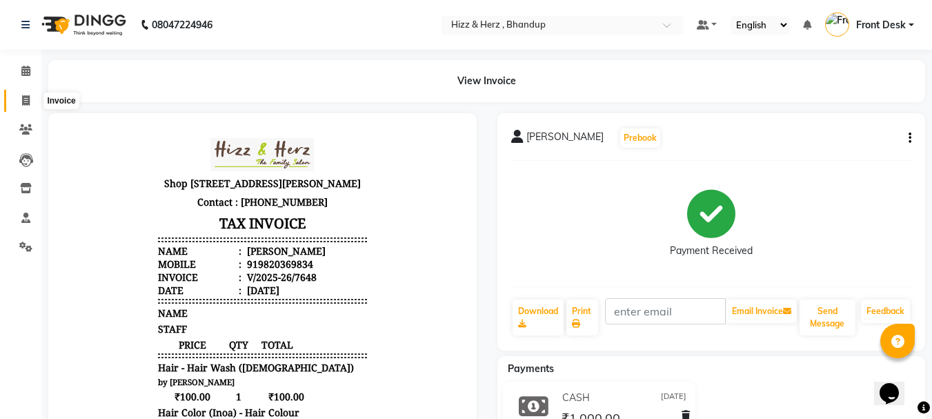
click at [35, 99] on span at bounding box center [26, 101] width 24 height 16
select select "629"
select select "service"
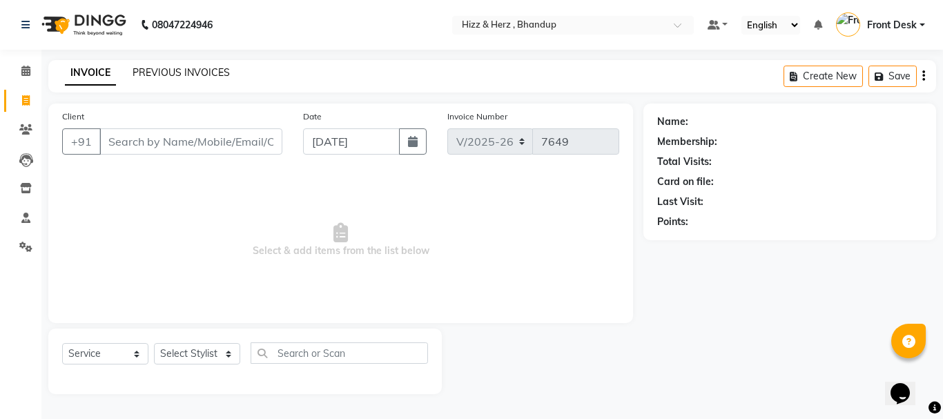
click at [179, 74] on link "PREVIOUS INVOICES" at bounding box center [181, 72] width 97 height 12
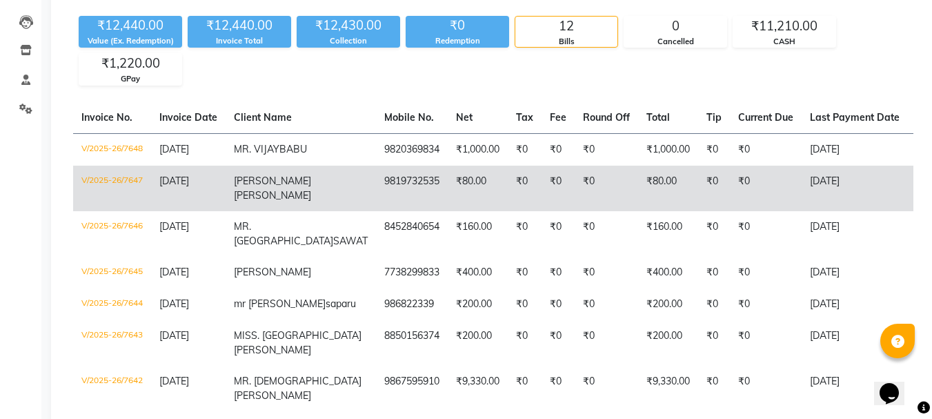
scroll to position [69, 0]
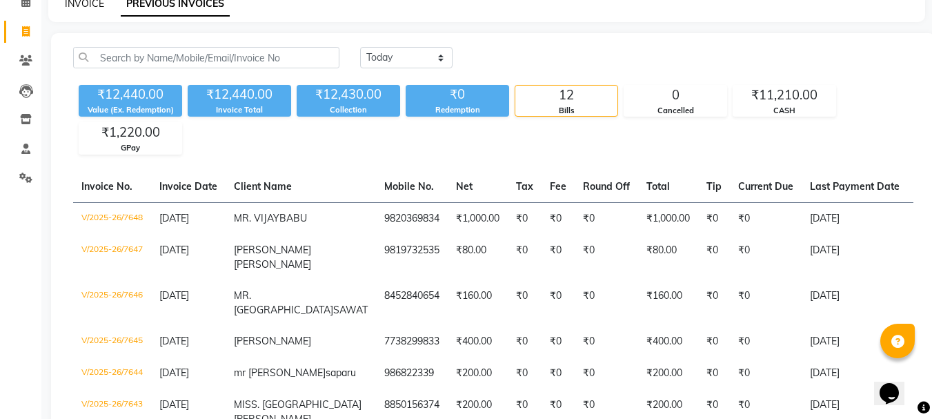
click at [99, 5] on link "INVOICE" at bounding box center [84, 3] width 39 height 12
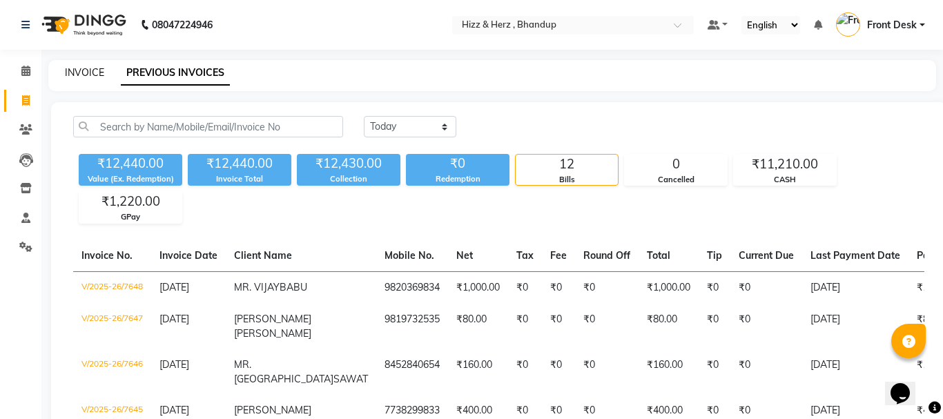
select select "629"
select select "service"
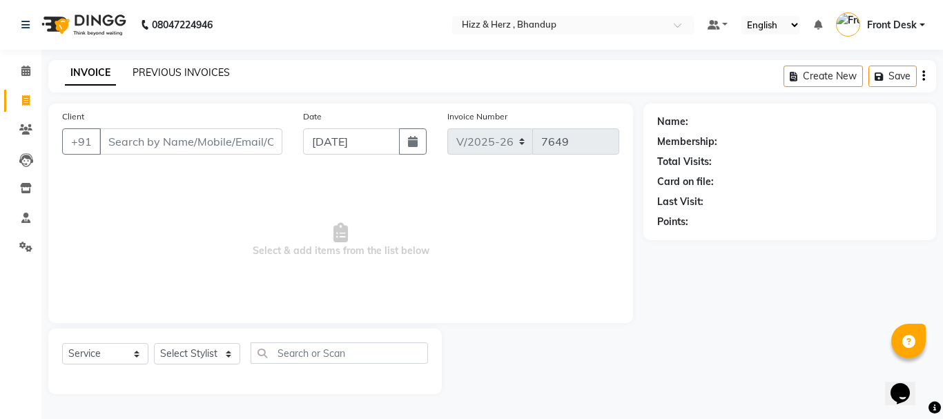
click at [193, 71] on link "PREVIOUS INVOICES" at bounding box center [181, 72] width 97 height 12
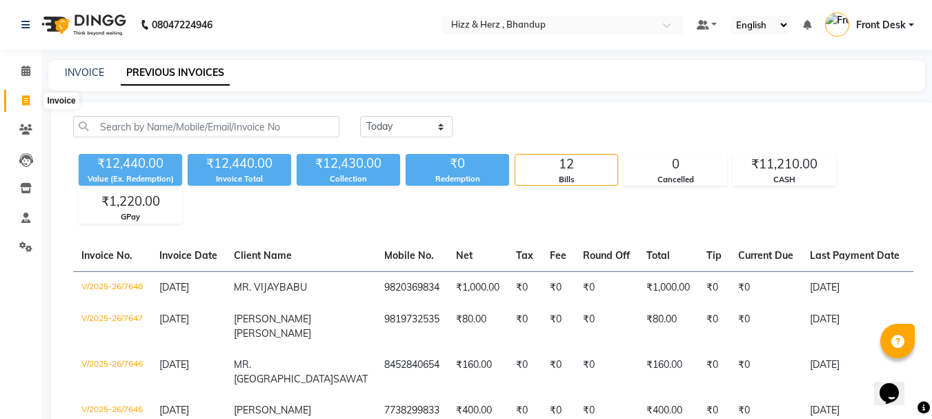
click at [26, 99] on icon at bounding box center [26, 100] width 8 height 10
select select "629"
select select "service"
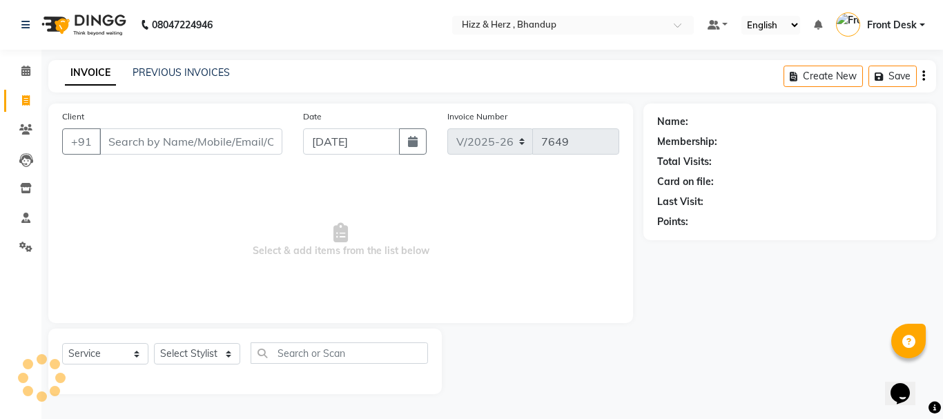
click at [183, 150] on input "Client" at bounding box center [190, 141] width 183 height 26
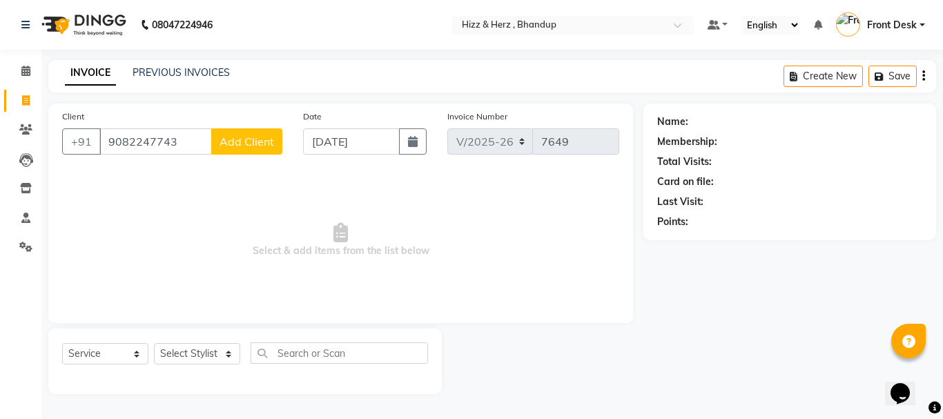
type input "9082247743"
click at [249, 148] on button "Add Client" at bounding box center [246, 141] width 71 height 26
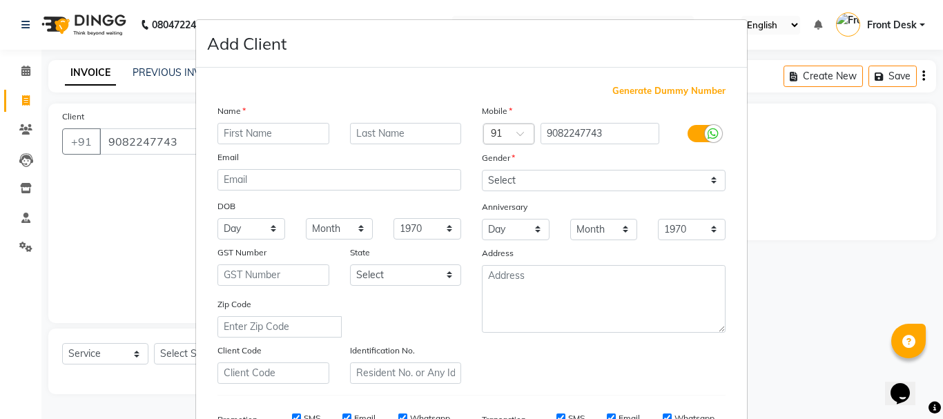
click at [277, 131] on input "text" at bounding box center [273, 133] width 112 height 21
type input "MRS. PURVA"
click at [411, 130] on input "text" at bounding box center [406, 133] width 112 height 21
type input "MORE"
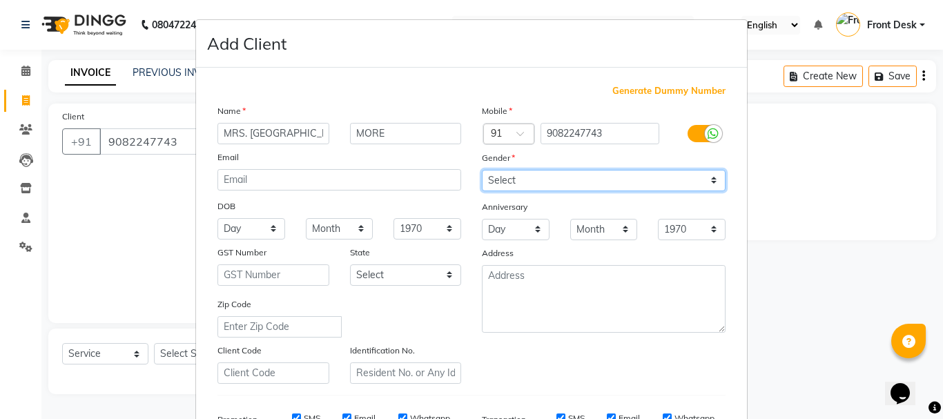
click at [513, 180] on select "Select Male Female Other Prefer Not To Say" at bounding box center [604, 180] width 244 height 21
select select "female"
click at [482, 170] on select "Select Male Female Other Prefer Not To Say" at bounding box center [604, 180] width 244 height 21
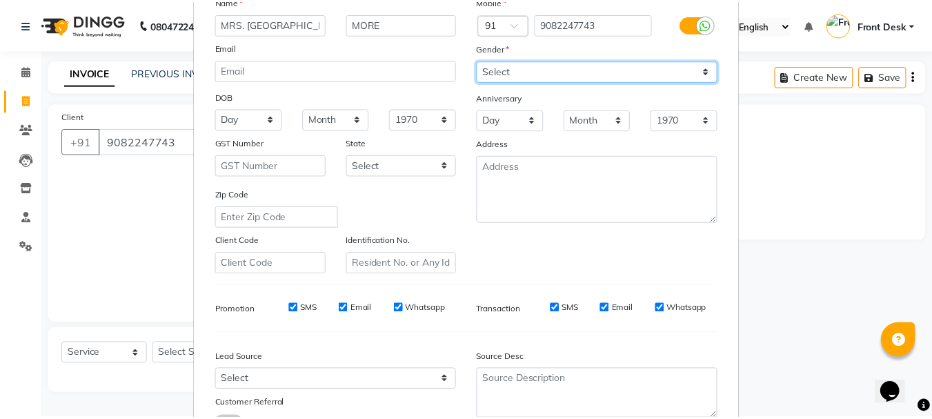
scroll to position [218, 0]
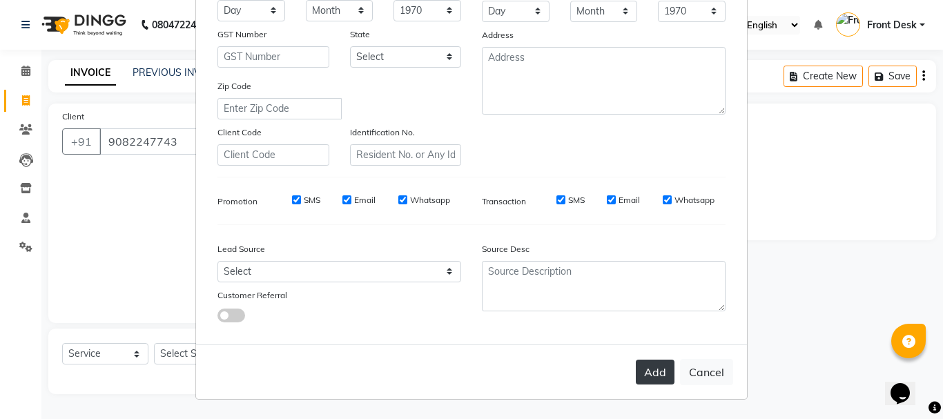
click at [649, 367] on button "Add" at bounding box center [655, 372] width 39 height 25
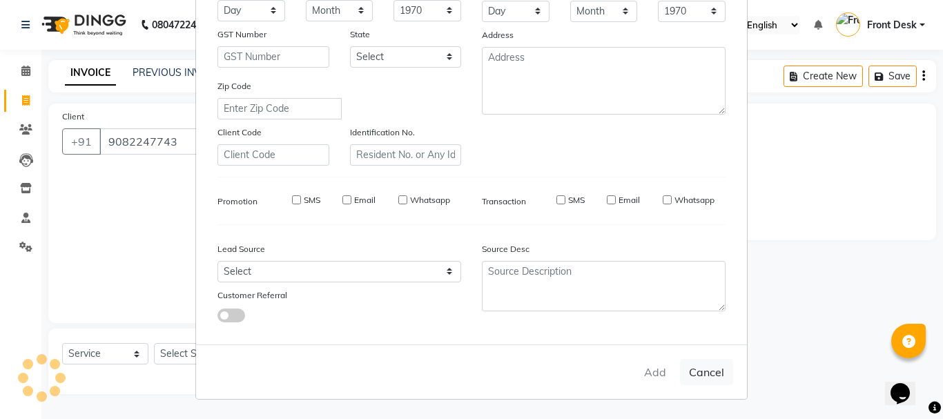
select select
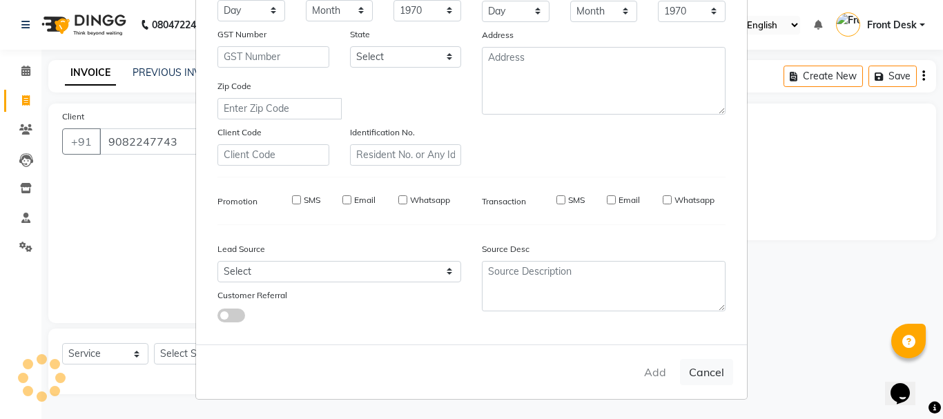
select select
checkbox input "false"
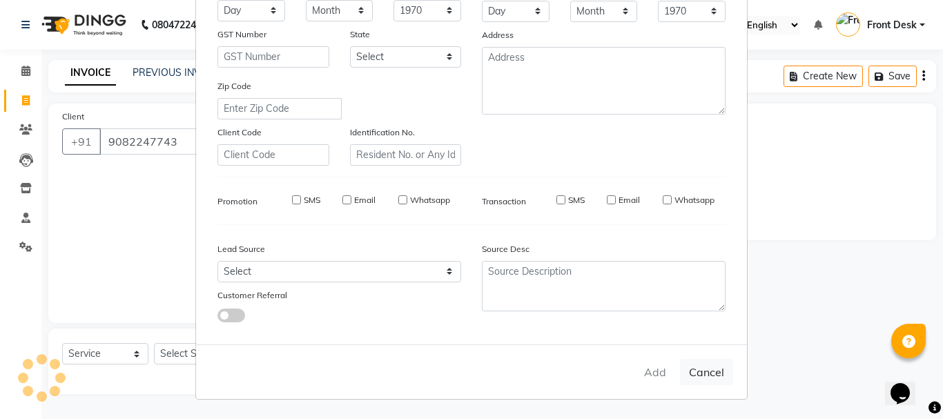
checkbox input "false"
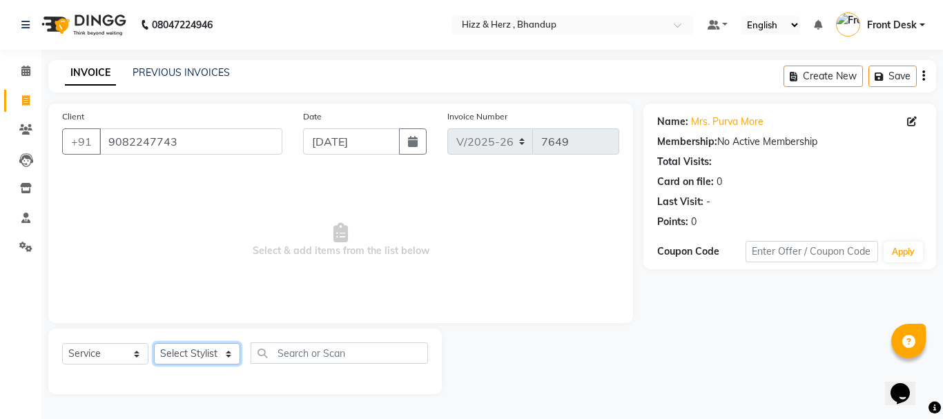
click at [227, 355] on select "Select Stylist Front Desk Gaurav Sharma HIZZ & HERZ 2 IRFAN AHMAD Jigna Goswami…" at bounding box center [197, 353] width 86 height 21
select select "24394"
click at [154, 343] on select "Select Stylist Front Desk Gaurav Sharma HIZZ & HERZ 2 IRFAN AHMAD Jigna Goswami…" at bounding box center [197, 353] width 86 height 21
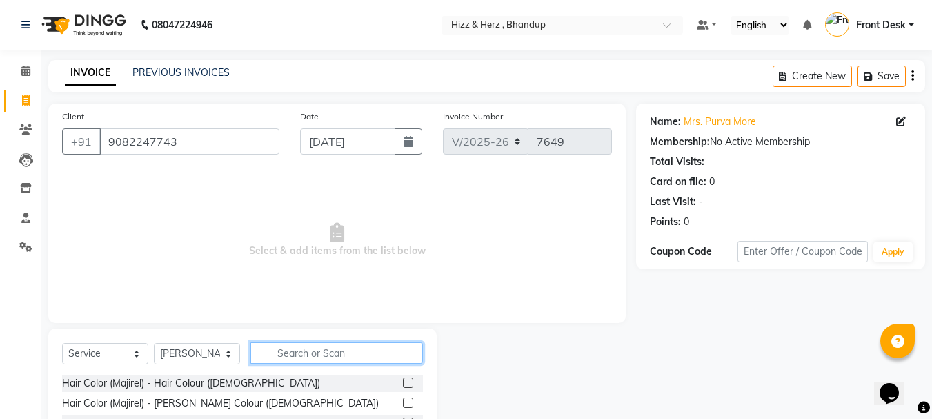
click at [327, 355] on input "text" at bounding box center [337, 352] width 173 height 21
type input "WHIT"
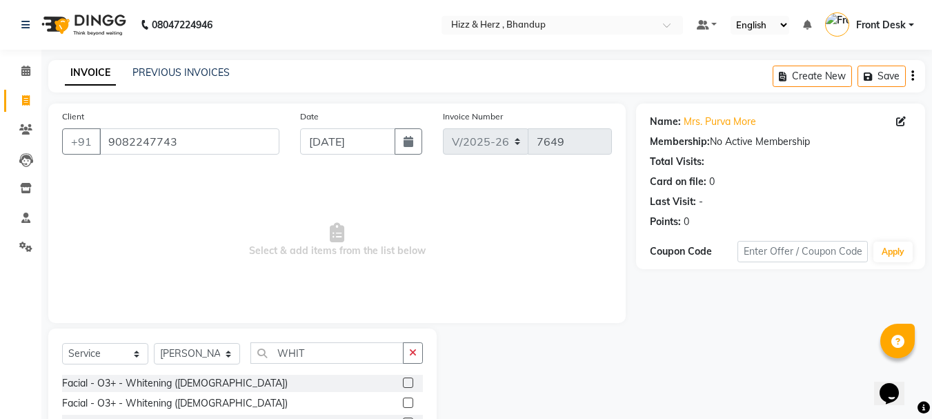
click at [407, 402] on label at bounding box center [408, 403] width 10 height 10
click at [407, 402] on input "checkbox" at bounding box center [407, 403] width 9 height 9
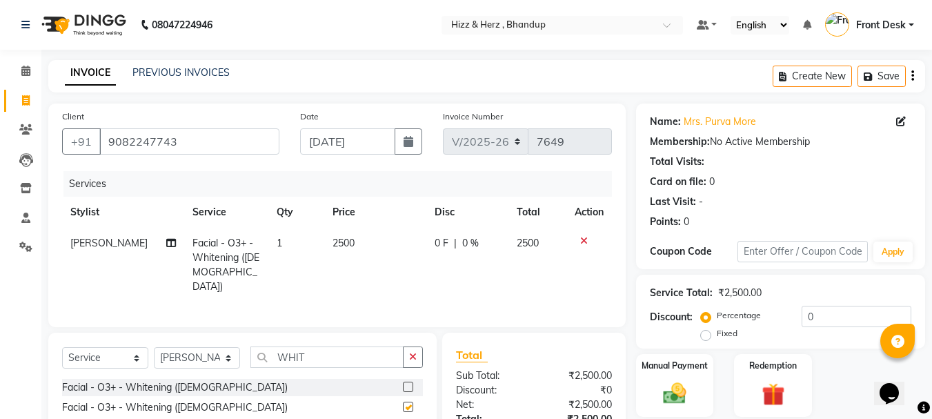
checkbox input "false"
click at [580, 239] on icon at bounding box center [584, 241] width 8 height 10
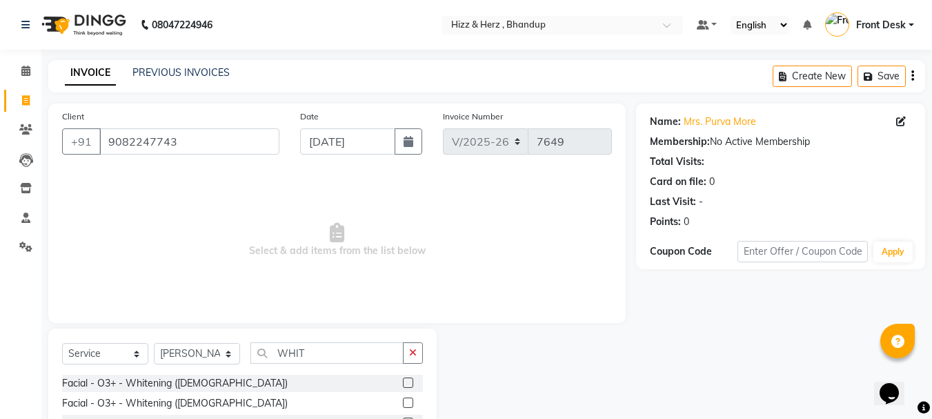
scroll to position [96, 0]
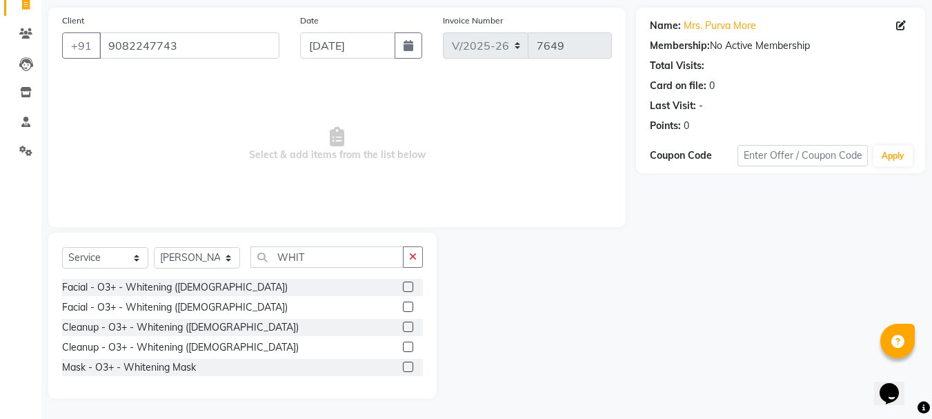
click at [411, 346] on label at bounding box center [408, 347] width 10 height 10
click at [411, 346] on input "checkbox" at bounding box center [407, 347] width 9 height 9
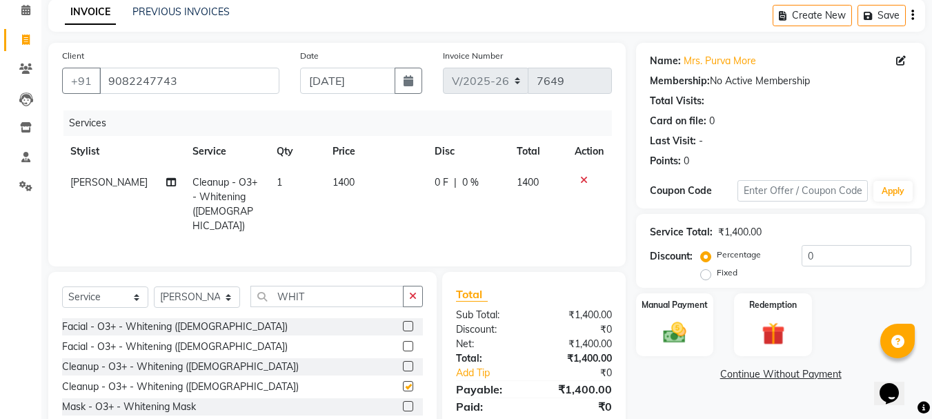
checkbox input "false"
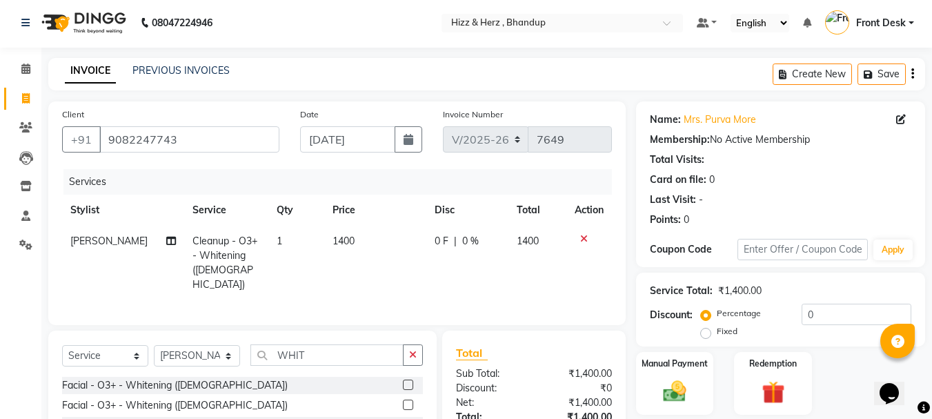
scroll to position [0, 0]
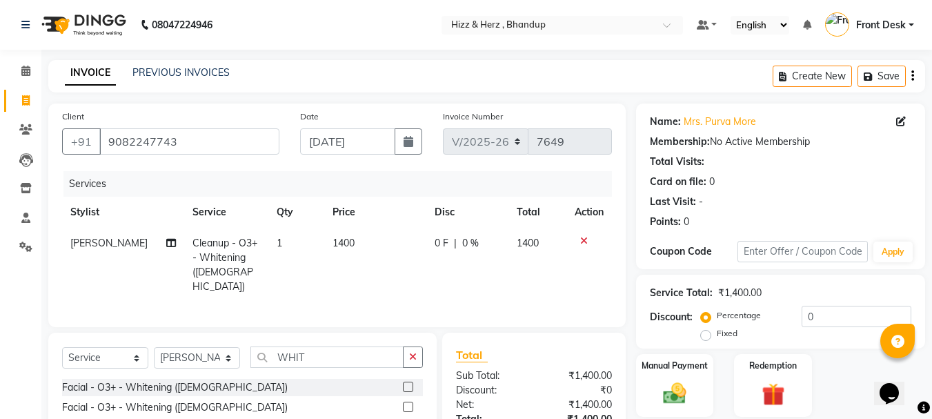
click at [337, 239] on span "1400" at bounding box center [344, 243] width 22 height 12
select select "24394"
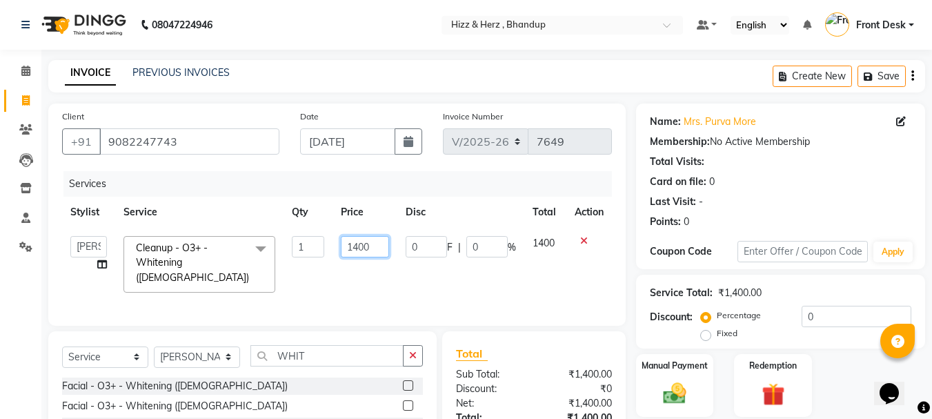
click at [358, 245] on input "1400" at bounding box center [365, 246] width 48 height 21
type input "1500"
click at [812, 316] on input "0" at bounding box center [857, 316] width 110 height 21
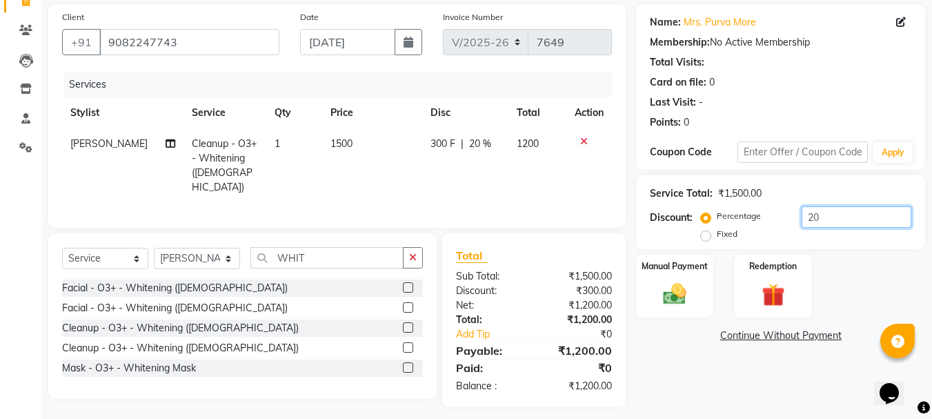
scroll to position [104, 0]
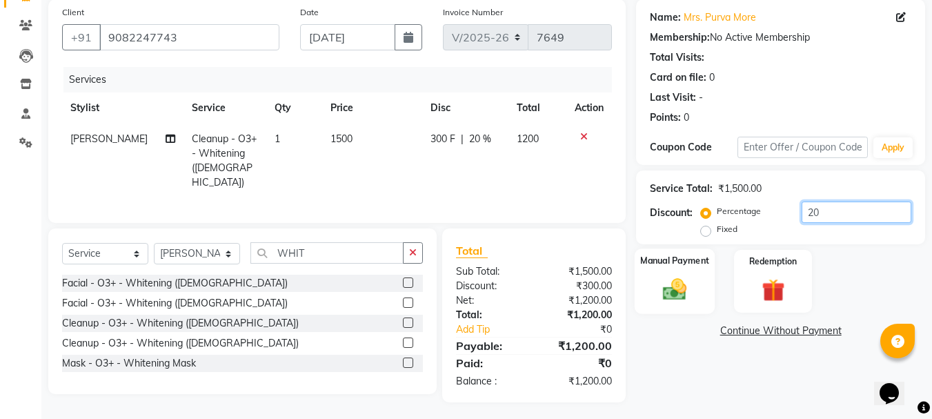
type input "20"
click at [671, 297] on img at bounding box center [675, 289] width 39 height 28
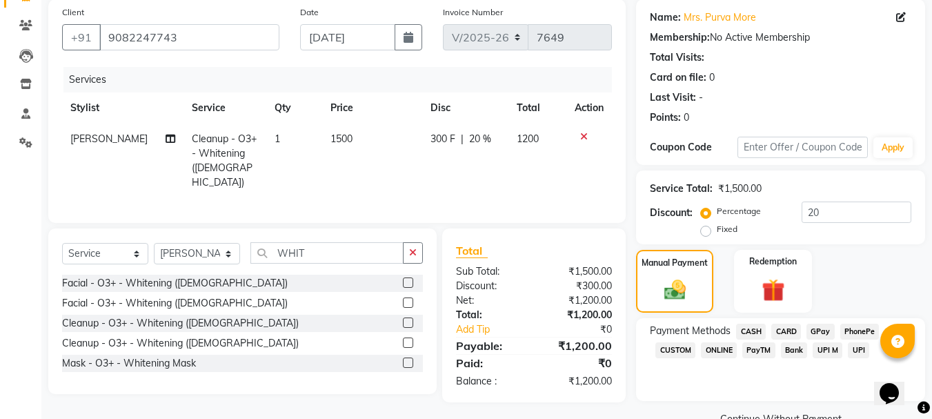
click at [815, 331] on span "GPay" at bounding box center [821, 332] width 28 height 16
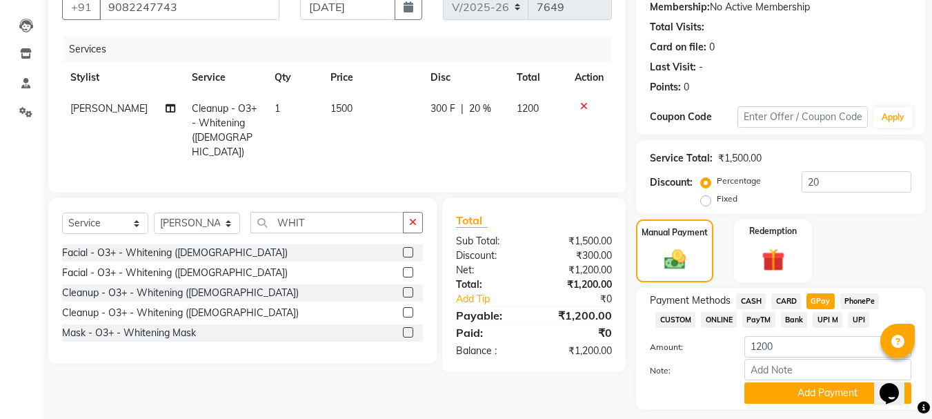
scroll to position [174, 0]
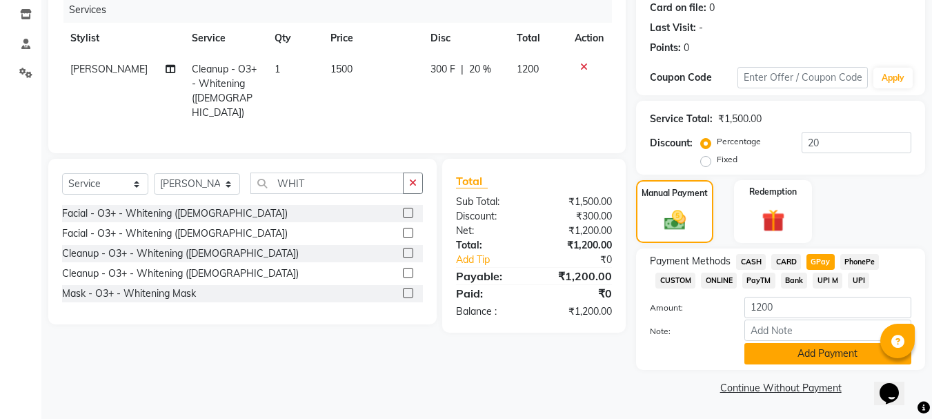
click at [807, 356] on button "Add Payment" at bounding box center [828, 353] width 167 height 21
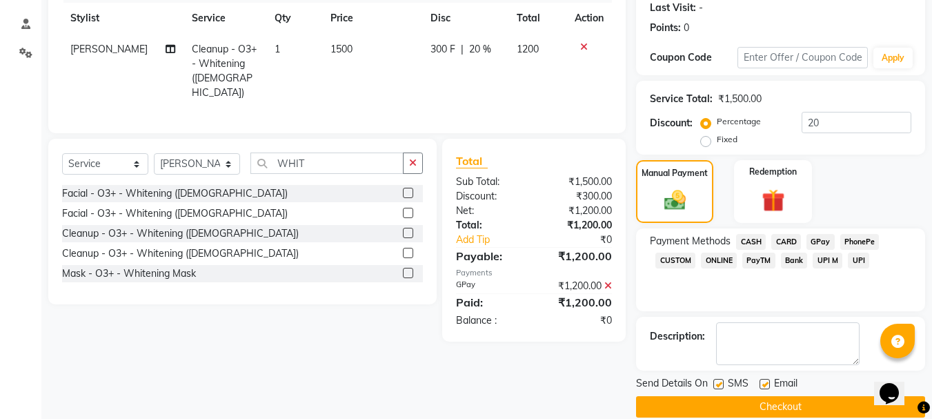
scroll to position [213, 0]
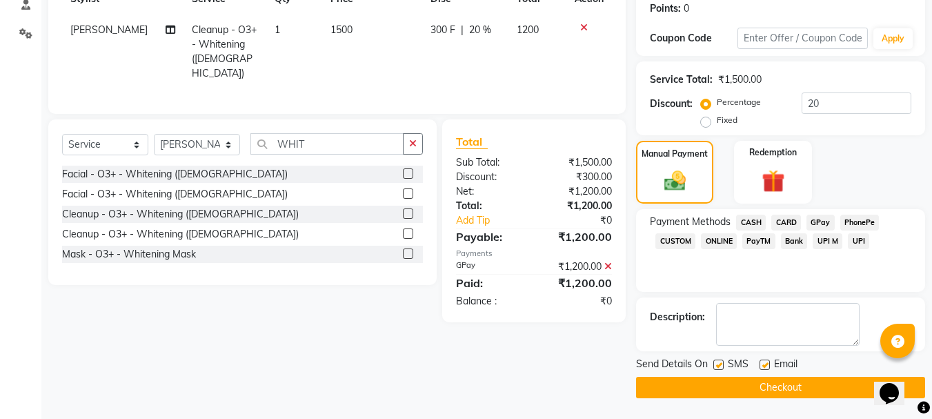
click at [776, 386] on button "Checkout" at bounding box center [780, 387] width 289 height 21
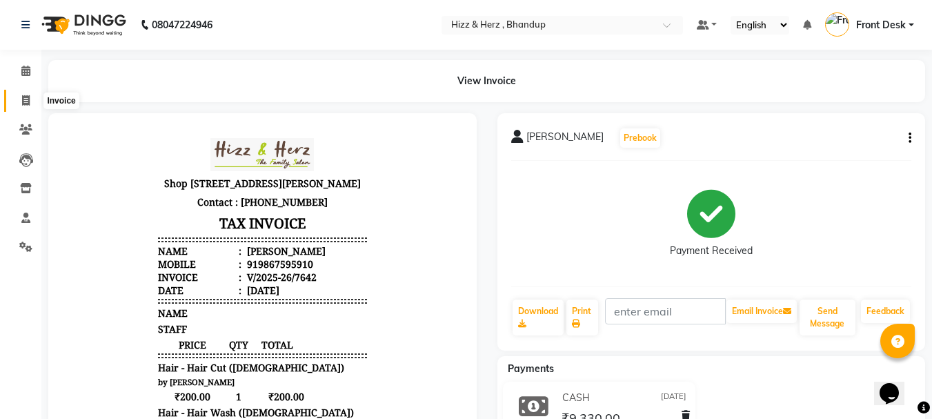
click at [25, 97] on icon at bounding box center [26, 100] width 8 height 10
select select "service"
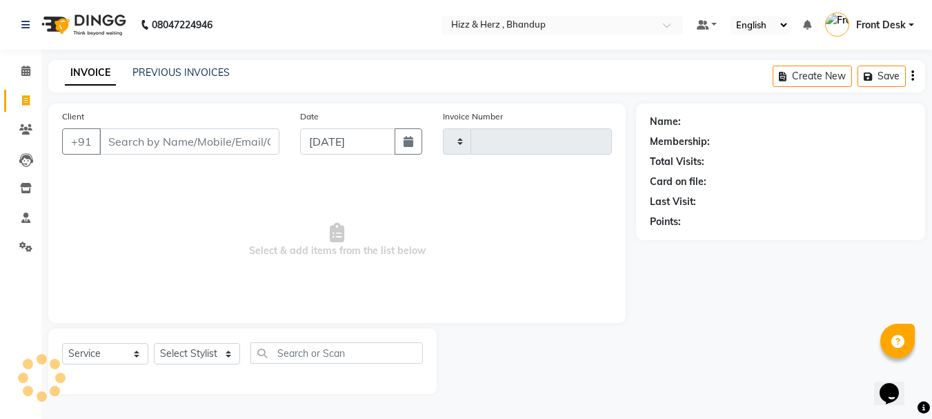
type input "7651"
select select "629"
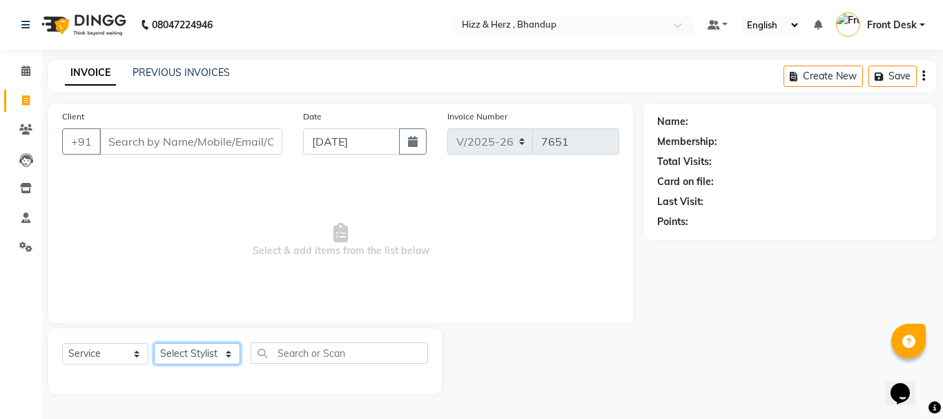
click at [200, 349] on select "Select Stylist Front Desk [PERSON_NAME] HIZZ & HERZ 2 [PERSON_NAME] [PERSON_NAM…" at bounding box center [197, 353] width 86 height 21
select select "11514"
click at [154, 343] on select "Select Stylist Front Desk [PERSON_NAME] HIZZ & HERZ 2 [PERSON_NAME] [PERSON_NAM…" at bounding box center [197, 353] width 86 height 21
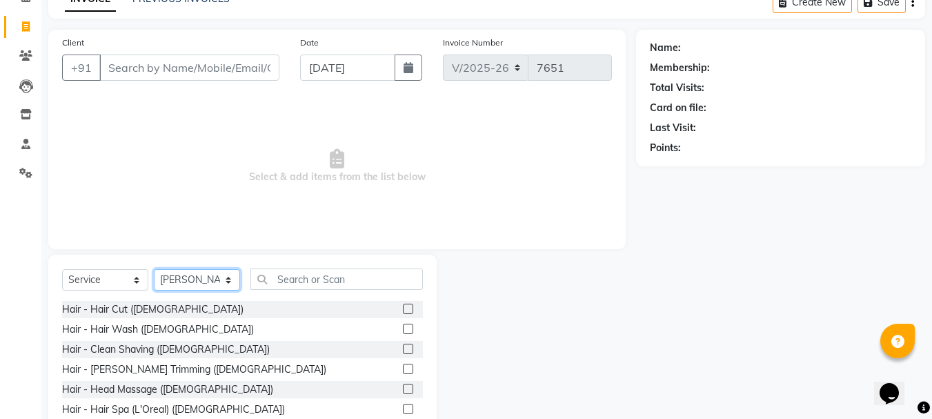
scroll to position [134, 0]
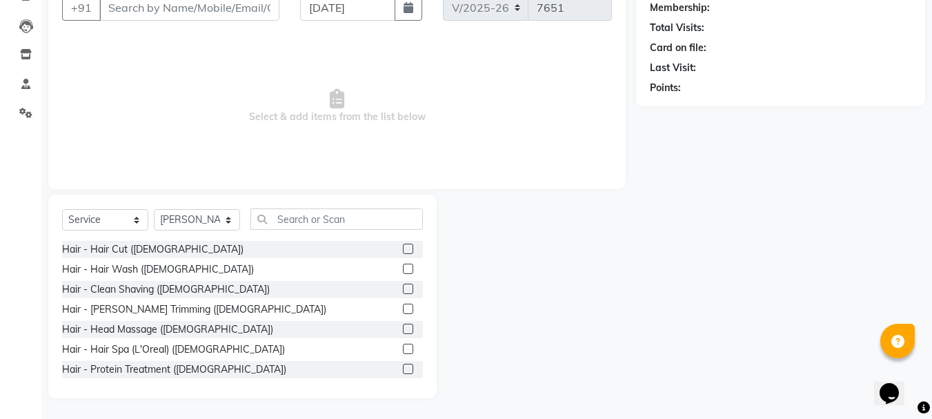
click at [403, 247] on label at bounding box center [408, 249] width 10 height 10
click at [403, 247] on input "checkbox" at bounding box center [407, 249] width 9 height 9
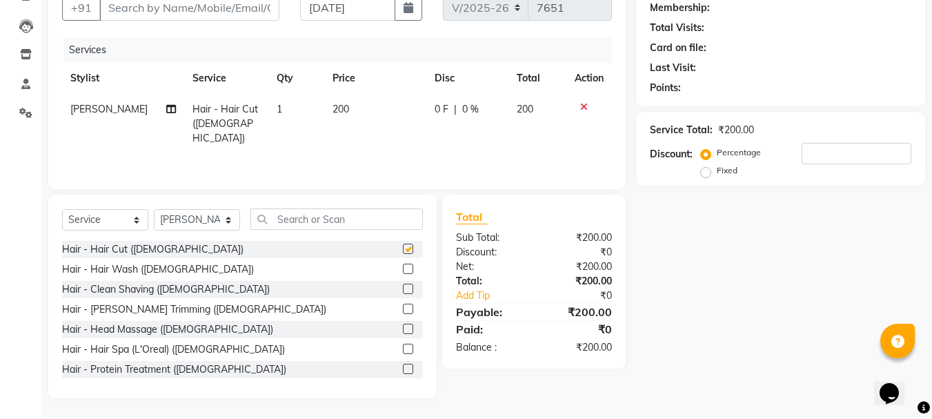
checkbox input "false"
click at [331, 219] on input "text" at bounding box center [337, 218] width 173 height 21
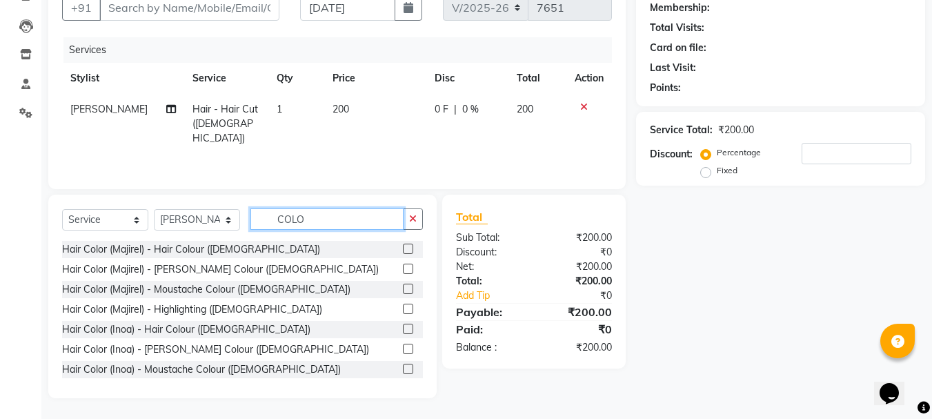
type input "COLO"
click at [403, 324] on label at bounding box center [408, 329] width 10 height 10
click at [403, 325] on input "checkbox" at bounding box center [407, 329] width 9 height 9
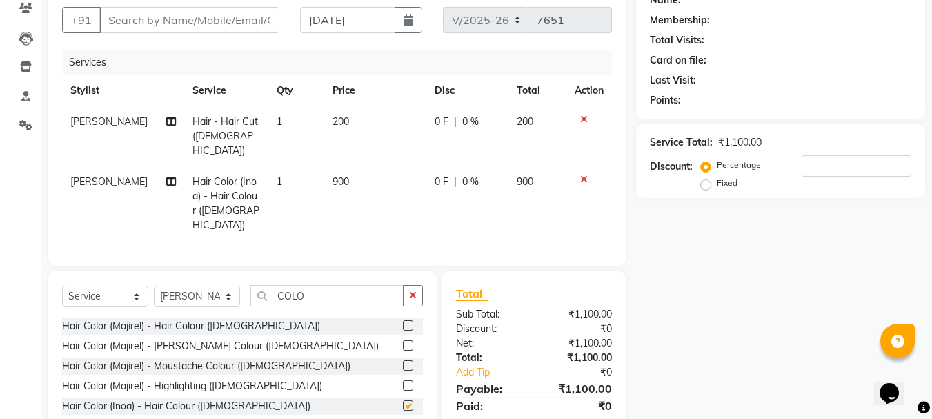
checkbox input "false"
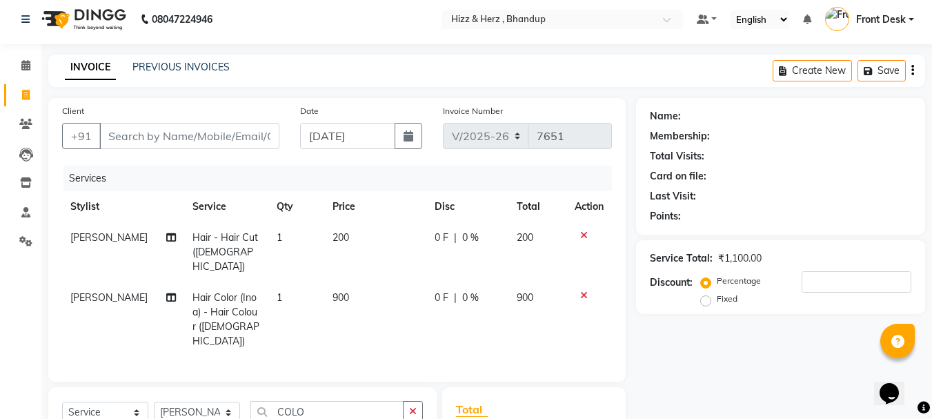
scroll to position [0, 0]
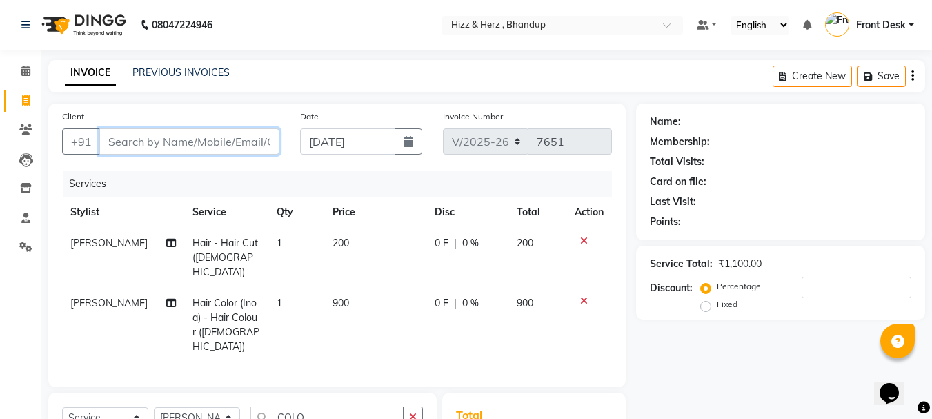
click at [253, 144] on input "Client" at bounding box center [189, 141] width 180 height 26
type input "8"
type input "0"
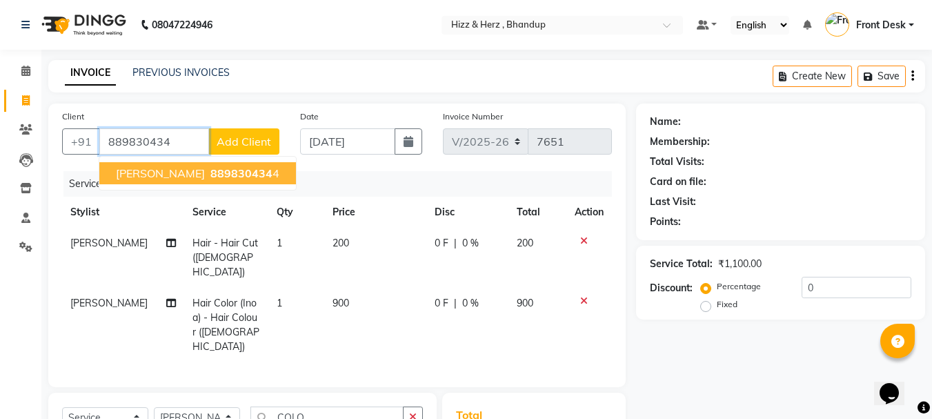
click at [273, 176] on span "889830434" at bounding box center [241, 173] width 62 height 14
type input "8898304344"
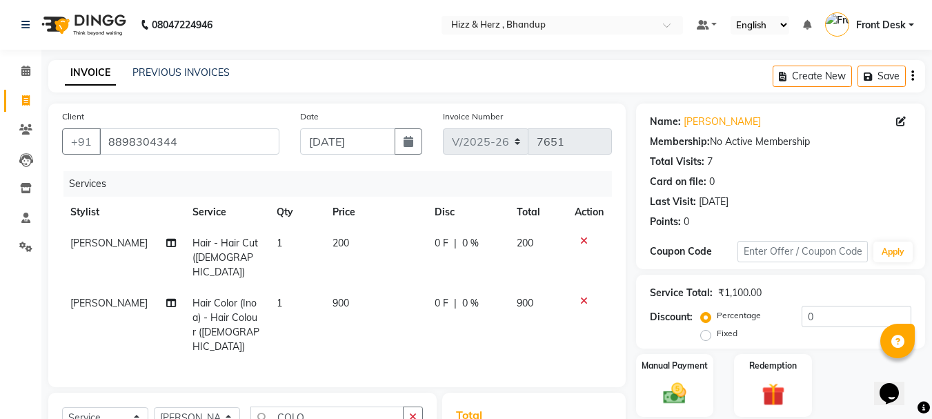
scroll to position [179, 0]
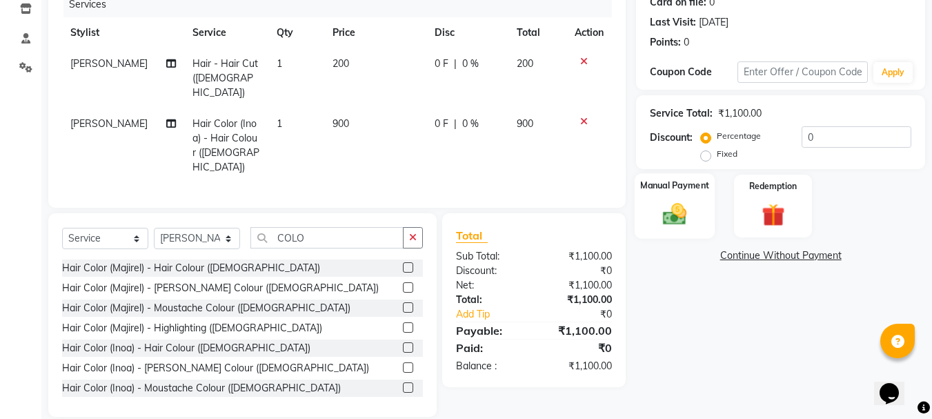
click at [678, 215] on img at bounding box center [675, 214] width 39 height 28
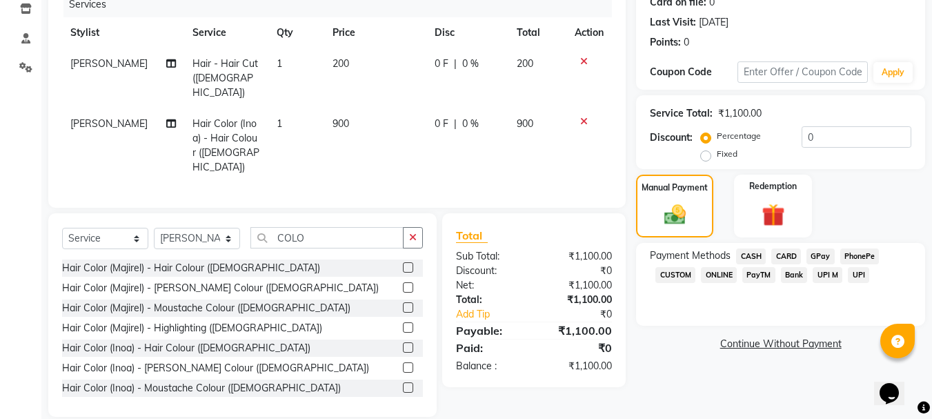
click at [823, 251] on span "GPay" at bounding box center [821, 256] width 28 height 16
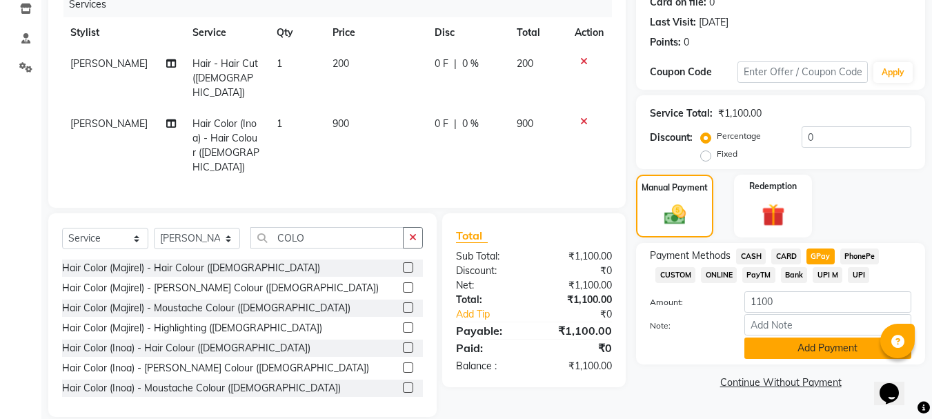
click at [814, 351] on button "Add Payment" at bounding box center [828, 347] width 167 height 21
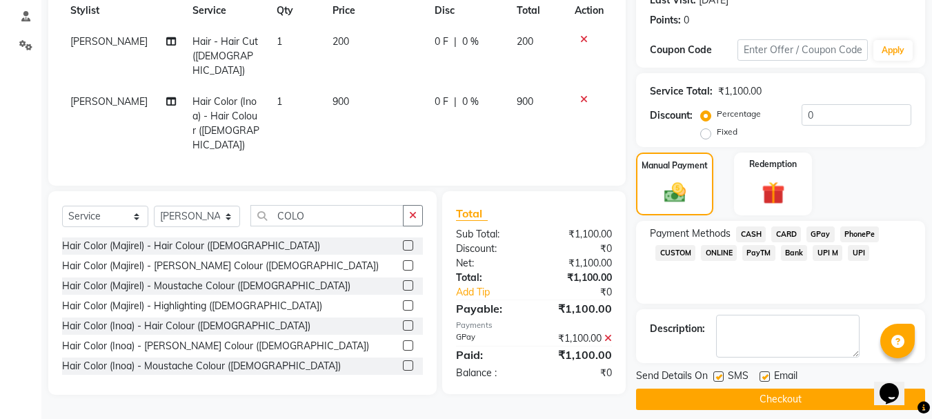
scroll to position [213, 0]
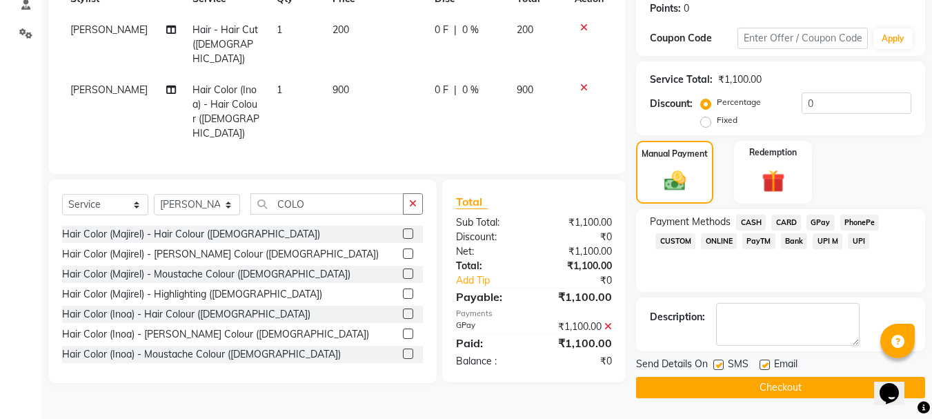
click at [792, 384] on button "Checkout" at bounding box center [780, 387] width 289 height 21
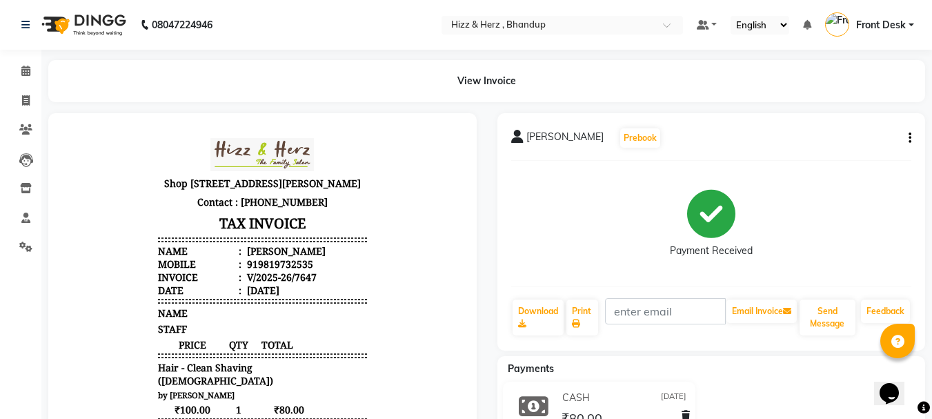
click at [551, 135] on span "[PERSON_NAME]" at bounding box center [565, 139] width 77 height 19
click at [545, 141] on span "[PERSON_NAME]" at bounding box center [565, 139] width 77 height 19
click at [547, 137] on span "[PERSON_NAME]" at bounding box center [565, 139] width 77 height 19
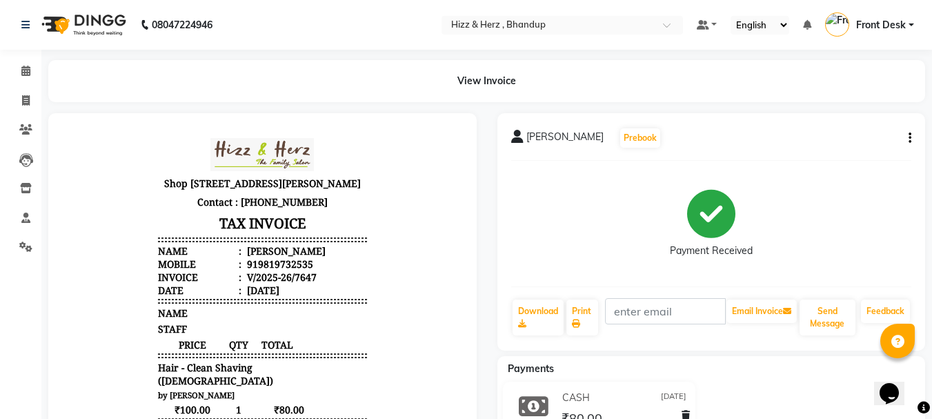
click at [551, 135] on span "[PERSON_NAME]" at bounding box center [565, 139] width 77 height 19
click at [285, 257] on div "[PERSON_NAME]" at bounding box center [284, 250] width 81 height 13
click at [286, 257] on div "[PERSON_NAME]" at bounding box center [284, 250] width 81 height 13
